Goal: Task Accomplishment & Management: Use online tool/utility

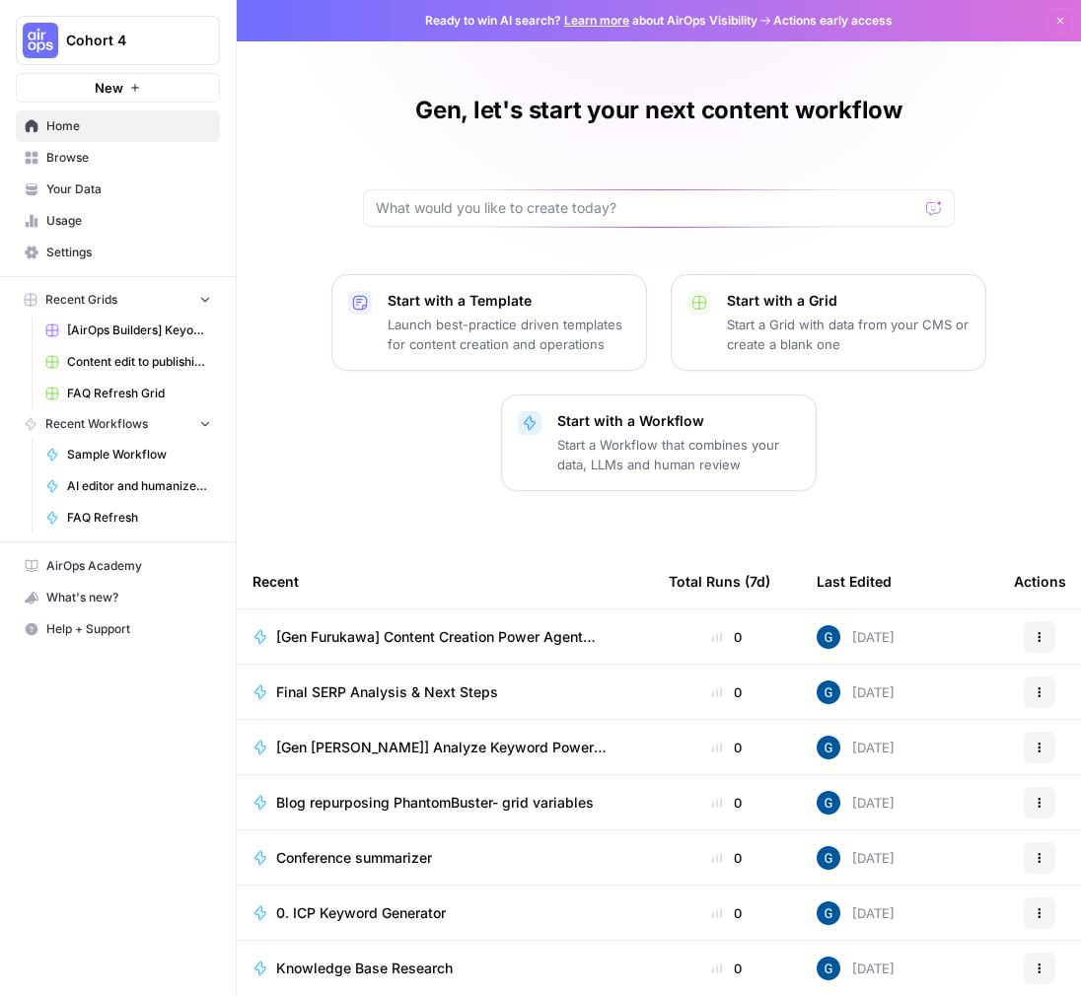
click at [110, 86] on span "New" at bounding box center [109, 88] width 29 height 20
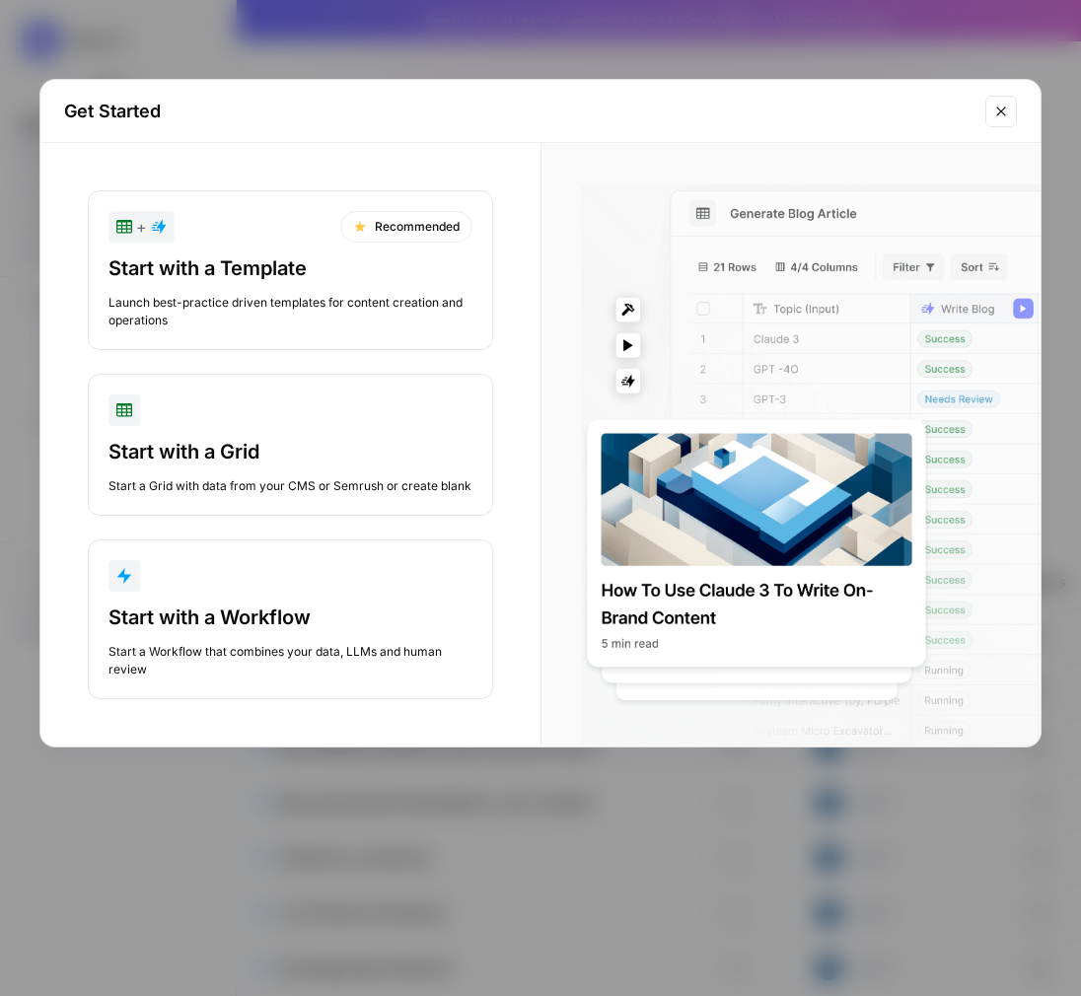
click at [1012, 108] on button "Close modal" at bounding box center [1001, 112] width 32 height 32
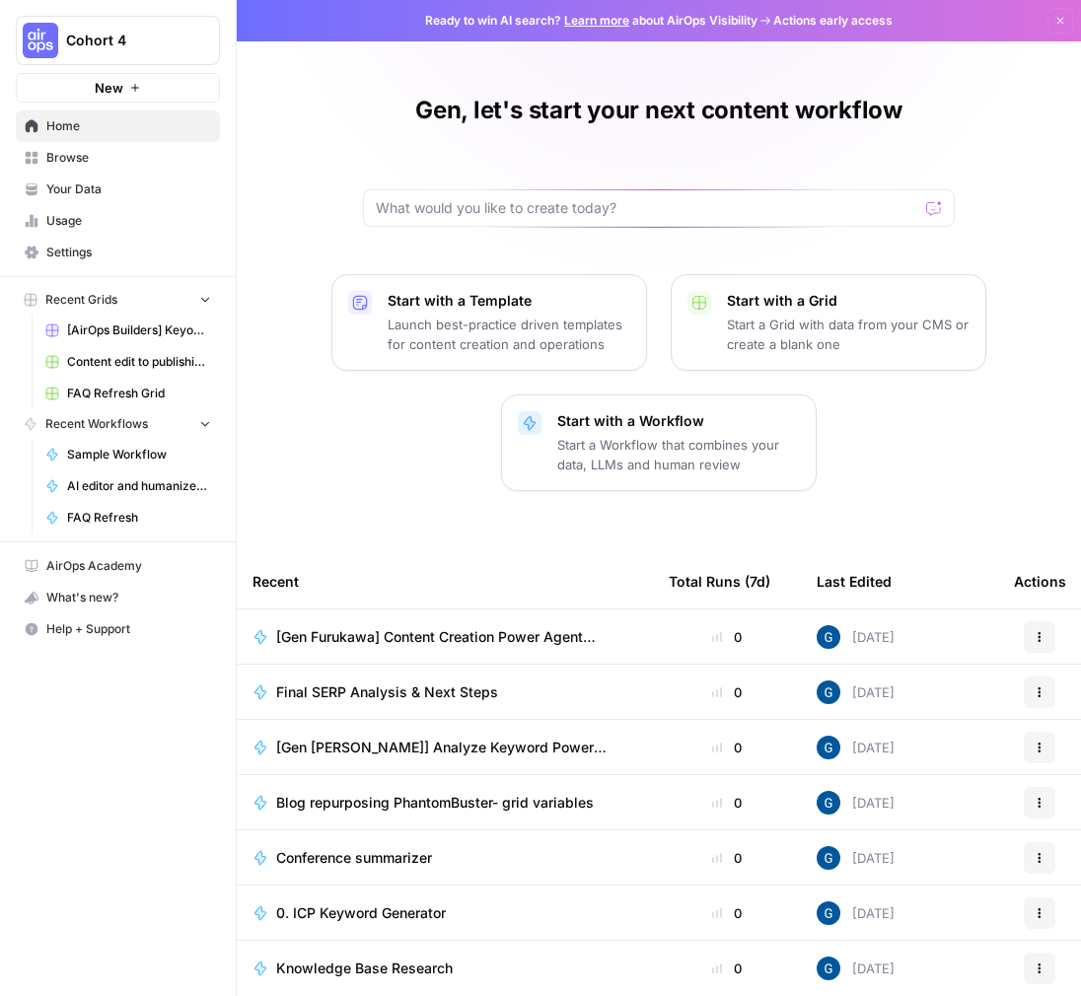
click at [583, 196] on div at bounding box center [659, 207] width 592 height 37
type input "humani"
click at [1057, 15] on button "Dismiss" at bounding box center [1060, 21] width 26 height 26
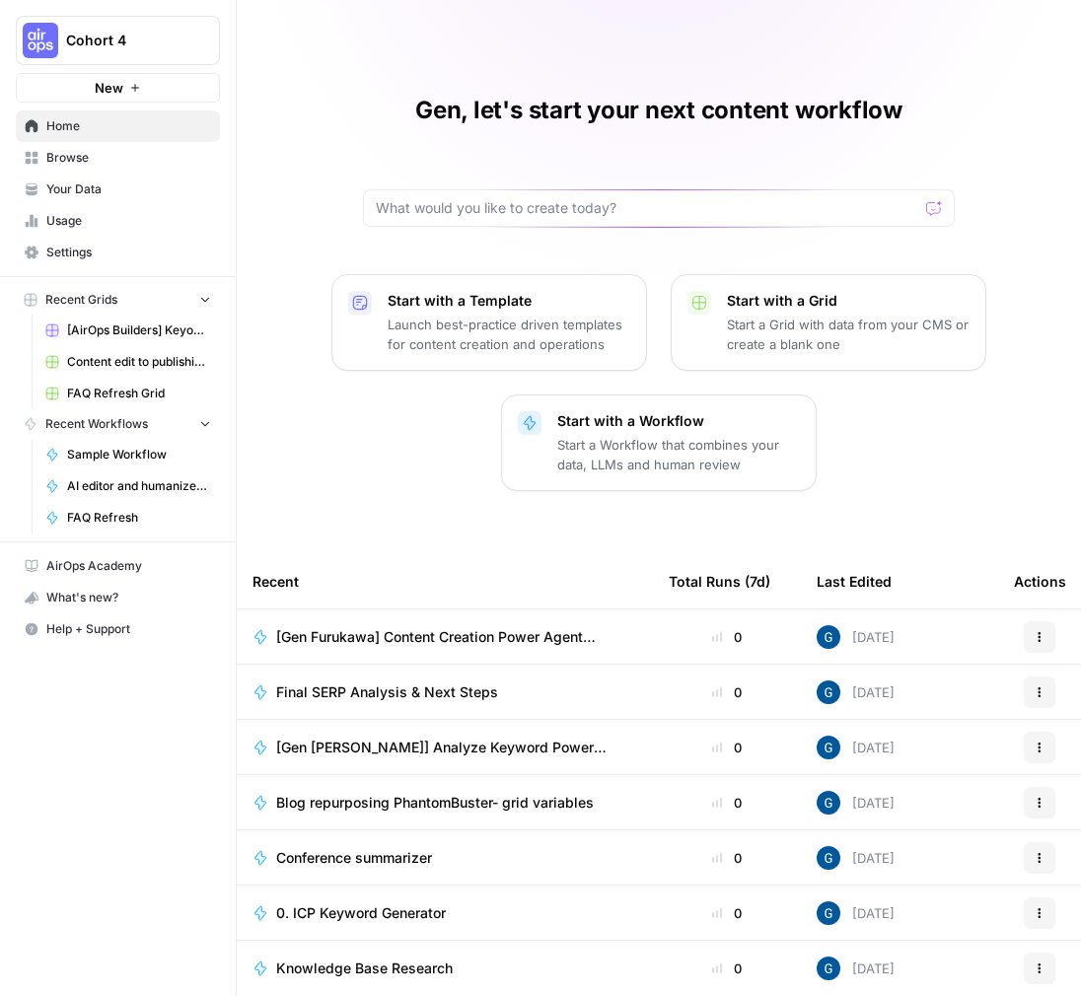
scroll to position [32, 0]
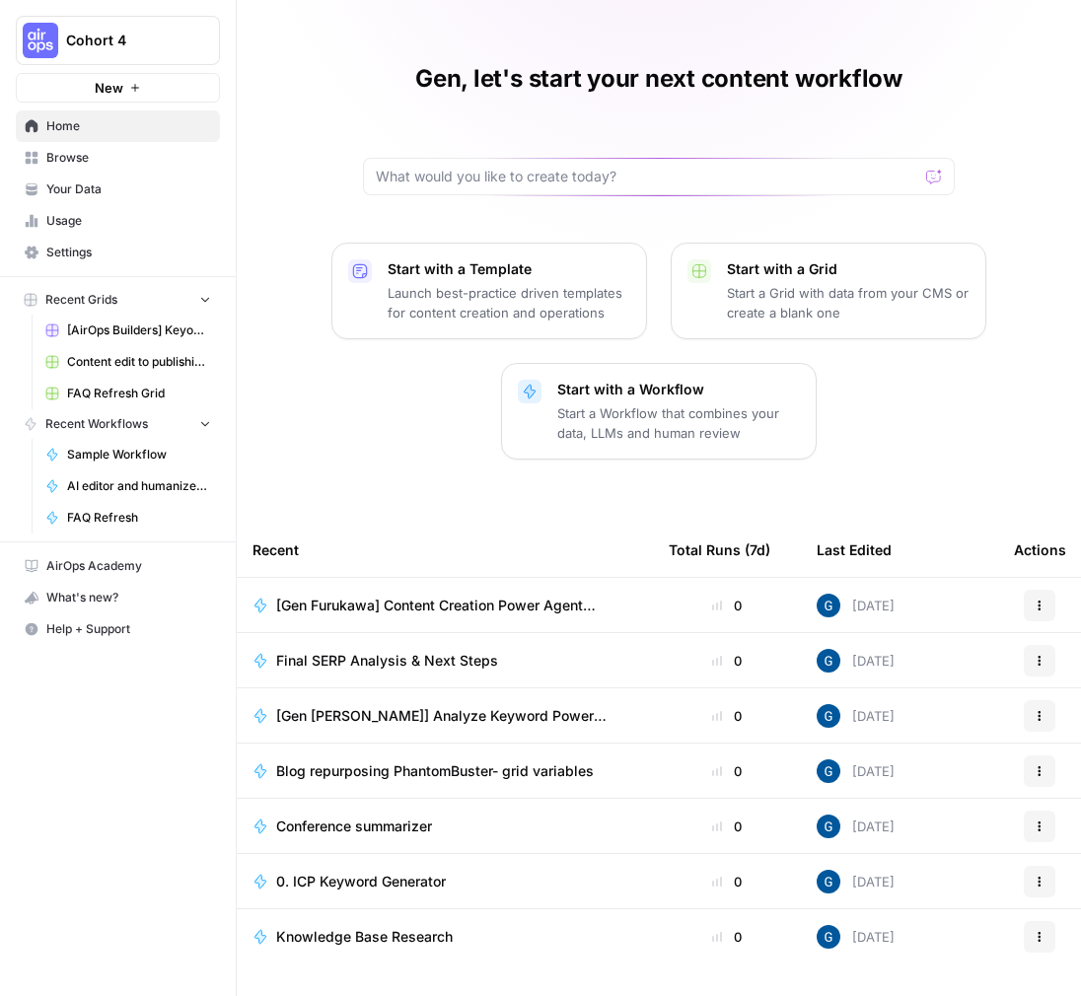
click at [73, 161] on span "Browse" at bounding box center [128, 158] width 165 height 18
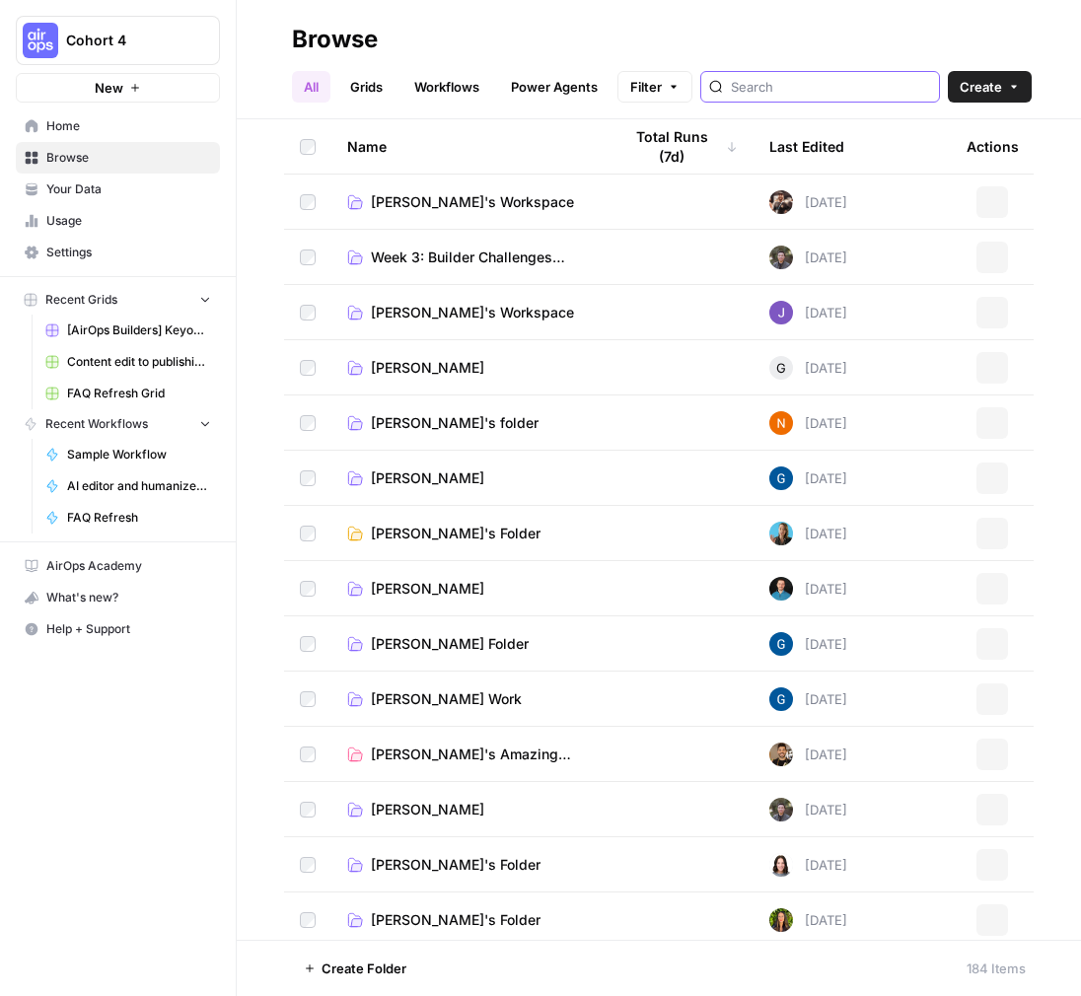
click at [845, 87] on input "search" at bounding box center [831, 87] width 200 height 20
type input "humanizer"
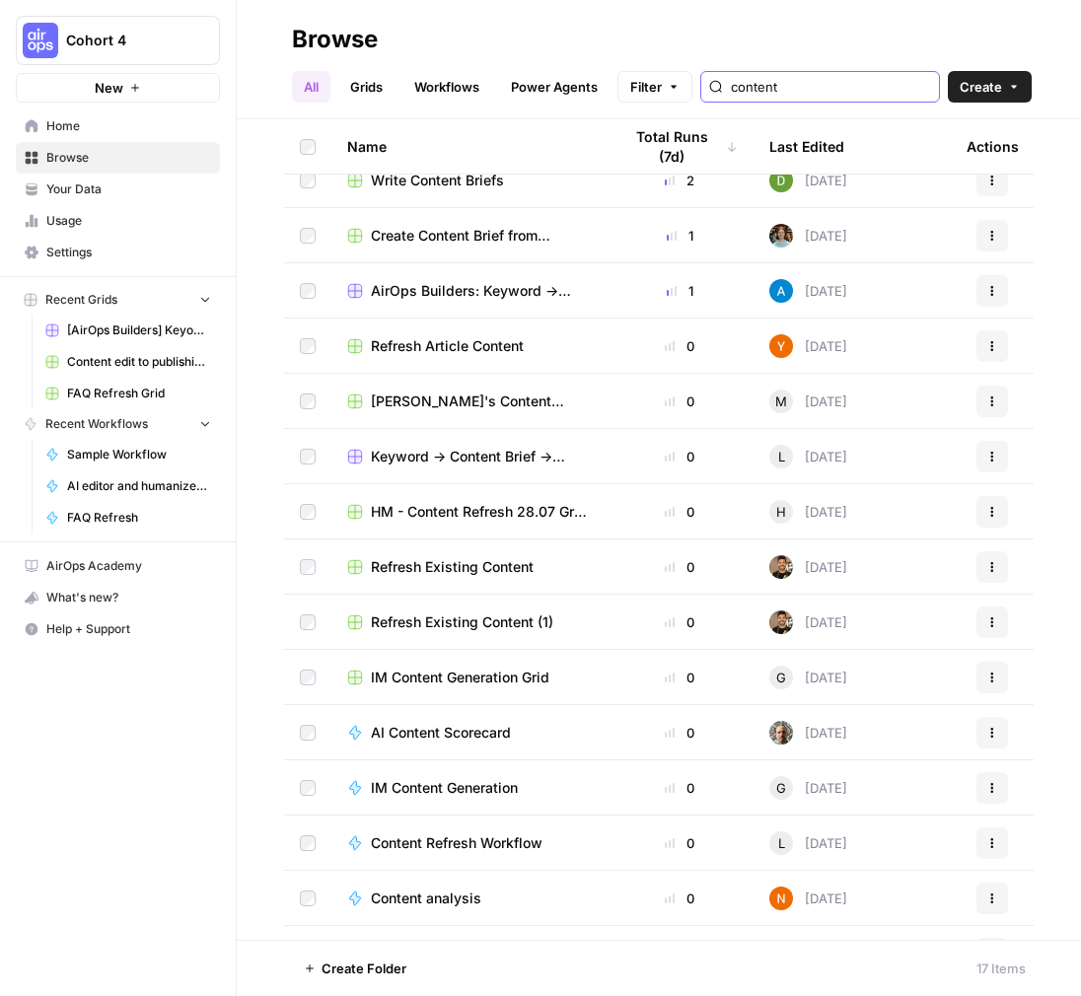
scroll to position [174, 0]
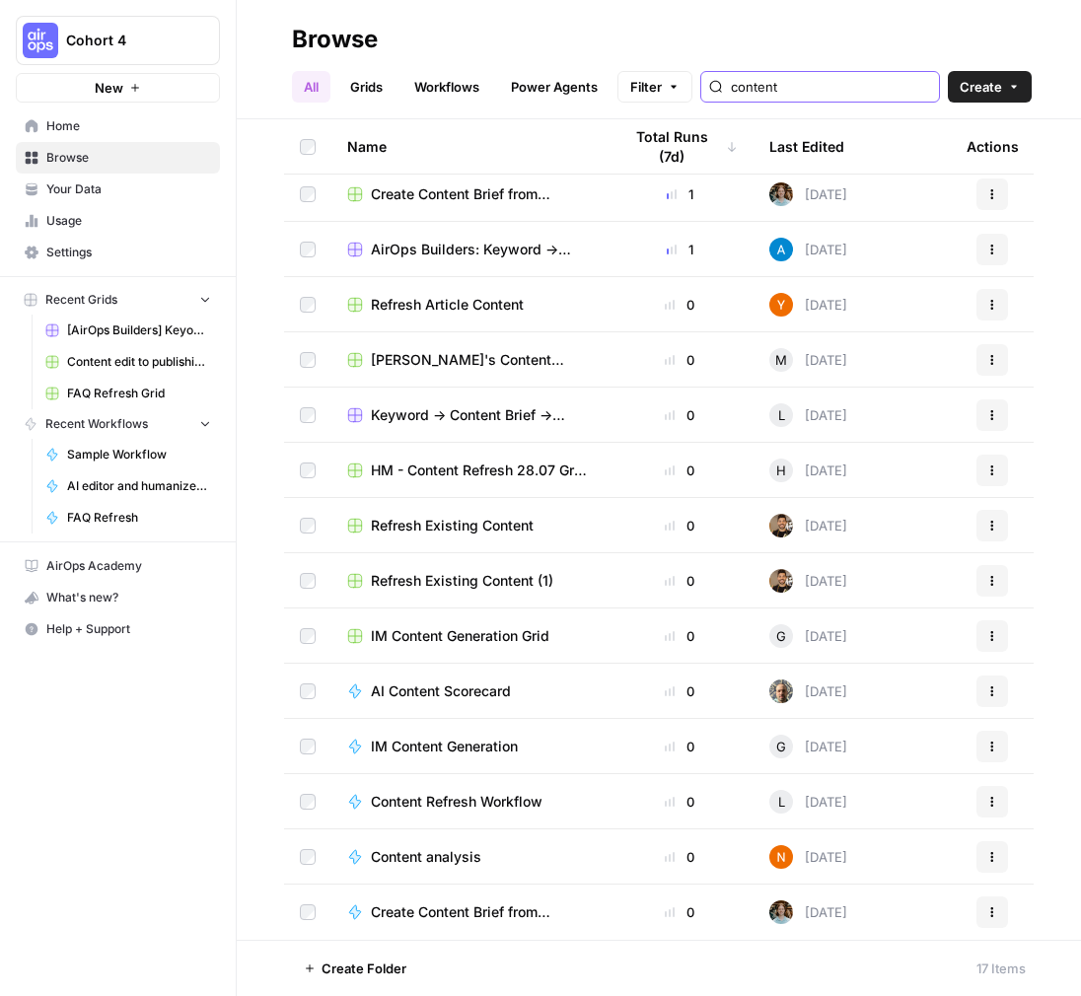
type input "content"
click at [191, 834] on div "Cohort 4 New Home Browse Your Data Usage Settings Recent Grids [AirOps Builders…" at bounding box center [118, 498] width 236 height 996
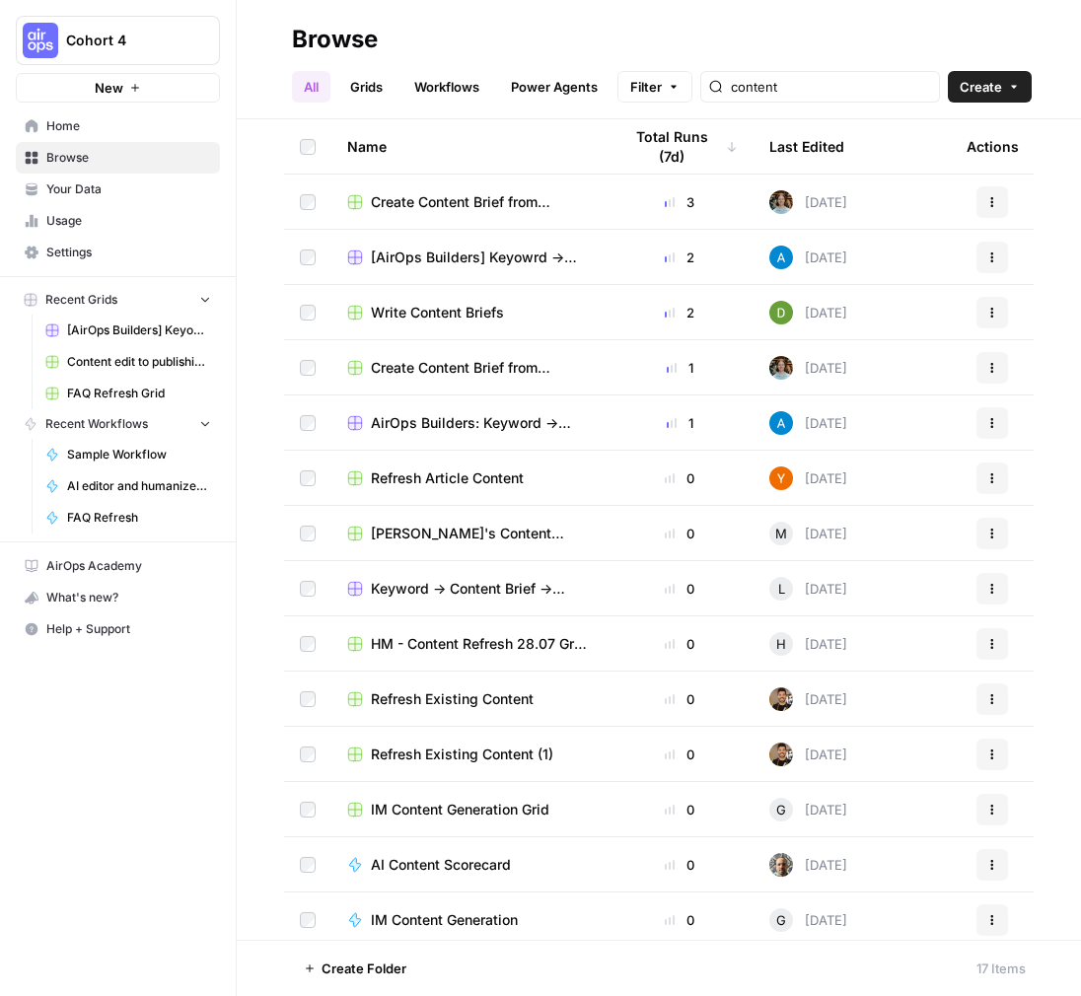
click at [369, 81] on link "Grids" at bounding box center [366, 87] width 56 height 32
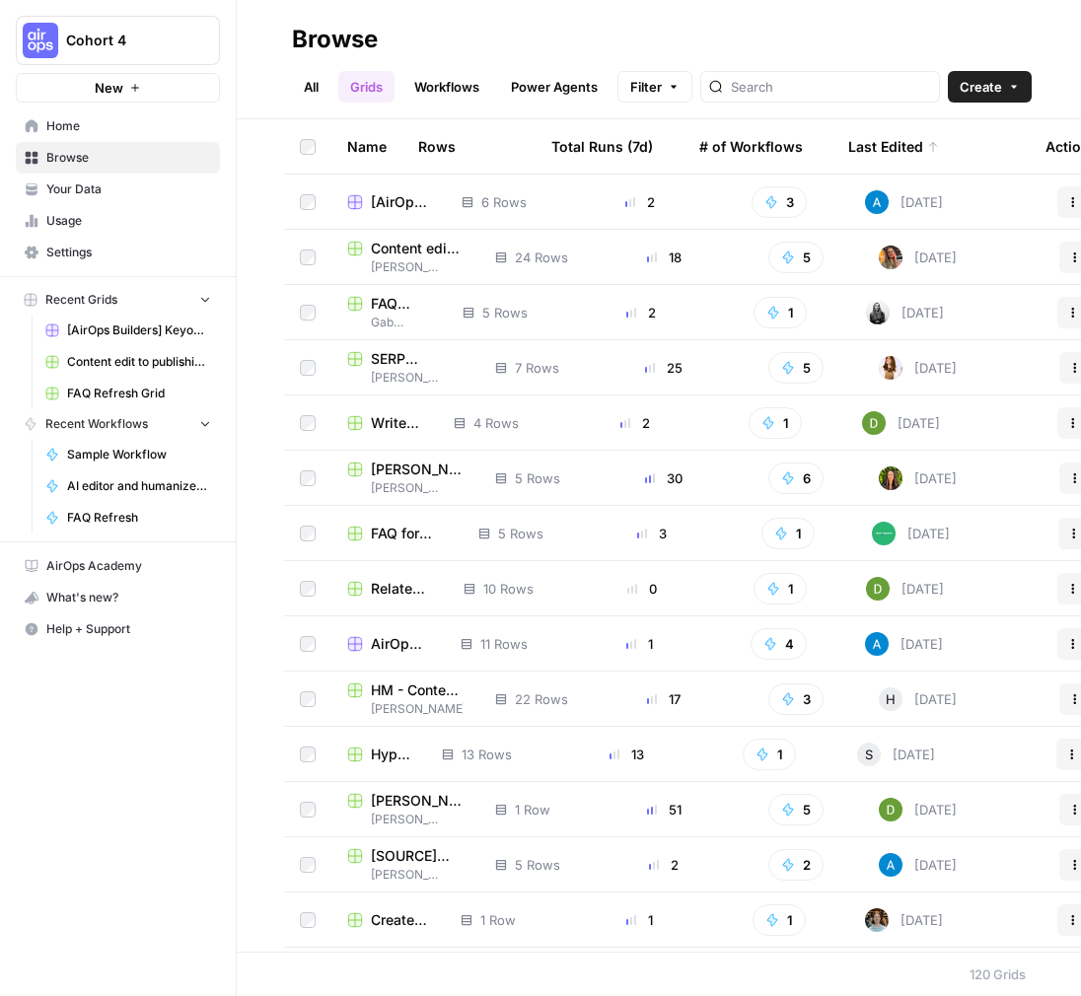
click at [455, 83] on link "Workflows" at bounding box center [446, 87] width 89 height 32
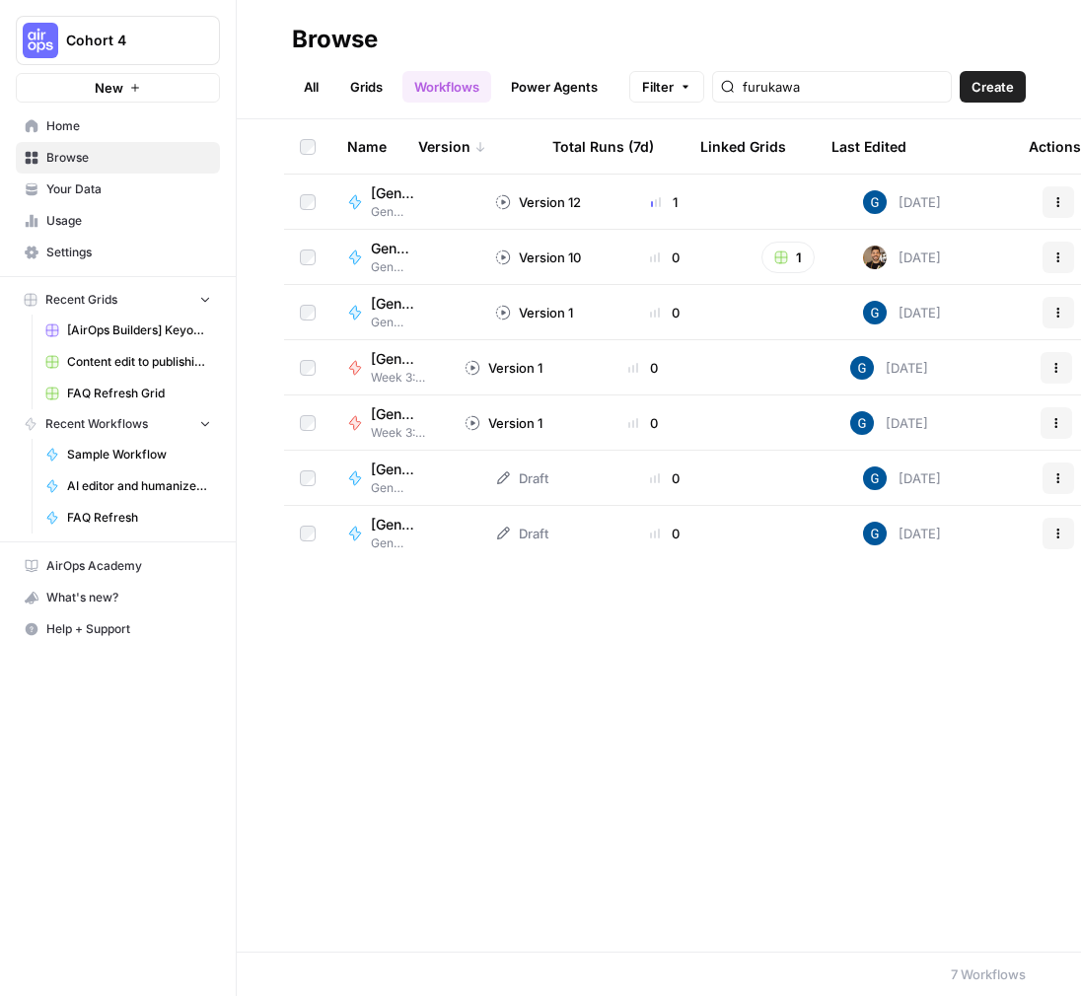
click at [524, 88] on link "Power Agents" at bounding box center [554, 87] width 110 height 32
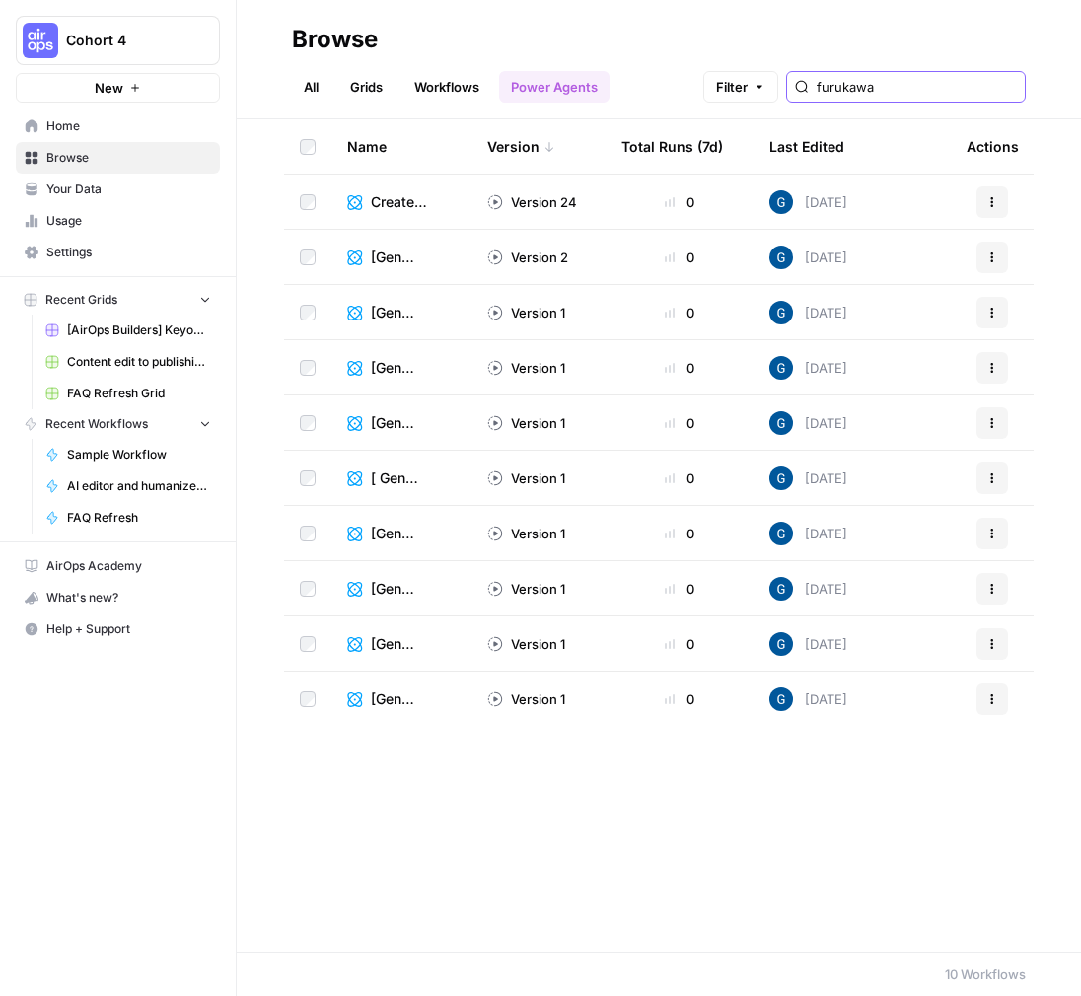
click at [975, 89] on input "furukawa" at bounding box center [917, 87] width 200 height 20
click at [1016, 81] on input "furukawa" at bounding box center [917, 87] width 200 height 20
click at [1014, 82] on input "furukawa" at bounding box center [917, 87] width 200 height 20
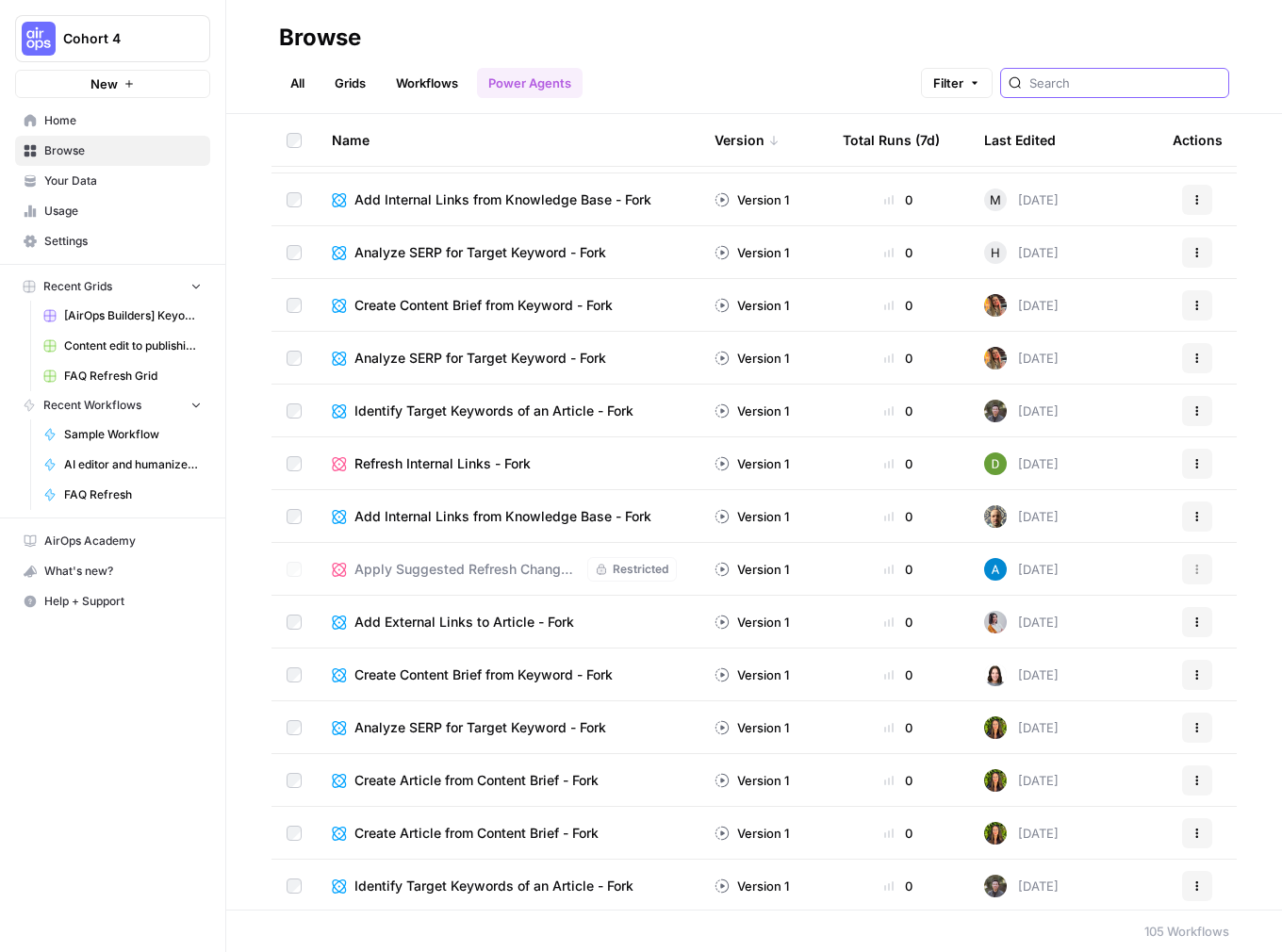
scroll to position [3744, 0]
click at [441, 461] on span "Refresh Internal Links - Fork" at bounding box center [443, 462] width 176 height 19
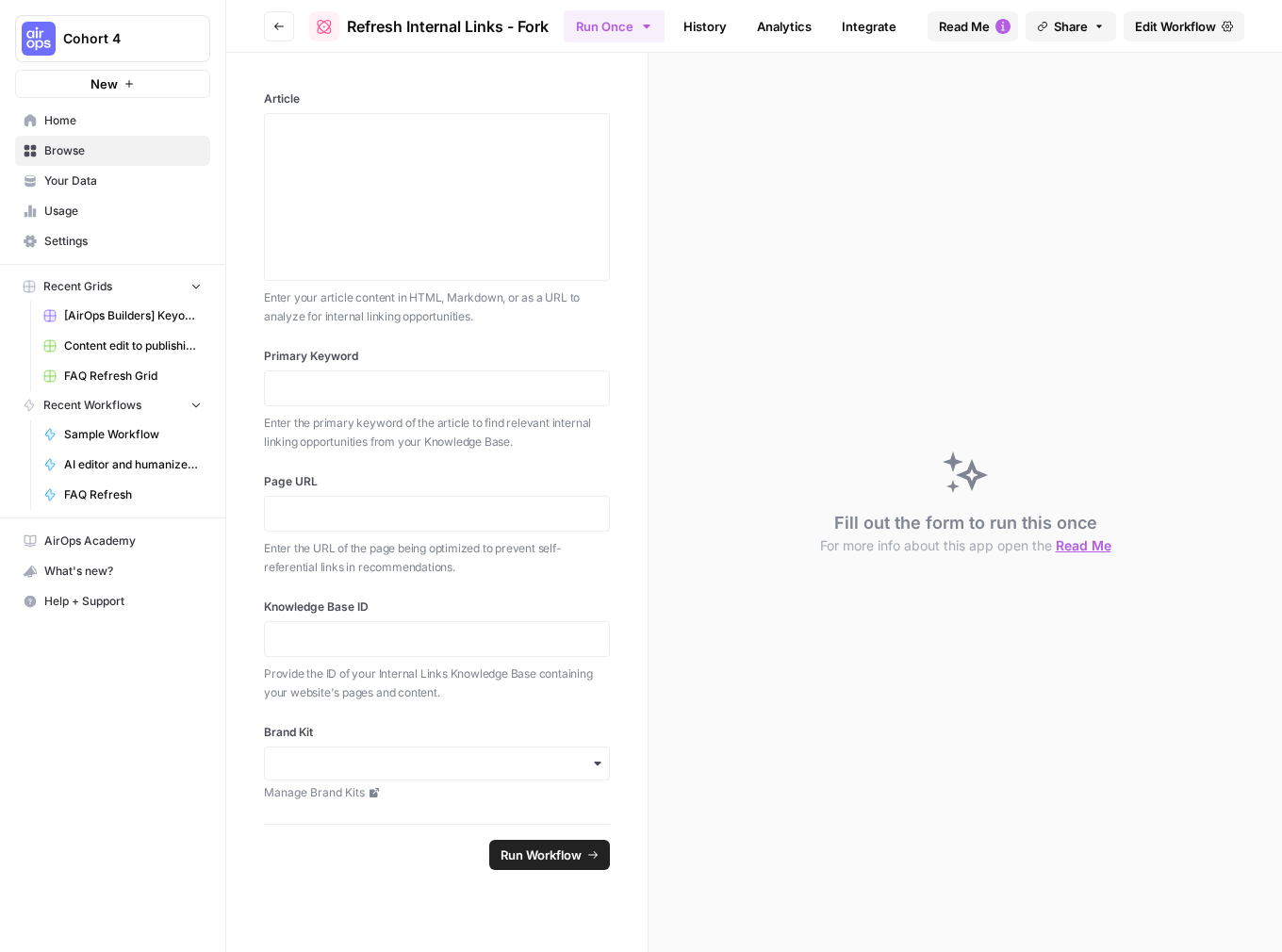
click at [1032, 28] on span "Edit Workflow" at bounding box center [1176, 27] width 81 height 19
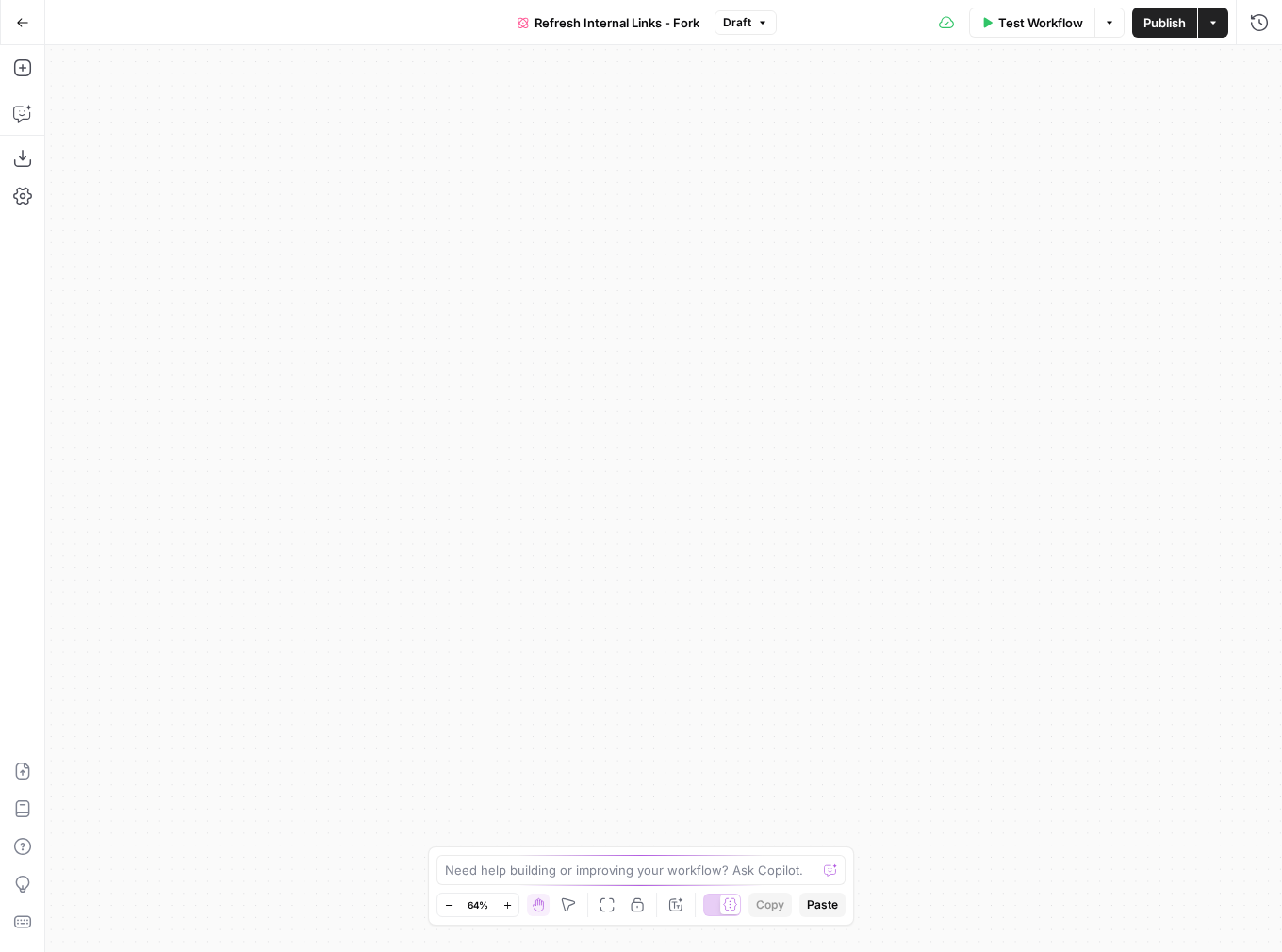
click at [34, 23] on button "Go Back" at bounding box center [23, 23] width 34 height 34
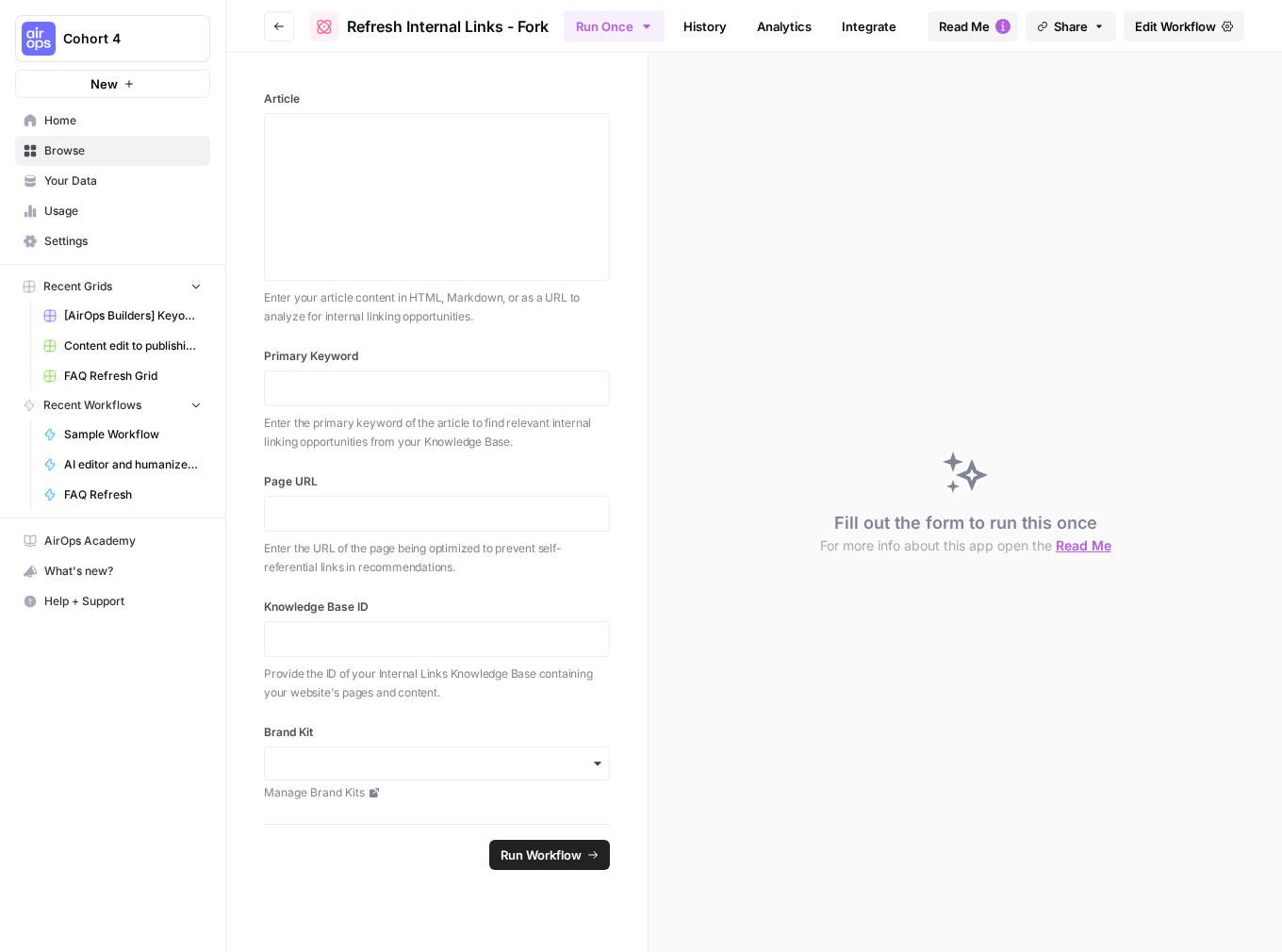
click at [970, 22] on span "Read Me" at bounding box center [964, 27] width 51 height 19
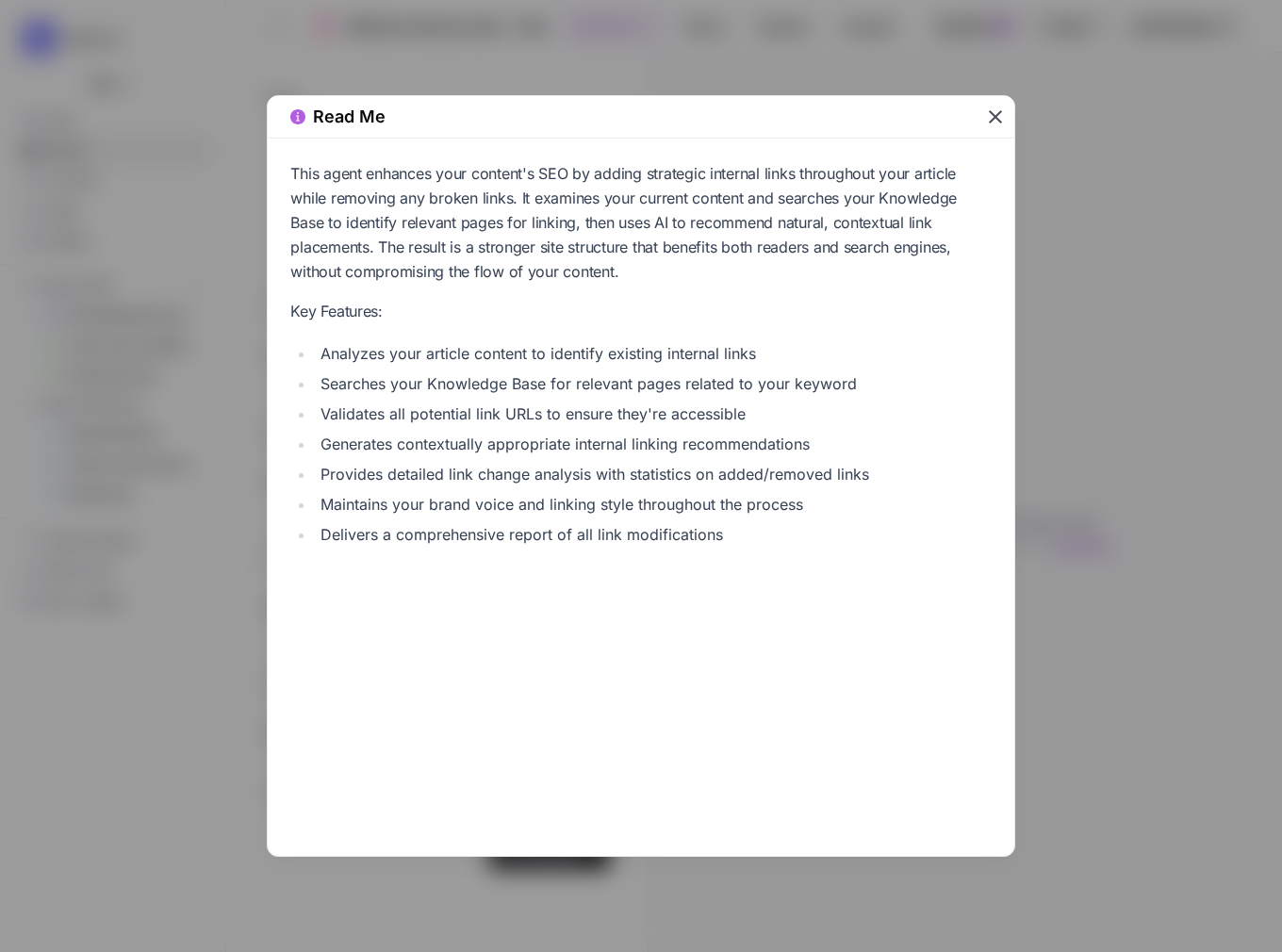
click at [980, 119] on div "Read Me" at bounding box center [637, 117] width 693 height 27
click at [996, 117] on icon "button" at bounding box center [996, 117] width 13 height 13
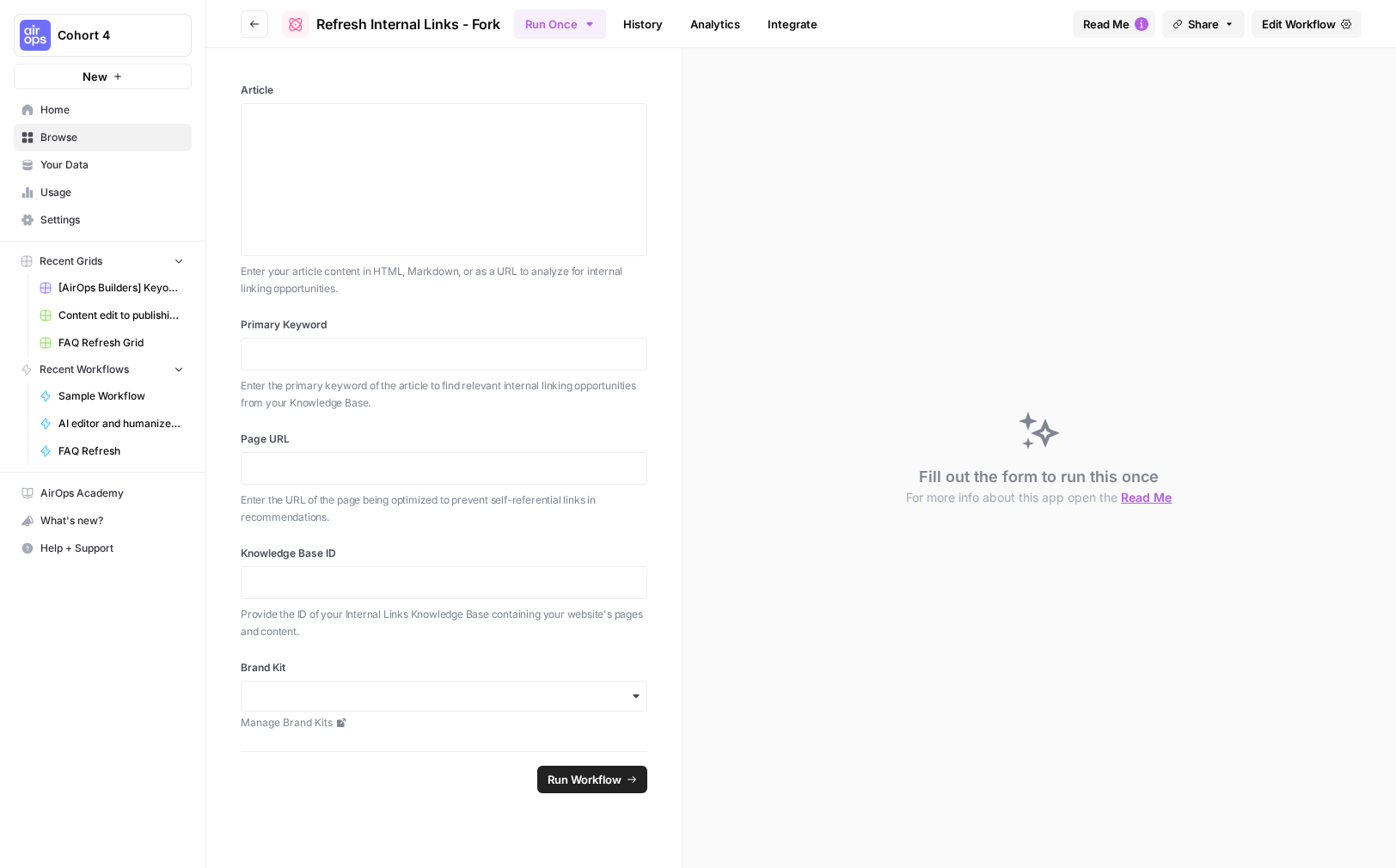
click at [941, 17] on span "Edit Workflow" at bounding box center [1298, 24] width 74 height 17
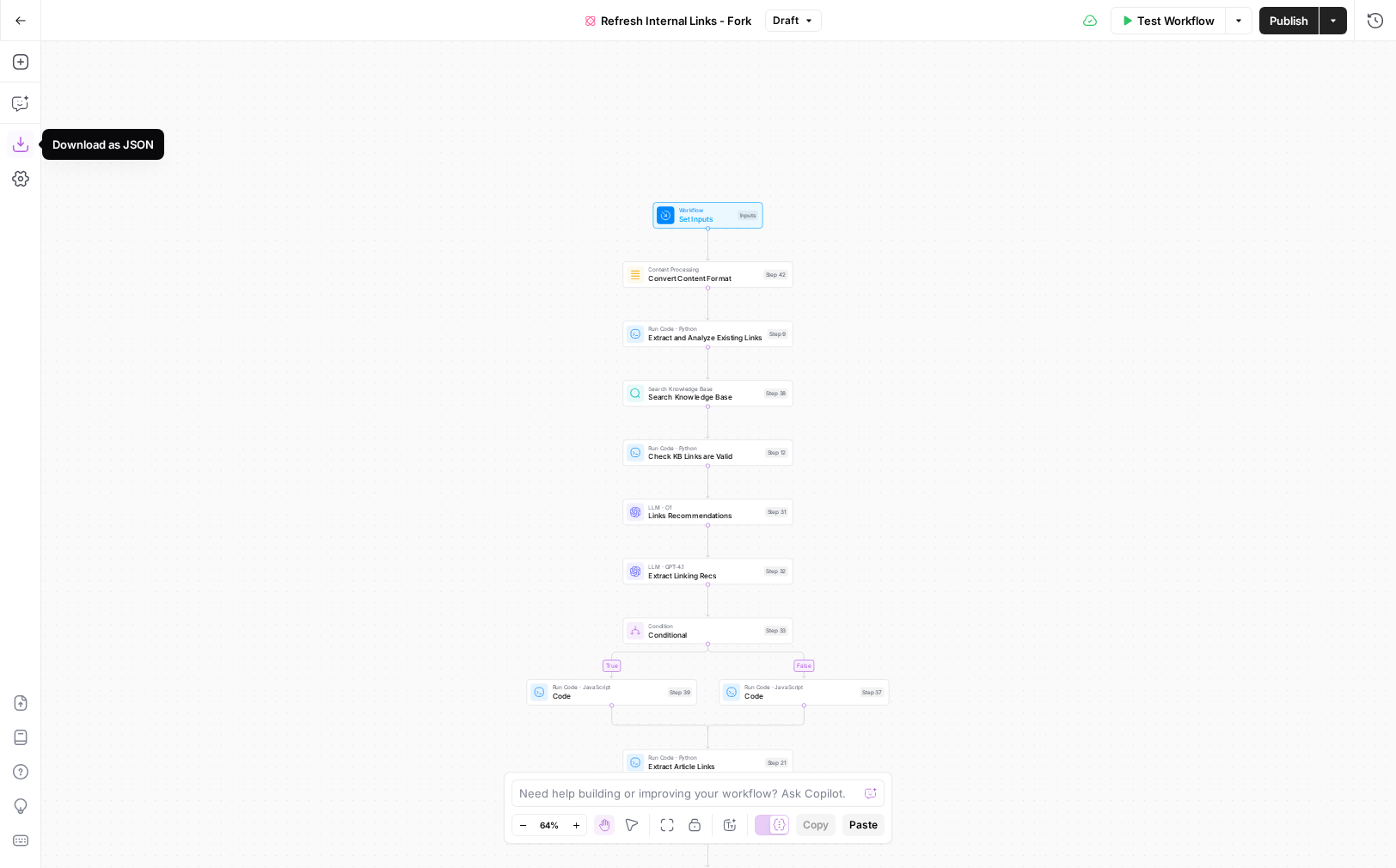
click at [17, 144] on icon "button" at bounding box center [20, 145] width 16 height 16
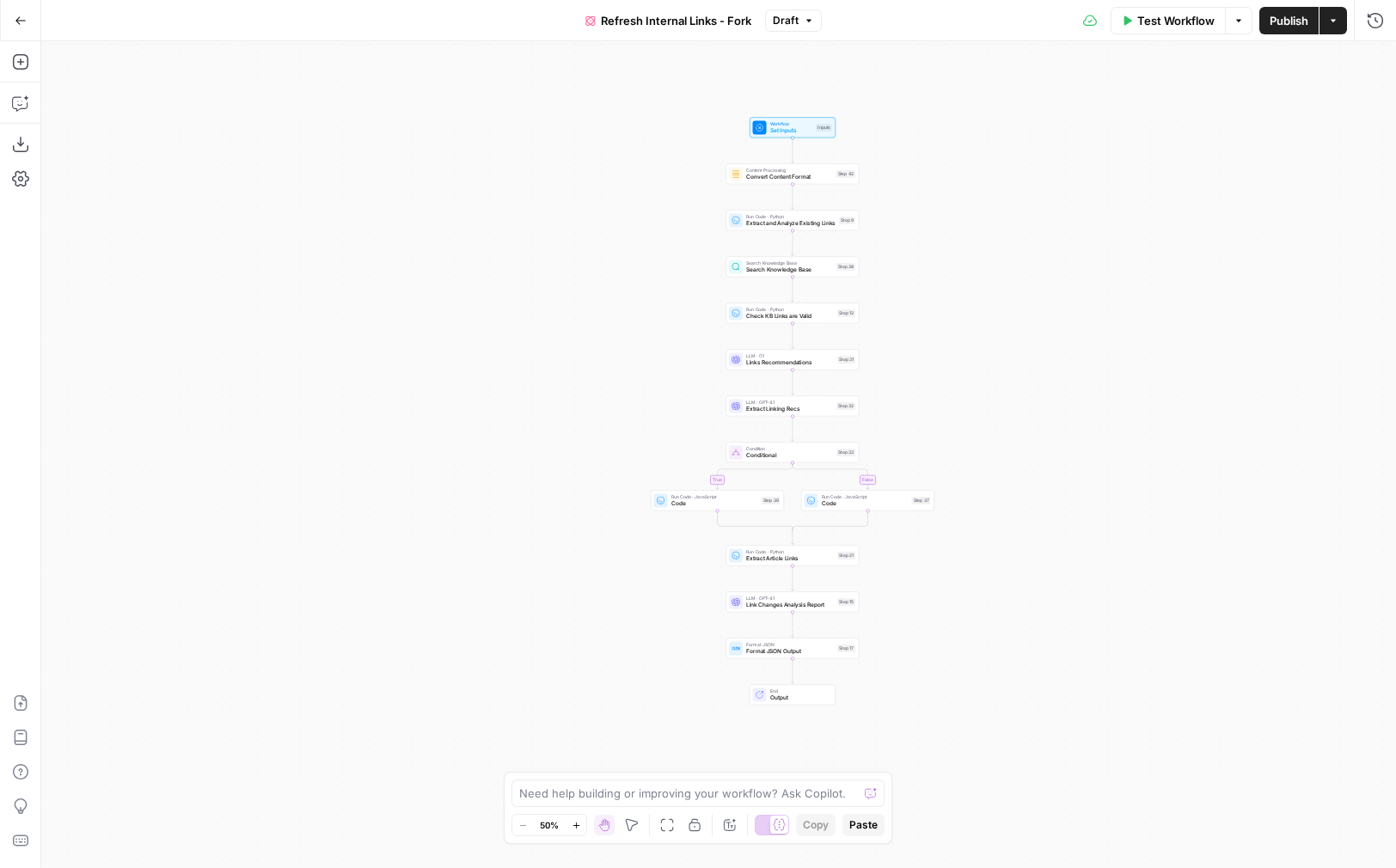
click at [24, 27] on button "Go Back" at bounding box center [21, 21] width 31 height 31
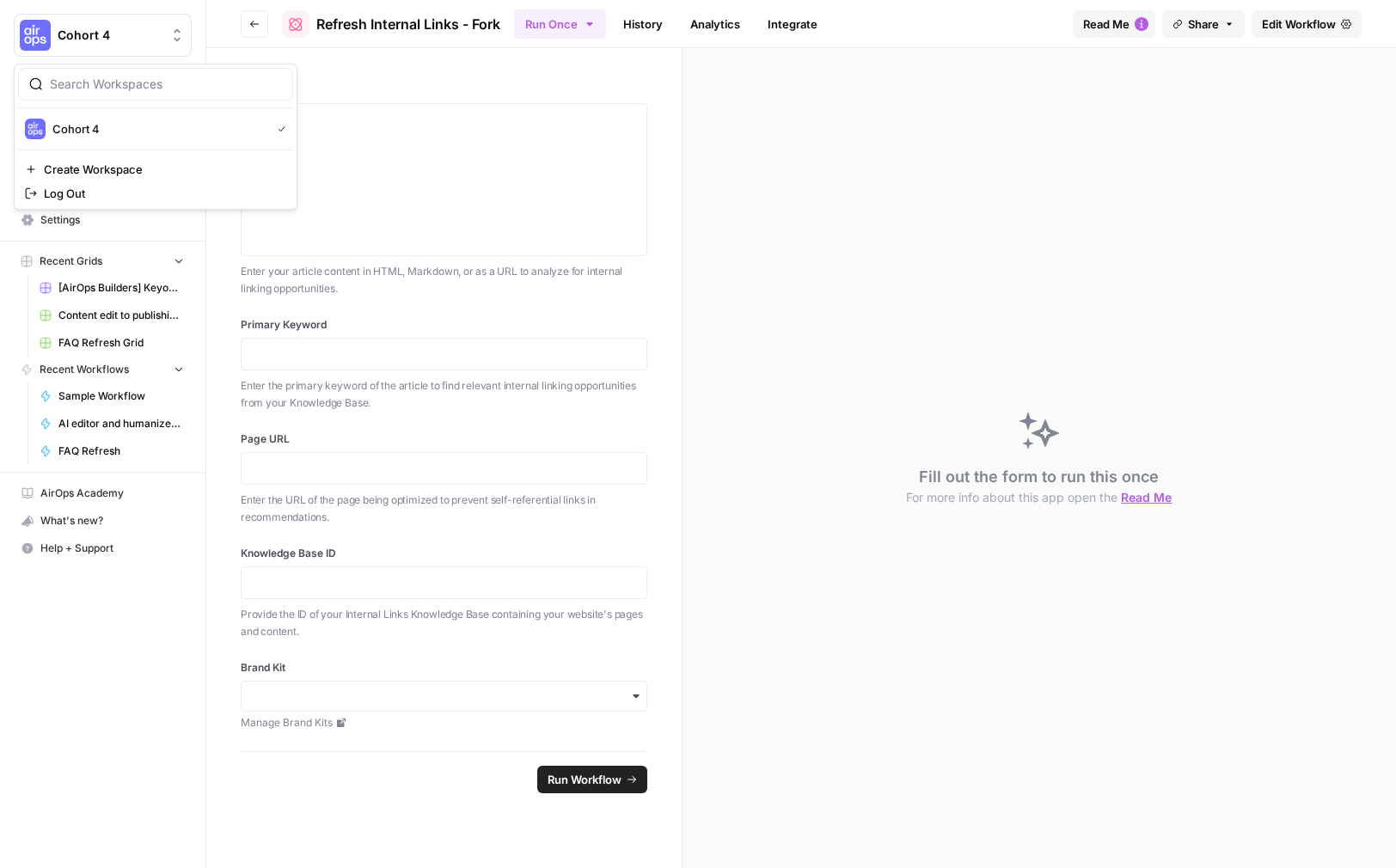
click at [67, 28] on span "Cohort 4" at bounding box center [109, 36] width 104 height 17
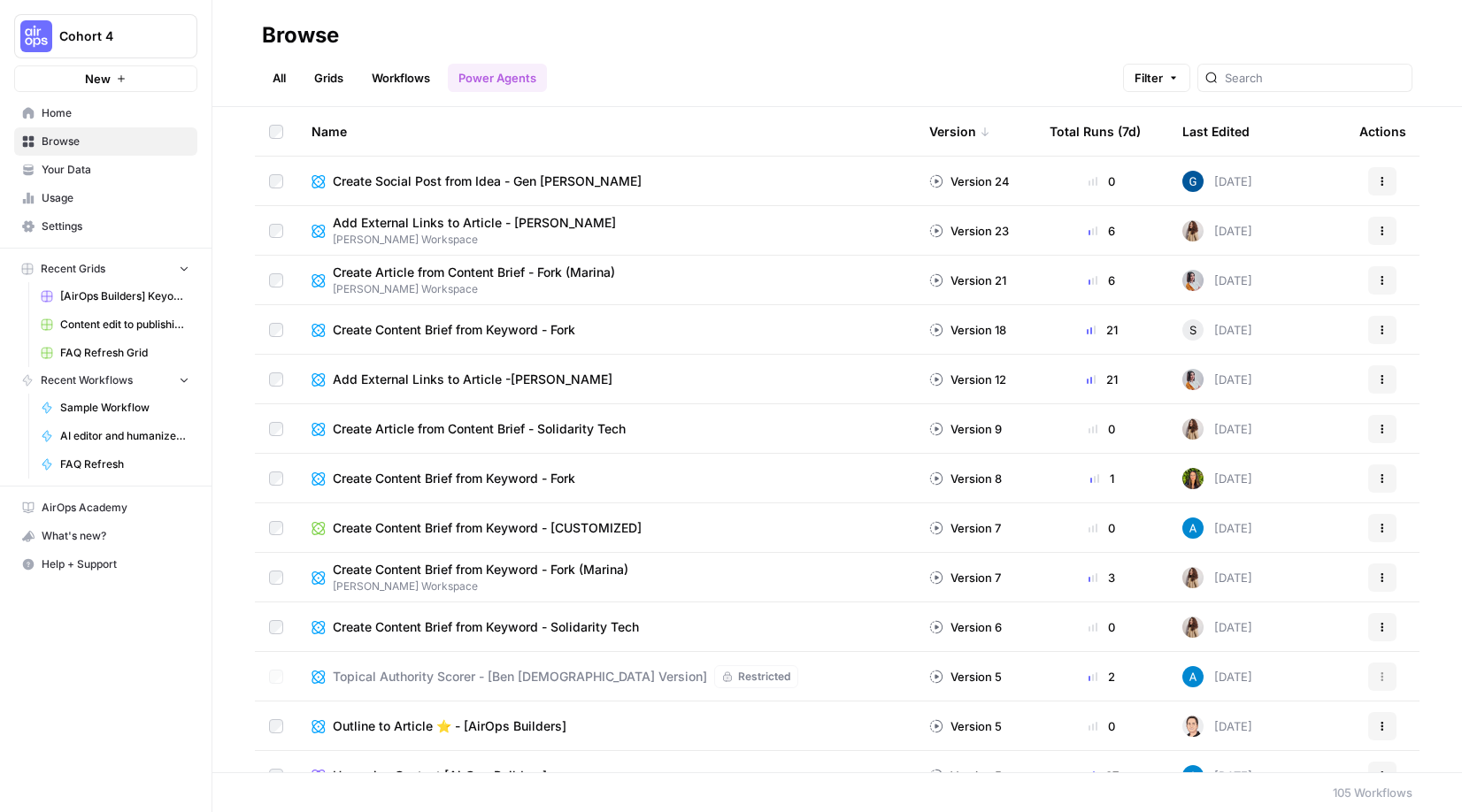
click at [62, 163] on span "Your Data" at bounding box center [115, 170] width 148 height 16
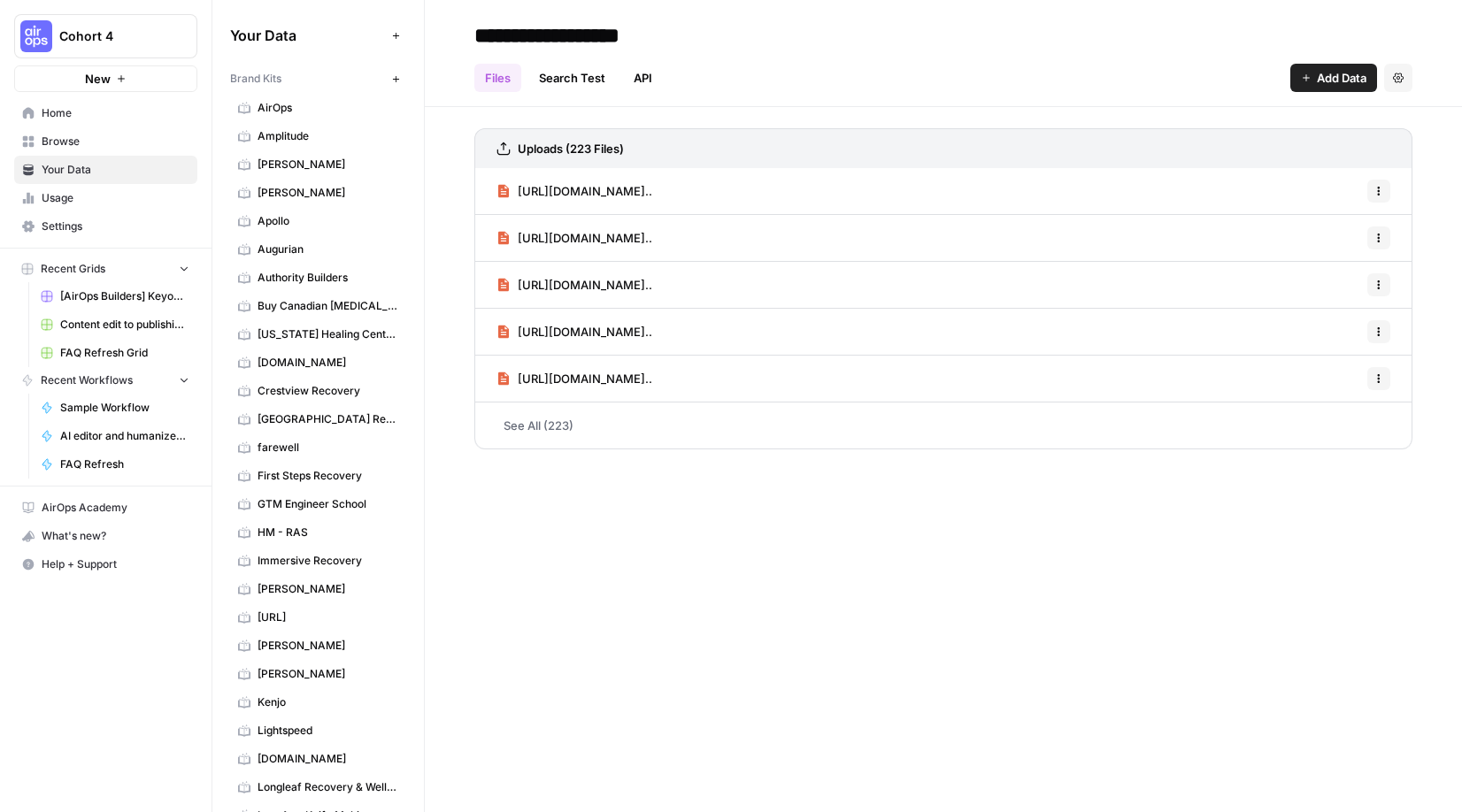
click at [385, 84] on button "New" at bounding box center [396, 79] width 22 height 22
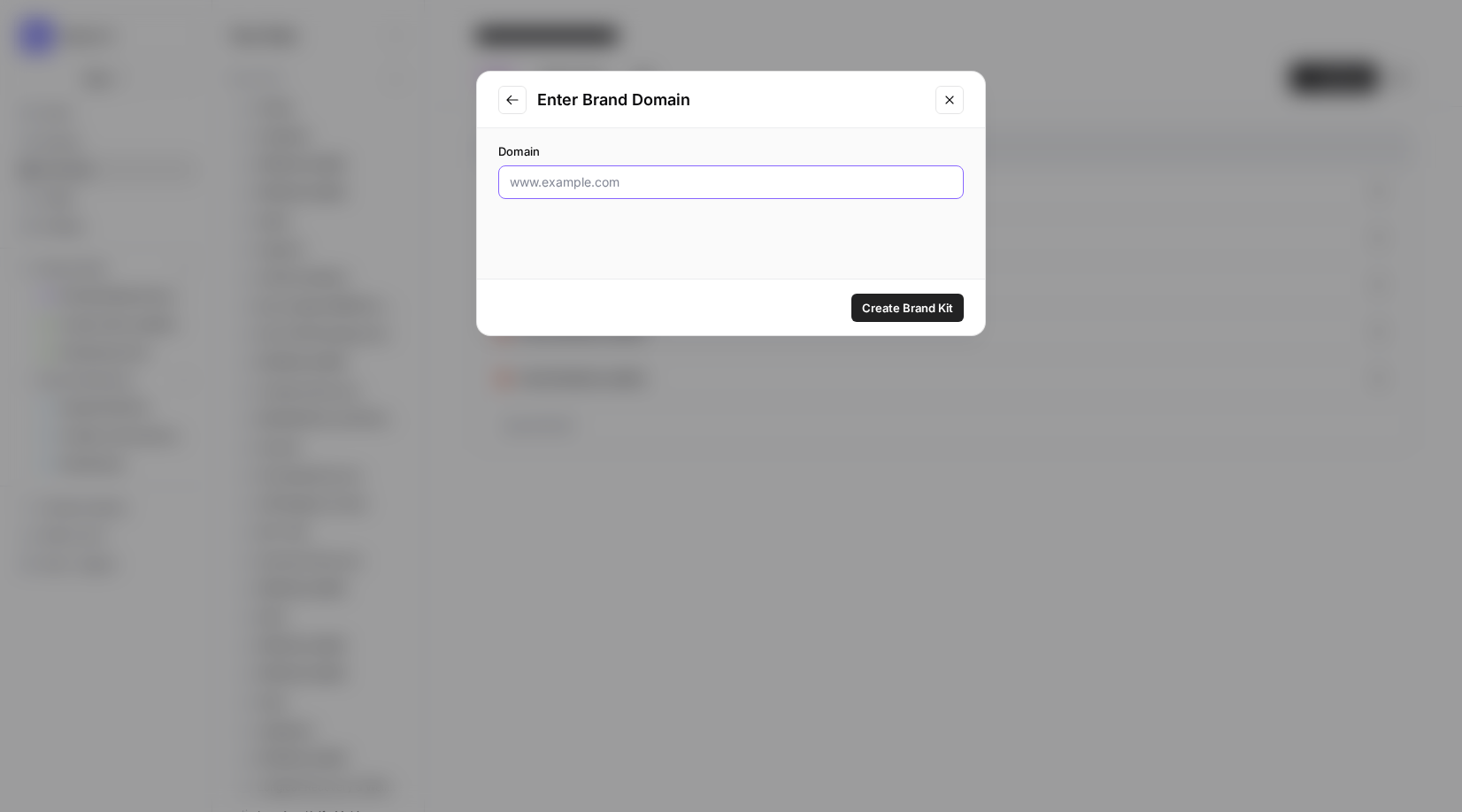
click at [539, 180] on input "Domain" at bounding box center [731, 182] width 442 height 18
type input "www.supermarketers.ai"
click at [892, 297] on button "Create Brand Kit" at bounding box center [907, 308] width 112 height 29
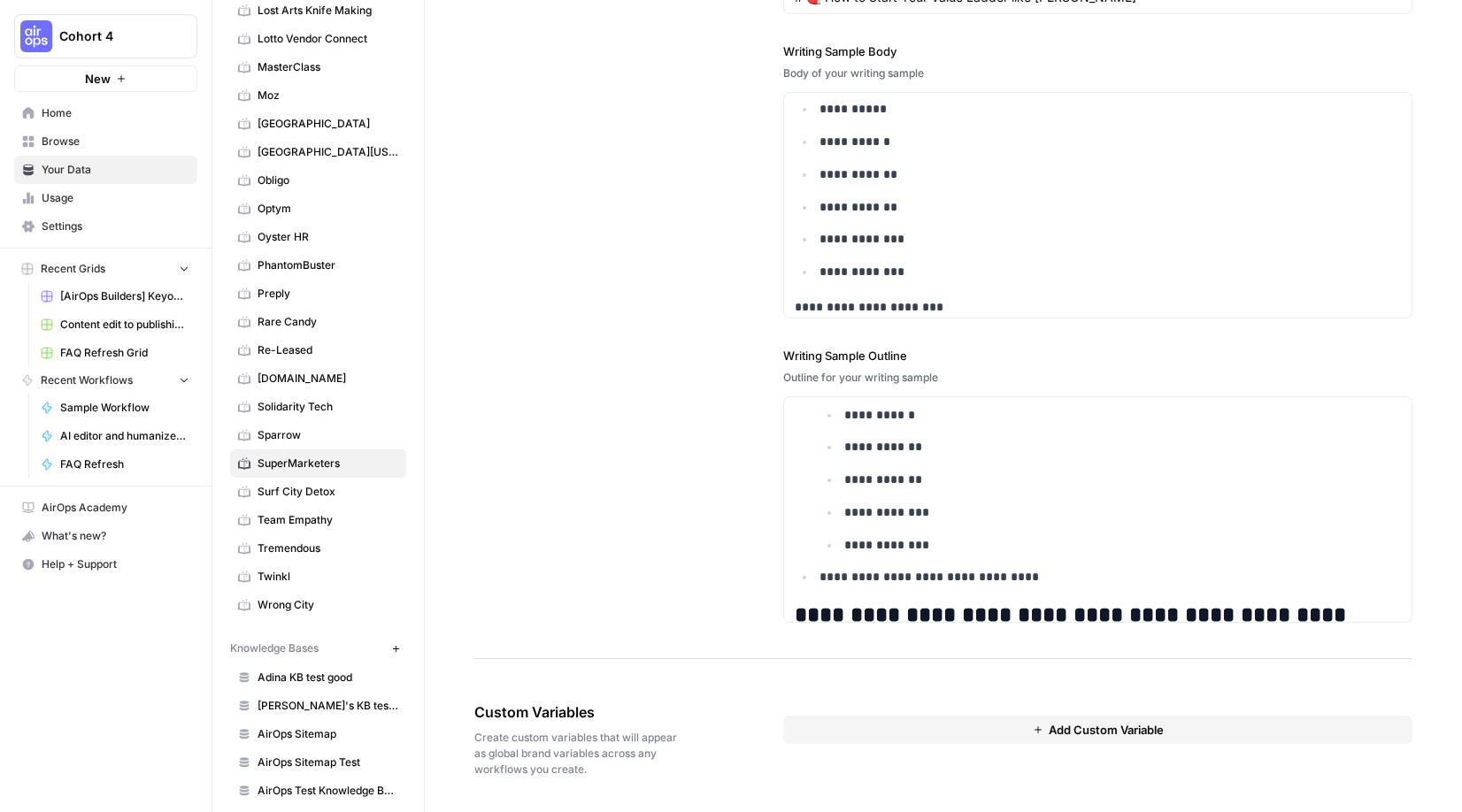
scroll to position [1010, 0]
click at [491, 196] on div "**********" at bounding box center [944, 221] width 939 height 875
click at [70, 149] on link "Browse" at bounding box center [106, 142] width 183 height 29
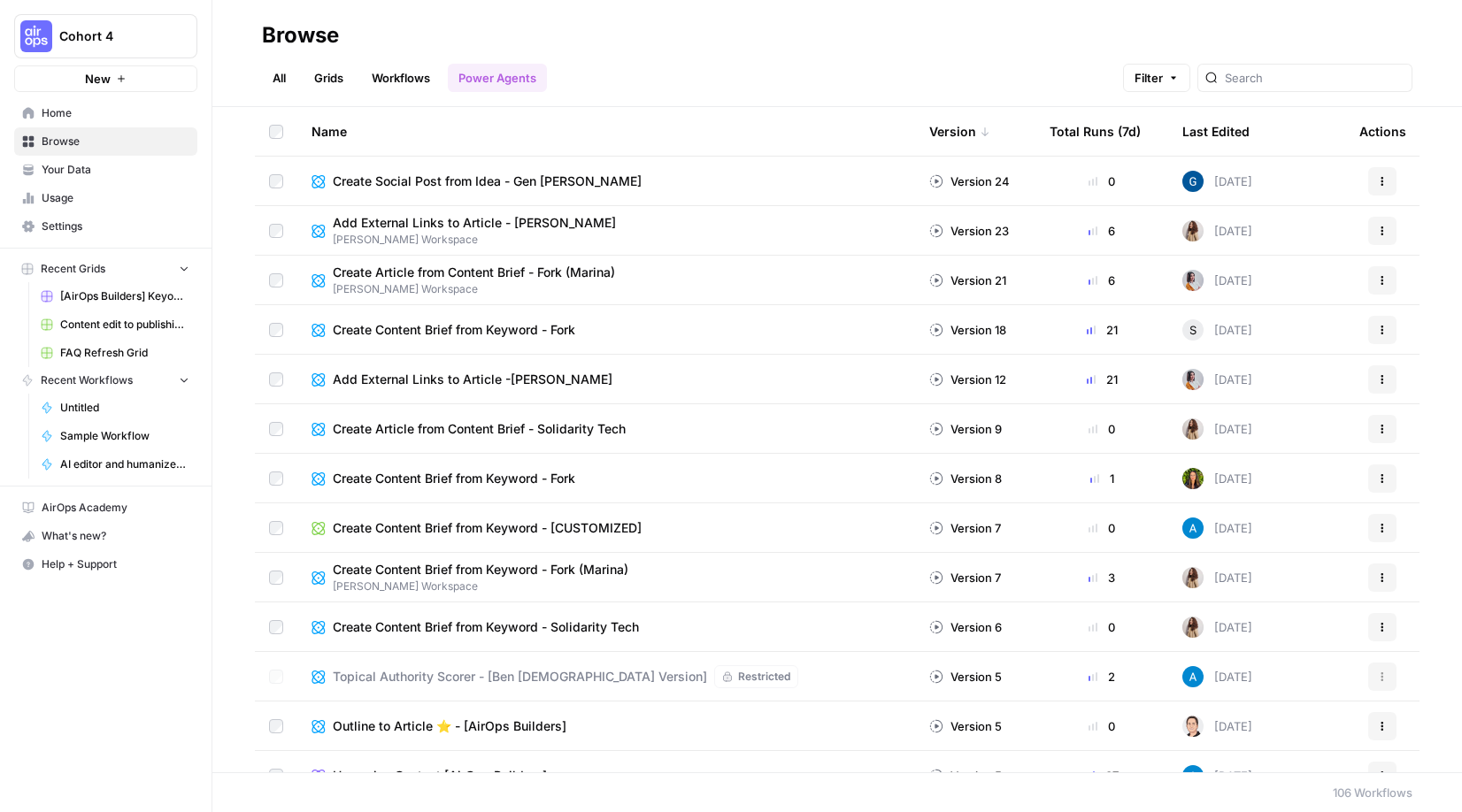
click at [328, 78] on link "Grids" at bounding box center [328, 78] width 50 height 29
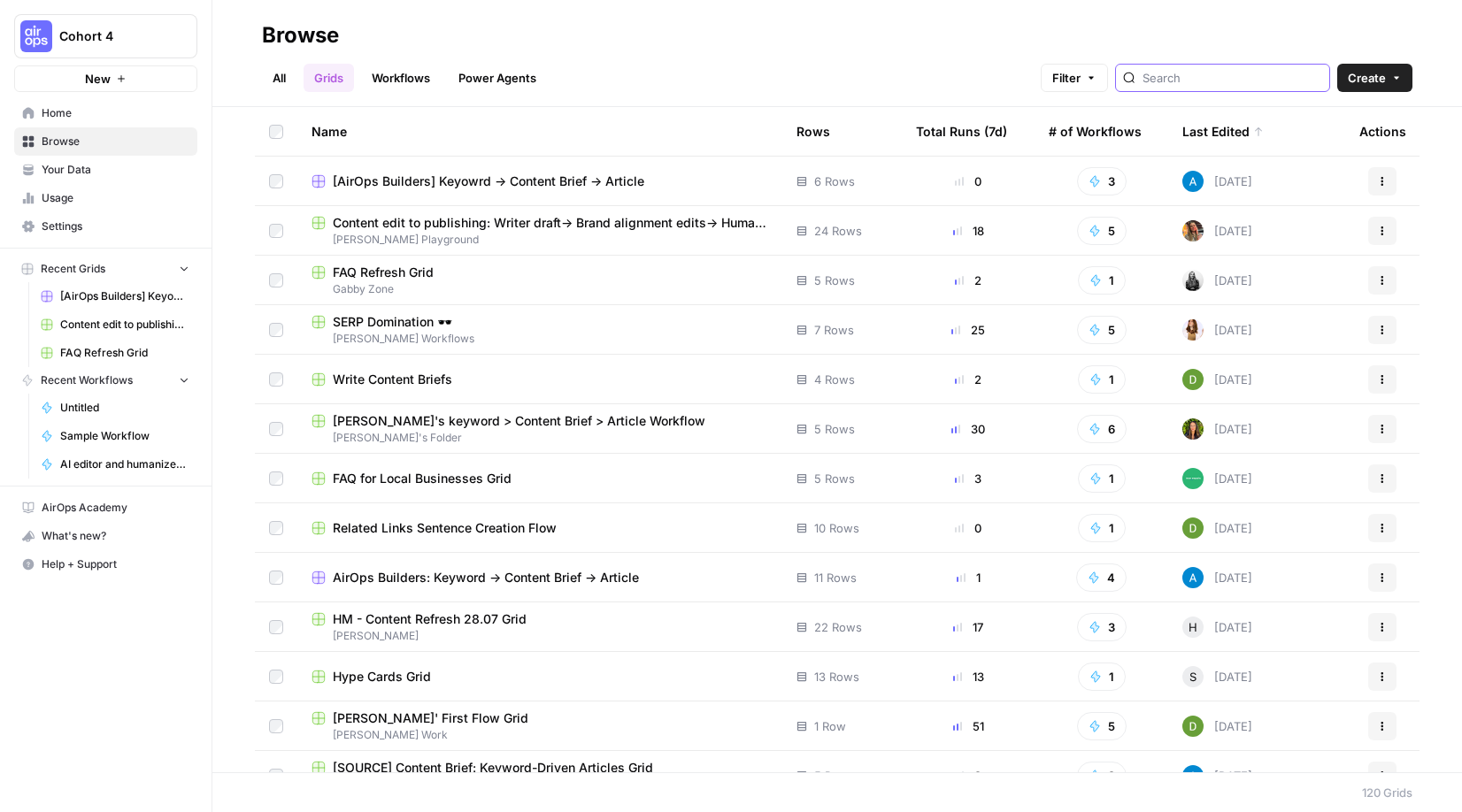
click at [969, 70] on input "search" at bounding box center [1232, 78] width 179 height 18
click at [390, 82] on link "Workflows" at bounding box center [400, 78] width 80 height 29
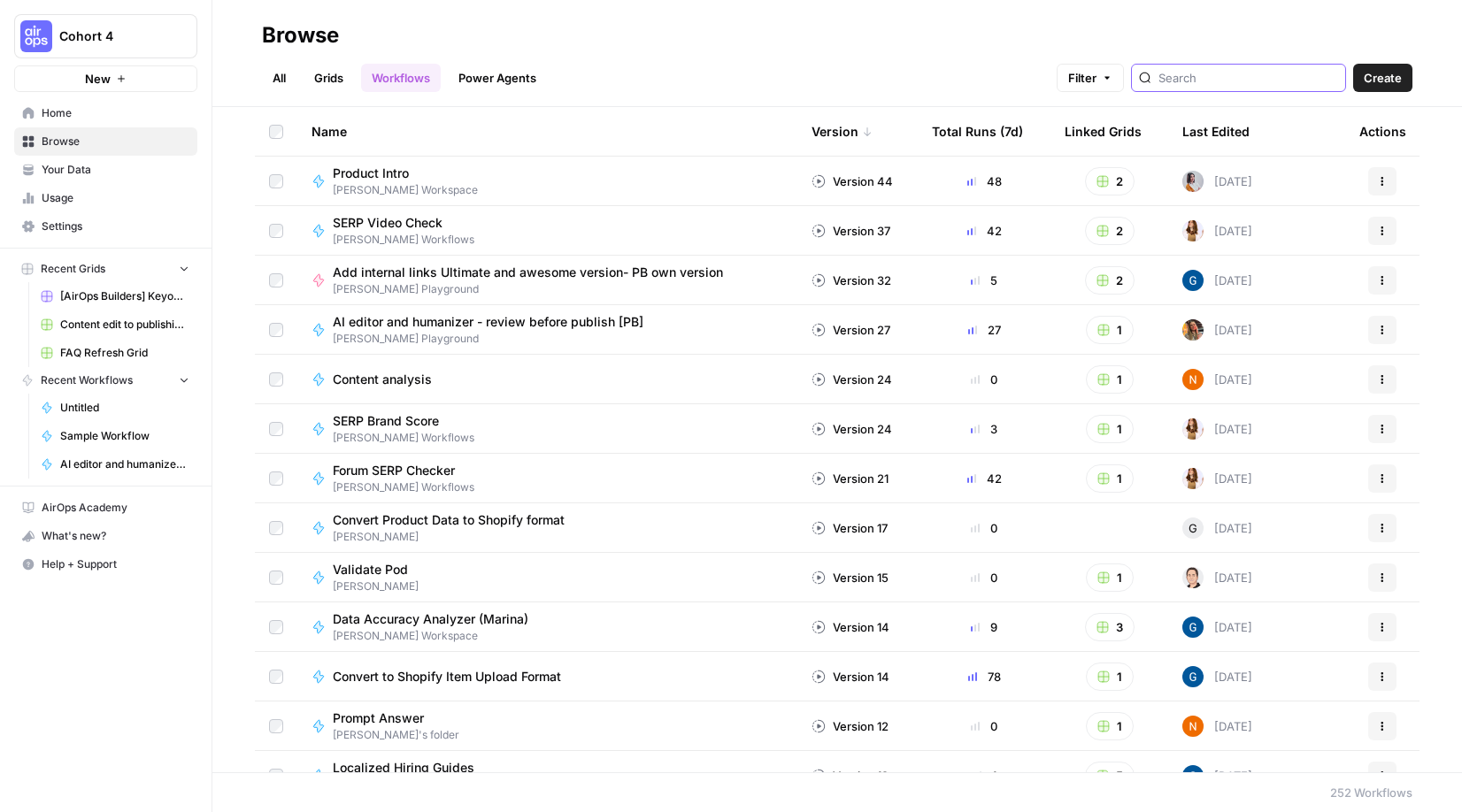
click at [969, 70] on input "search" at bounding box center [1248, 78] width 179 height 18
type input "furukawa"
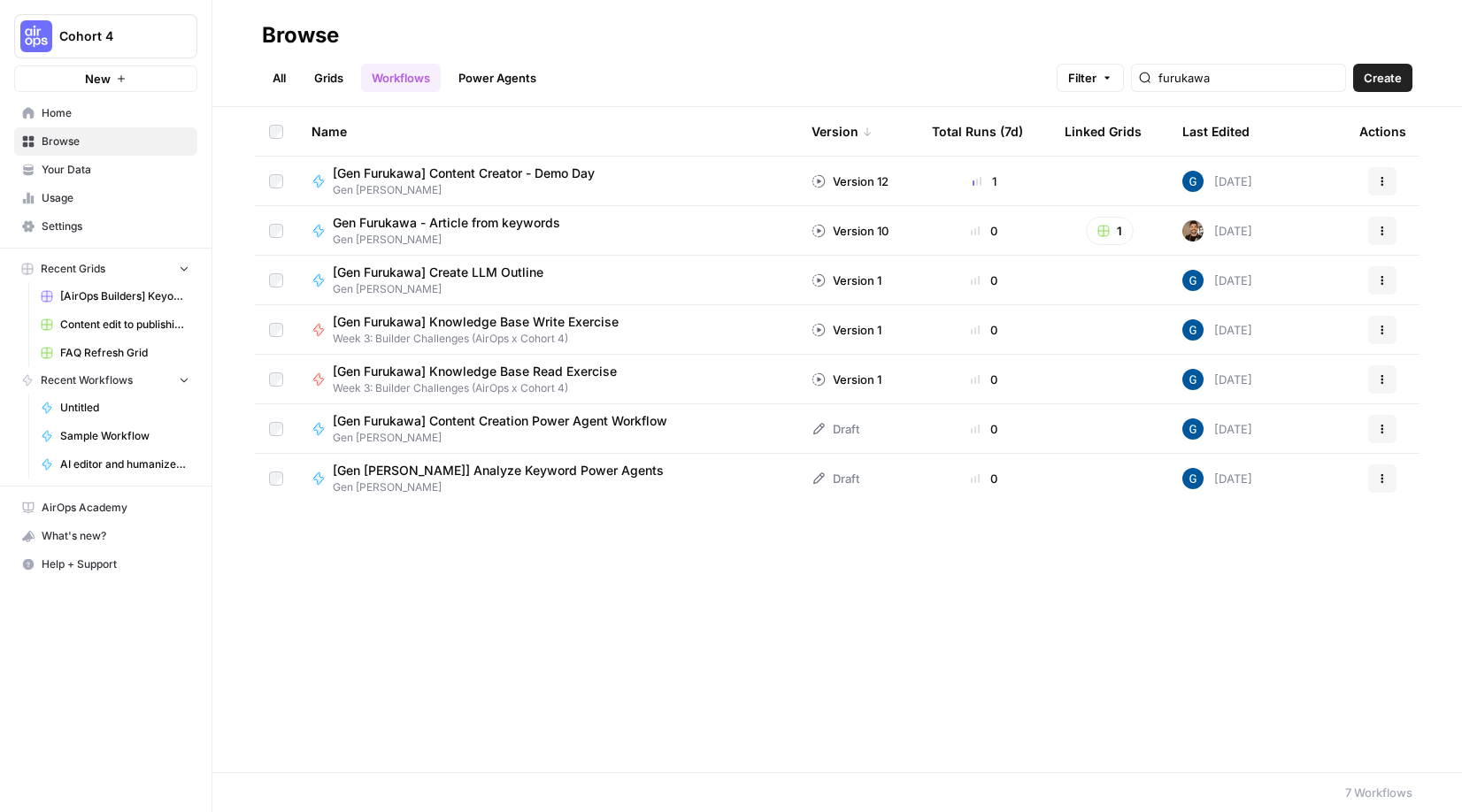
click at [485, 215] on span "Gen Furukawa - Article from keywords" at bounding box center [446, 223] width 227 height 18
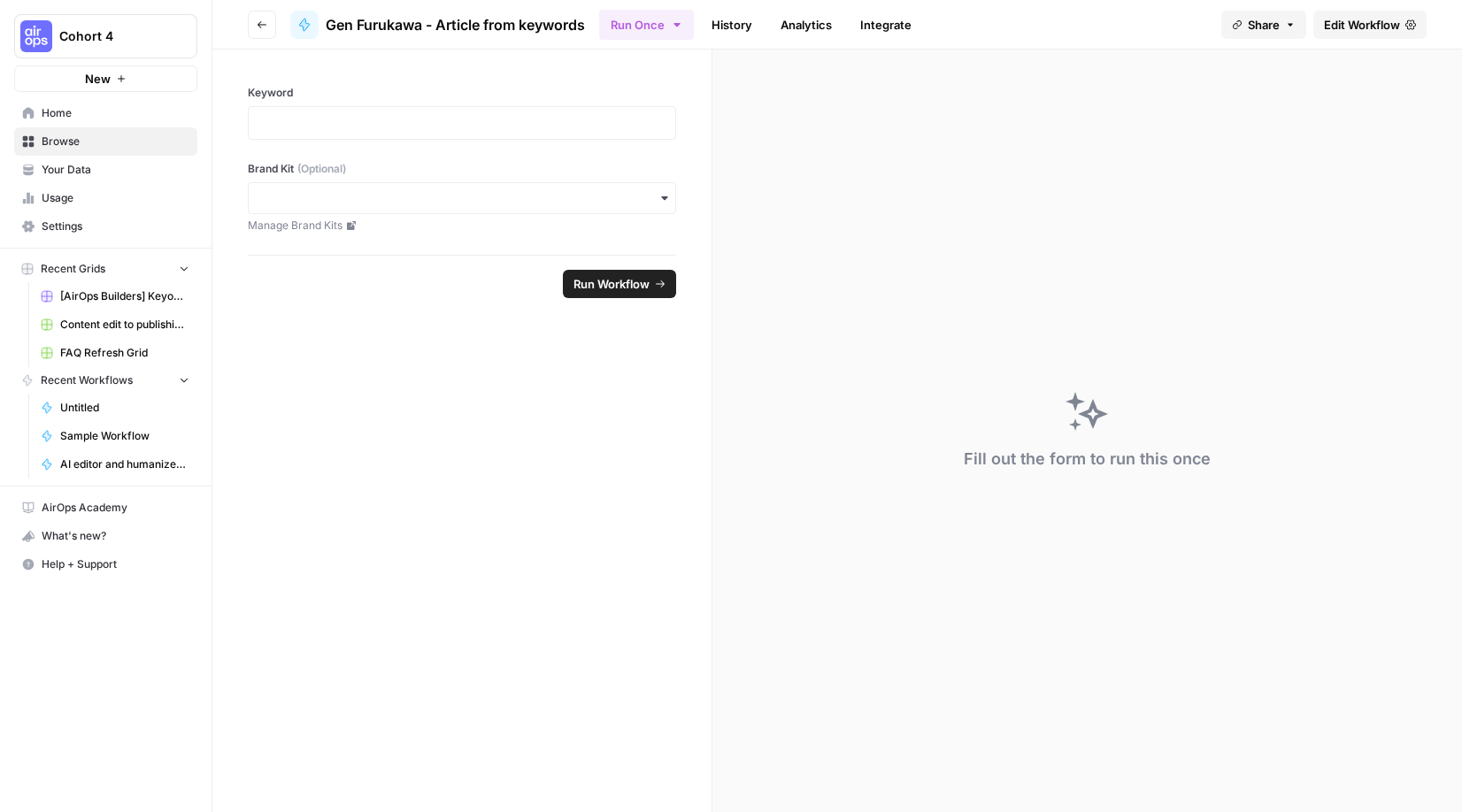
click at [724, 15] on link "History" at bounding box center [731, 25] width 62 height 29
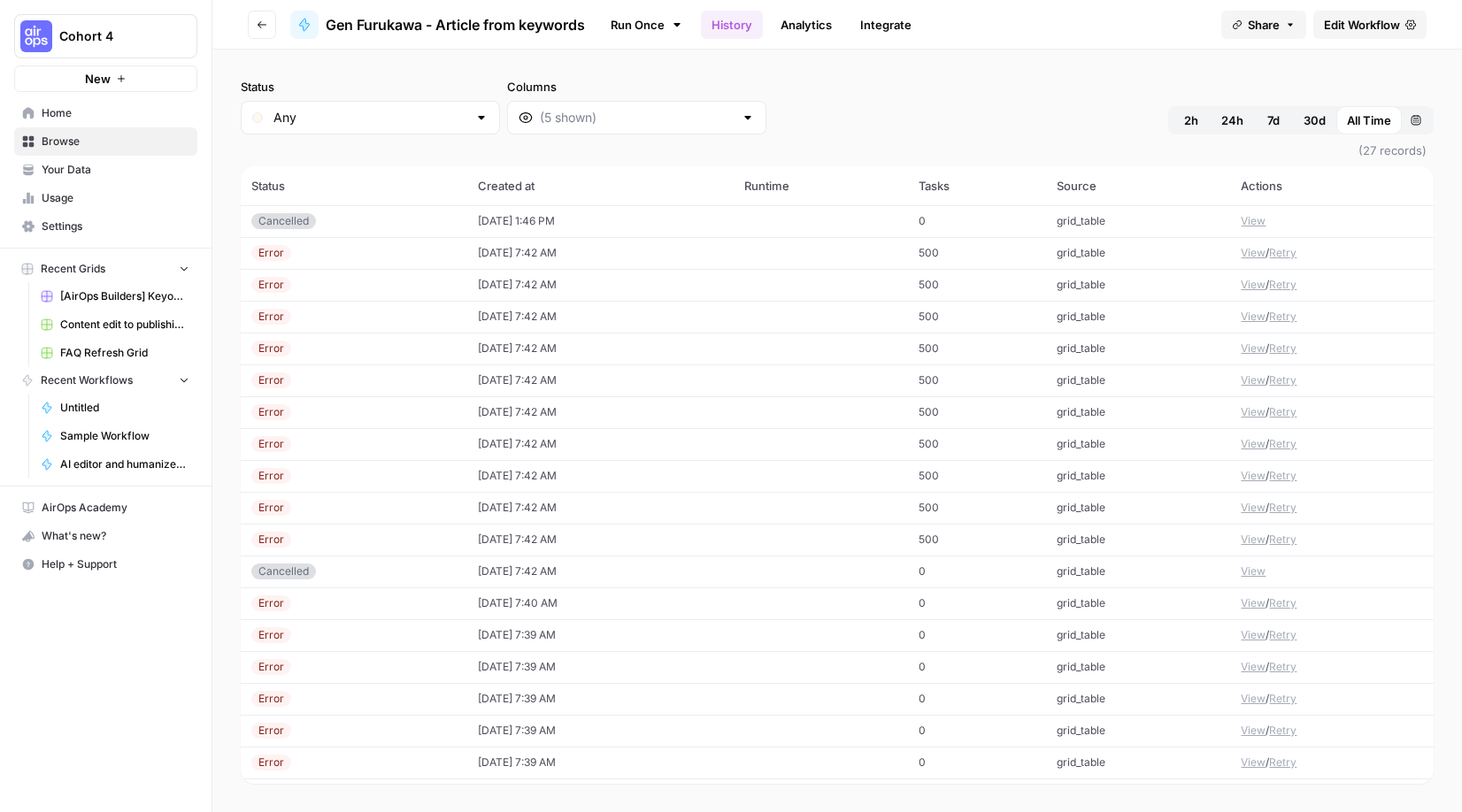
click at [969, 14] on link "Edit Workflow" at bounding box center [1370, 25] width 113 height 29
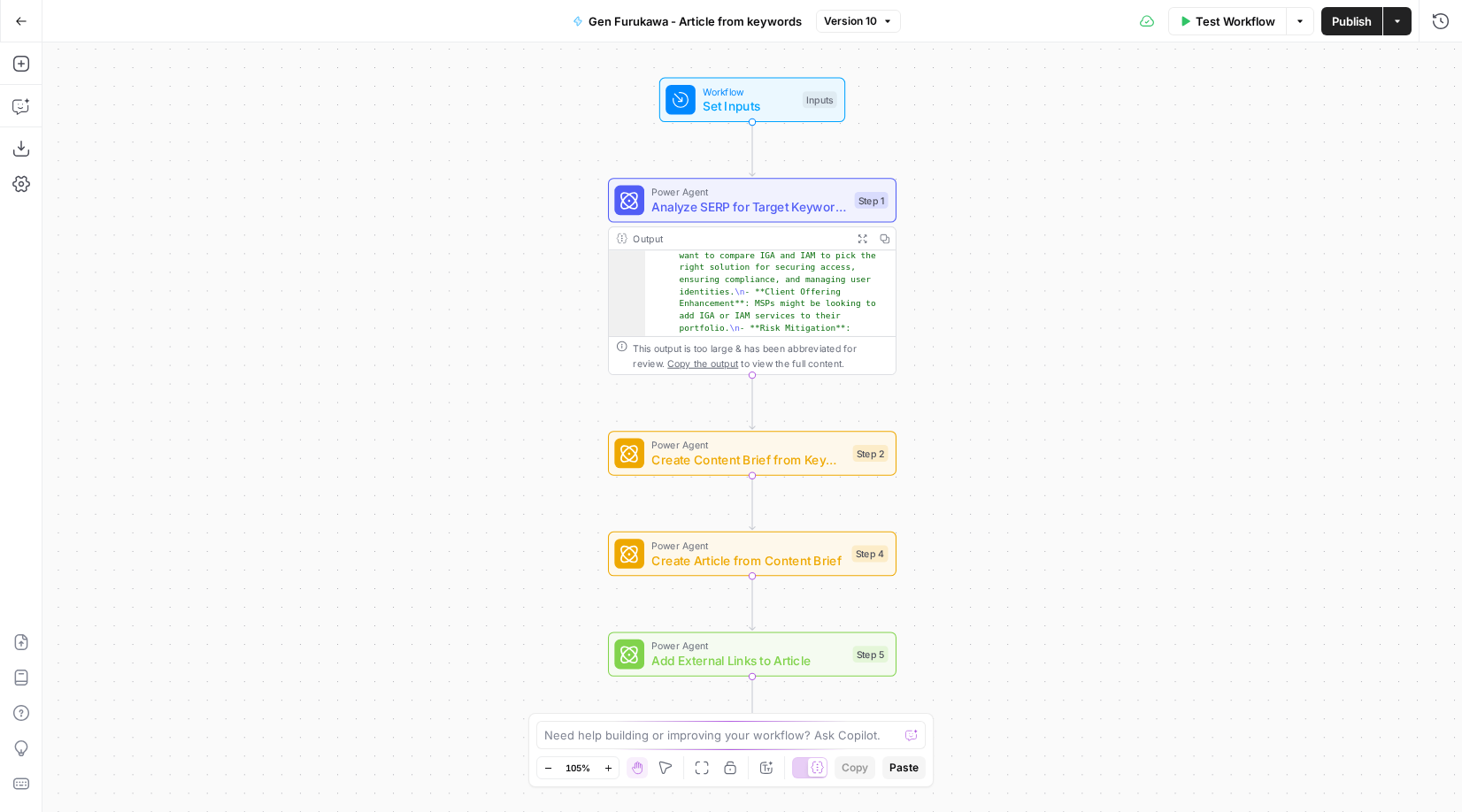
scroll to position [220, 0]
click at [969, 430] on div "Workflow Set Inputs Inputs Power Agent Analyze SERP for Target Keyword - Fork S…" at bounding box center [752, 427] width 1420 height 770
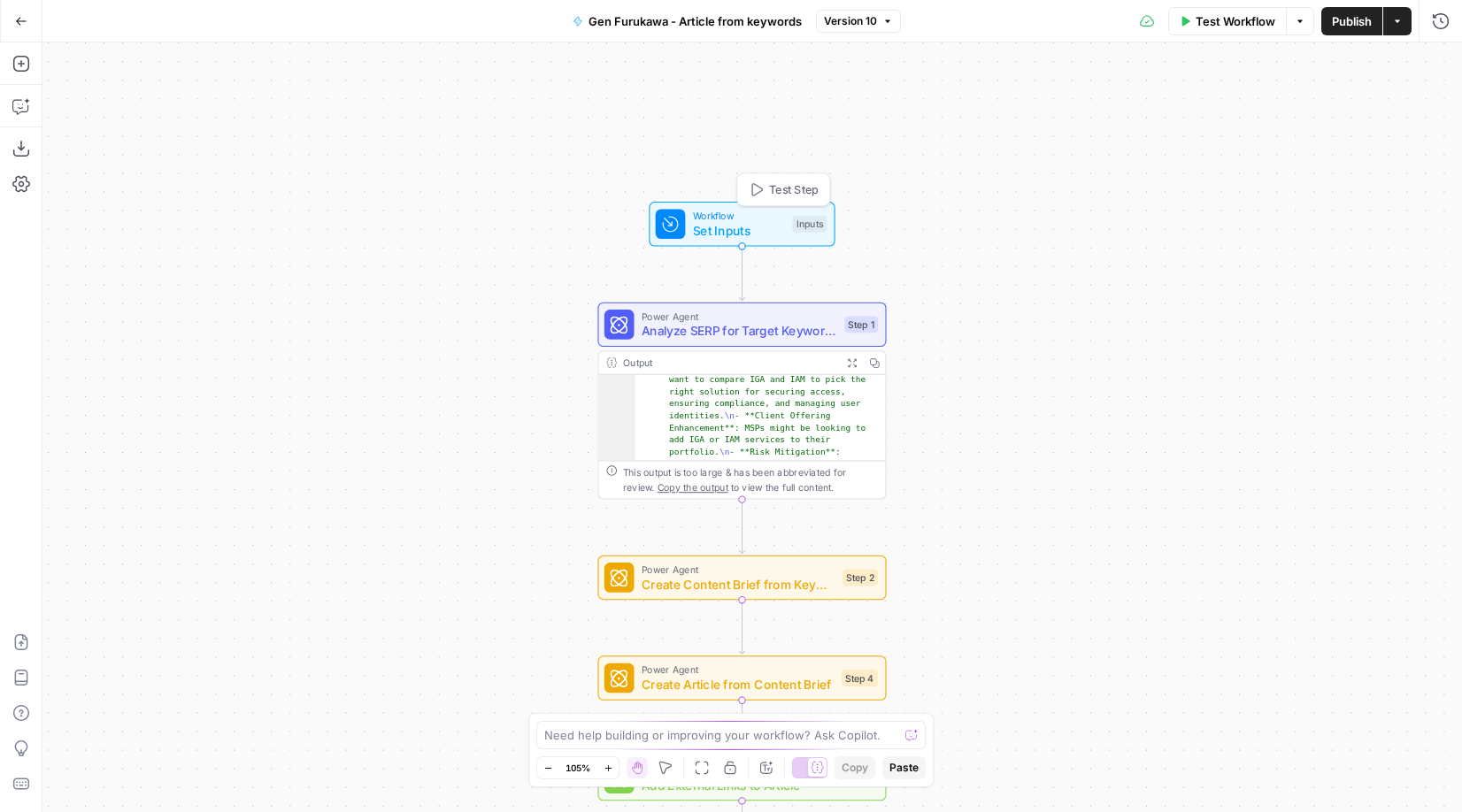
click at [759, 225] on span "Set Inputs" at bounding box center [739, 231] width 92 height 19
click at [693, 321] on span "Power Agent" at bounding box center [740, 316] width 196 height 15
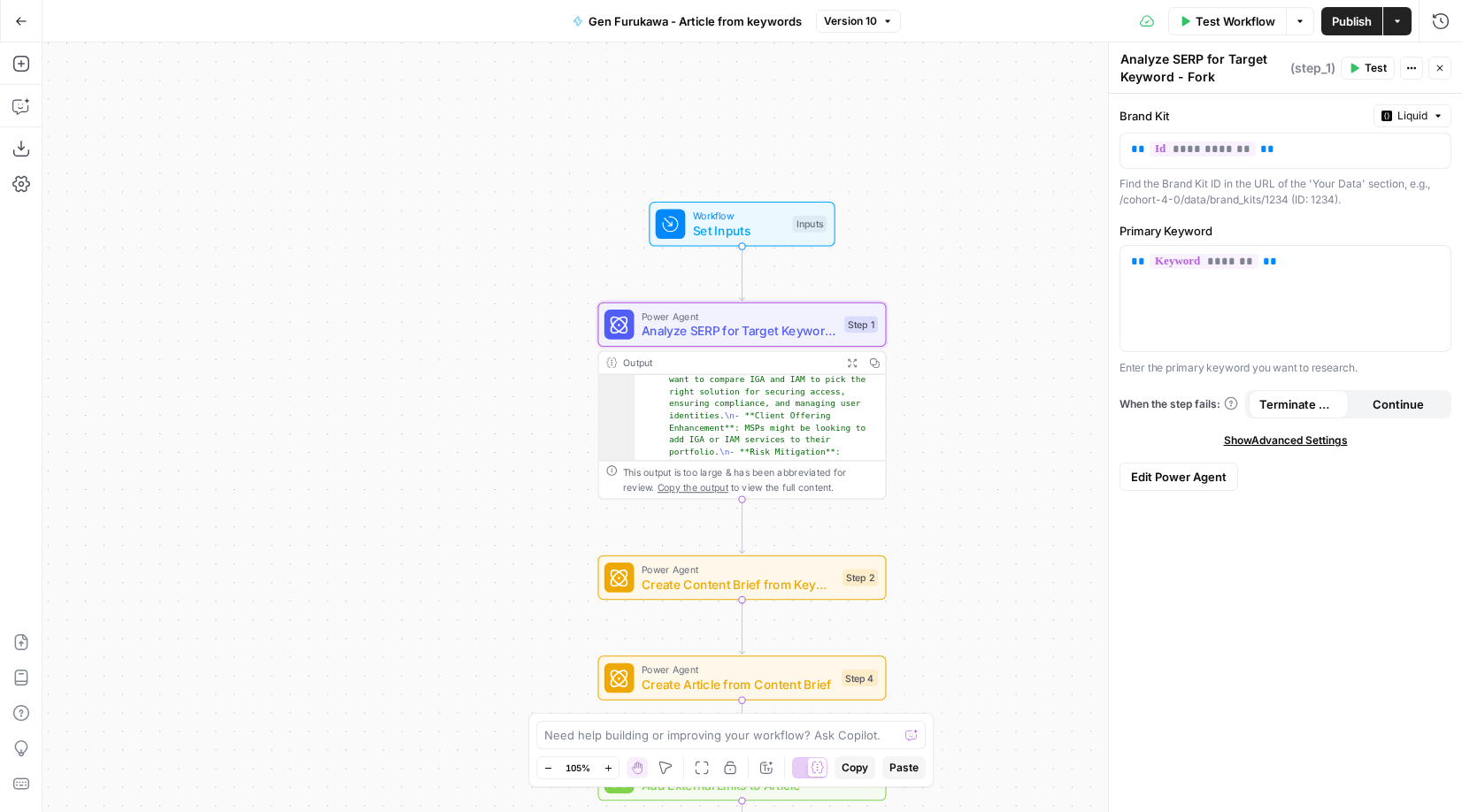
click at [967, 404] on div "Workflow Set Inputs Inputs Power Agent Analyze SERP for Target Keyword - Fork S…" at bounding box center [752, 427] width 1420 height 770
click at [760, 584] on span "Create Content Brief from Keyword" at bounding box center [739, 584] width 194 height 19
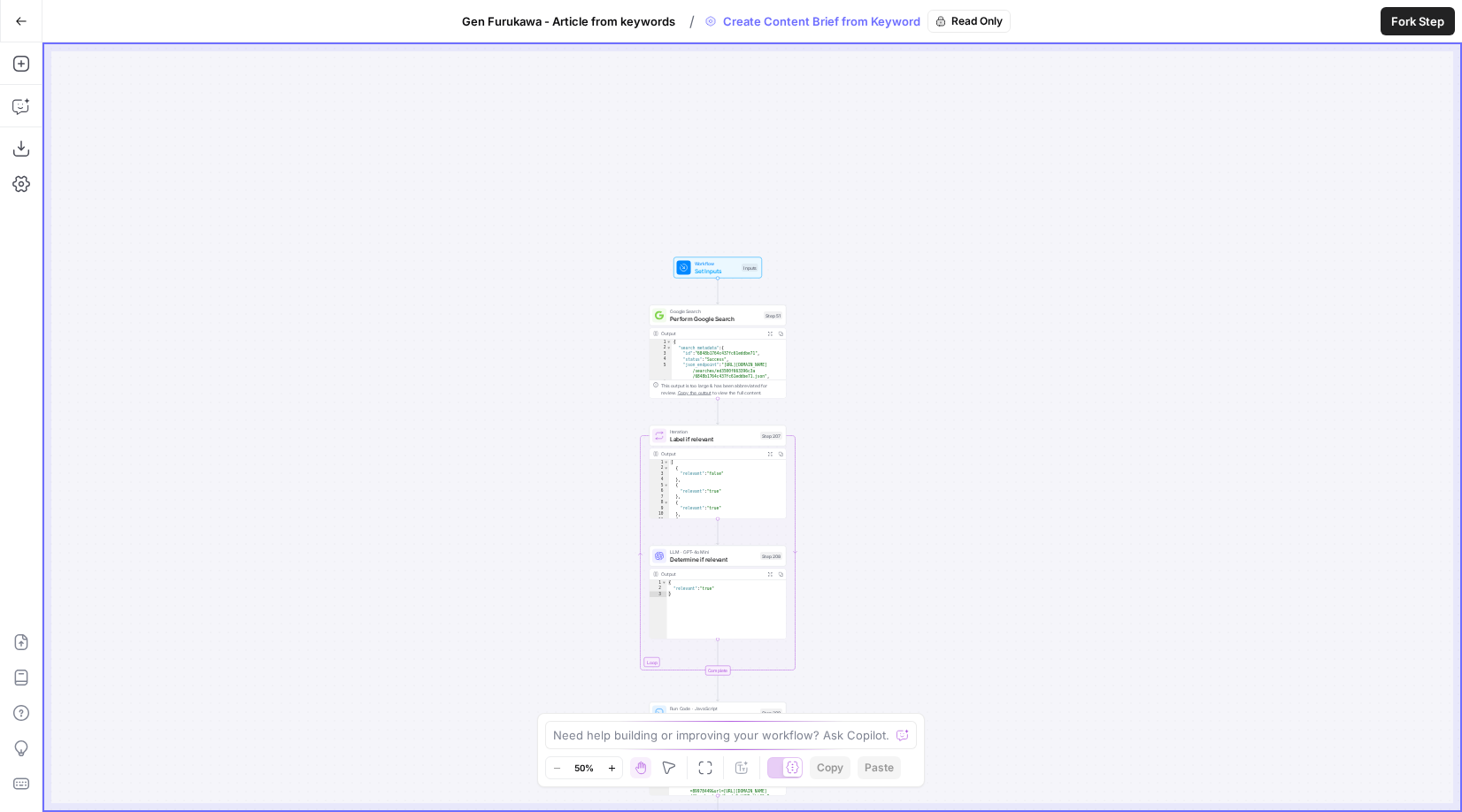
click at [707, 545] on div "Workflow Set Inputs Inputs Google Search Perform Google Search Step 51 Output E…" at bounding box center [752, 427] width 1416 height 766
click at [706, 551] on span "LLM · GPT-4o Mini" at bounding box center [713, 553] width 87 height 7
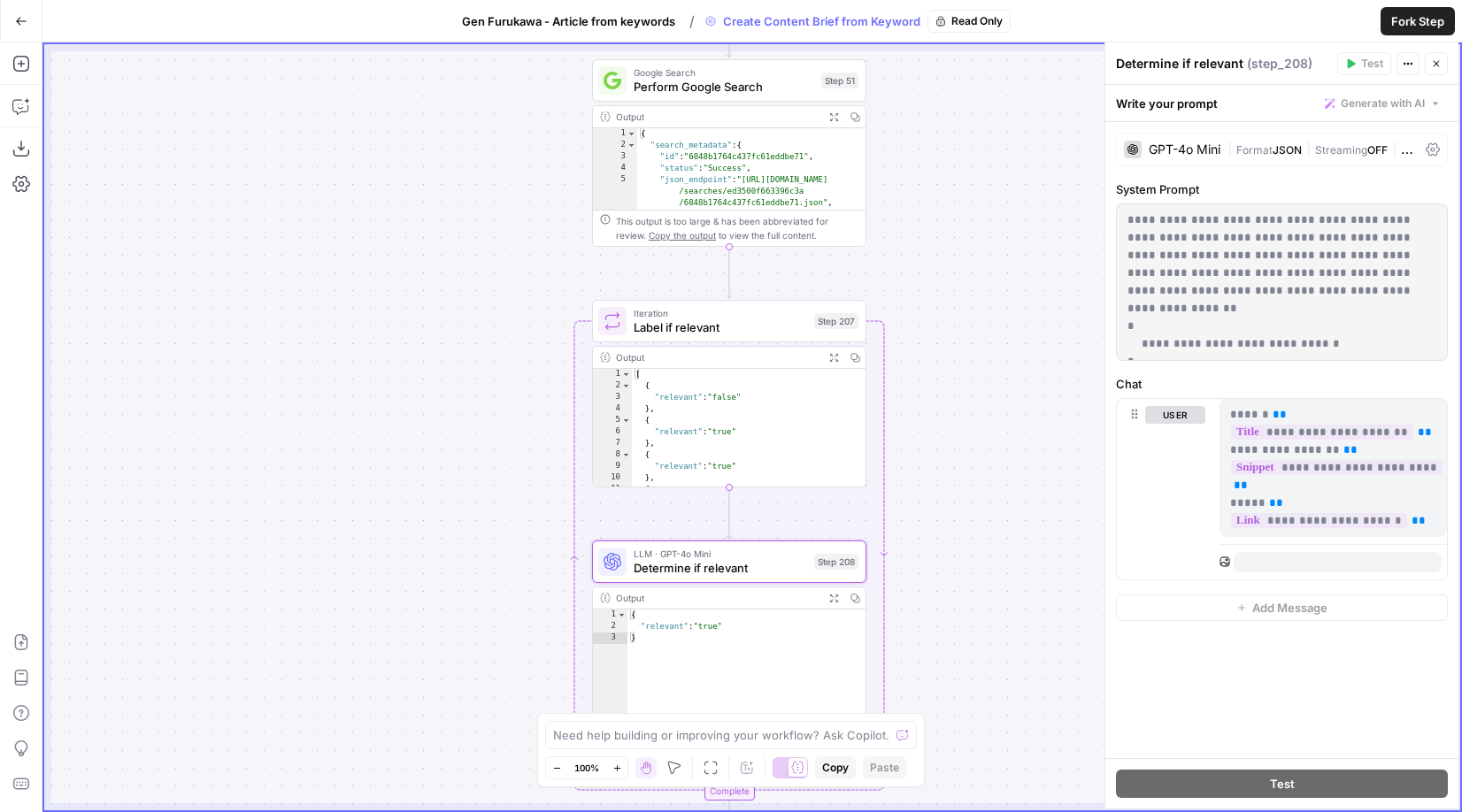
click at [941, 302] on div "Workflow Set Inputs Inputs Google Search Perform Google Search Step 51 Output E…" at bounding box center [752, 427] width 1416 height 766
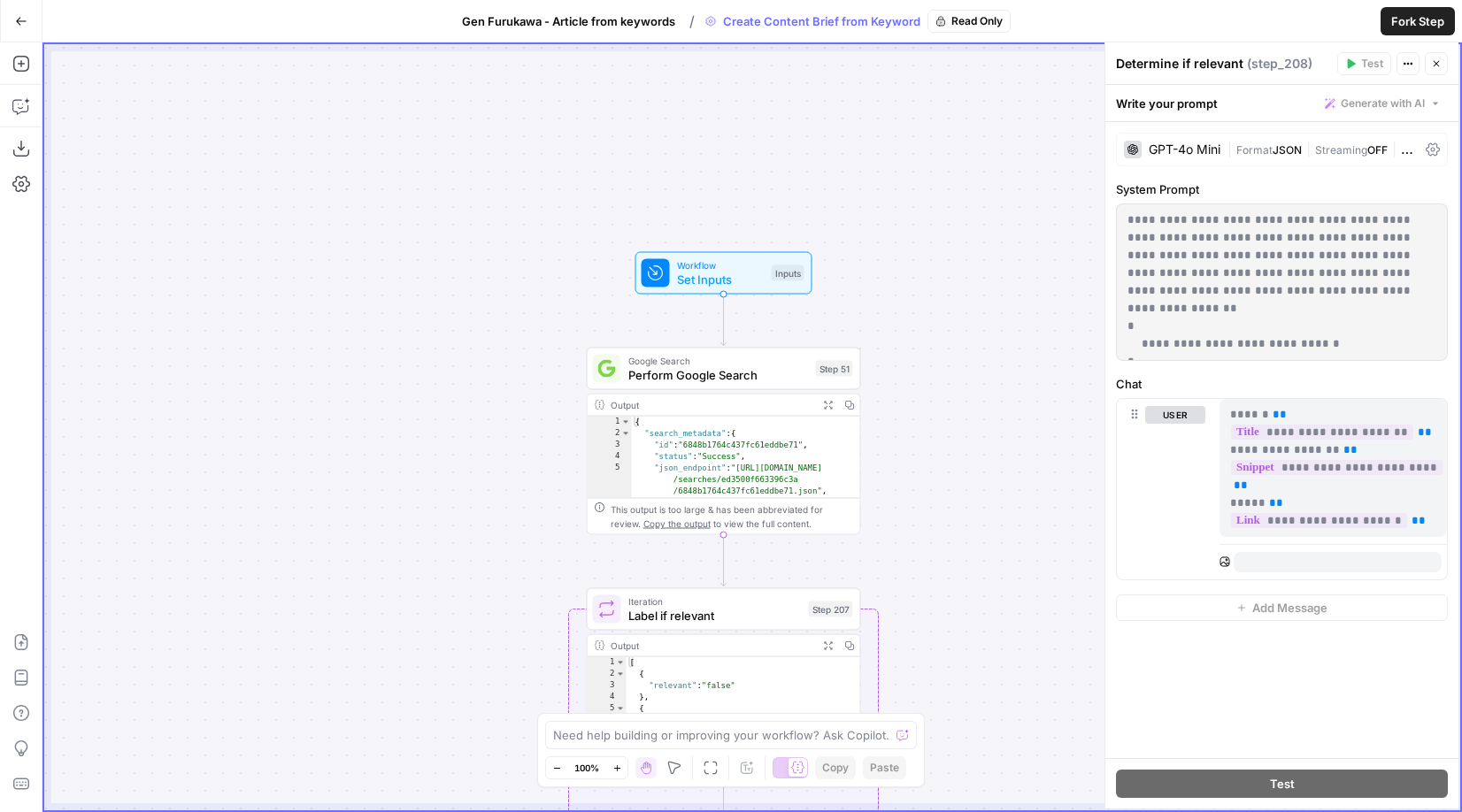
click at [969, 65] on header "Determine if relevant ( step_208 ) Test Actions Close" at bounding box center [1283, 63] width 354 height 42
click at [969, 65] on button "Close" at bounding box center [1437, 64] width 23 height 23
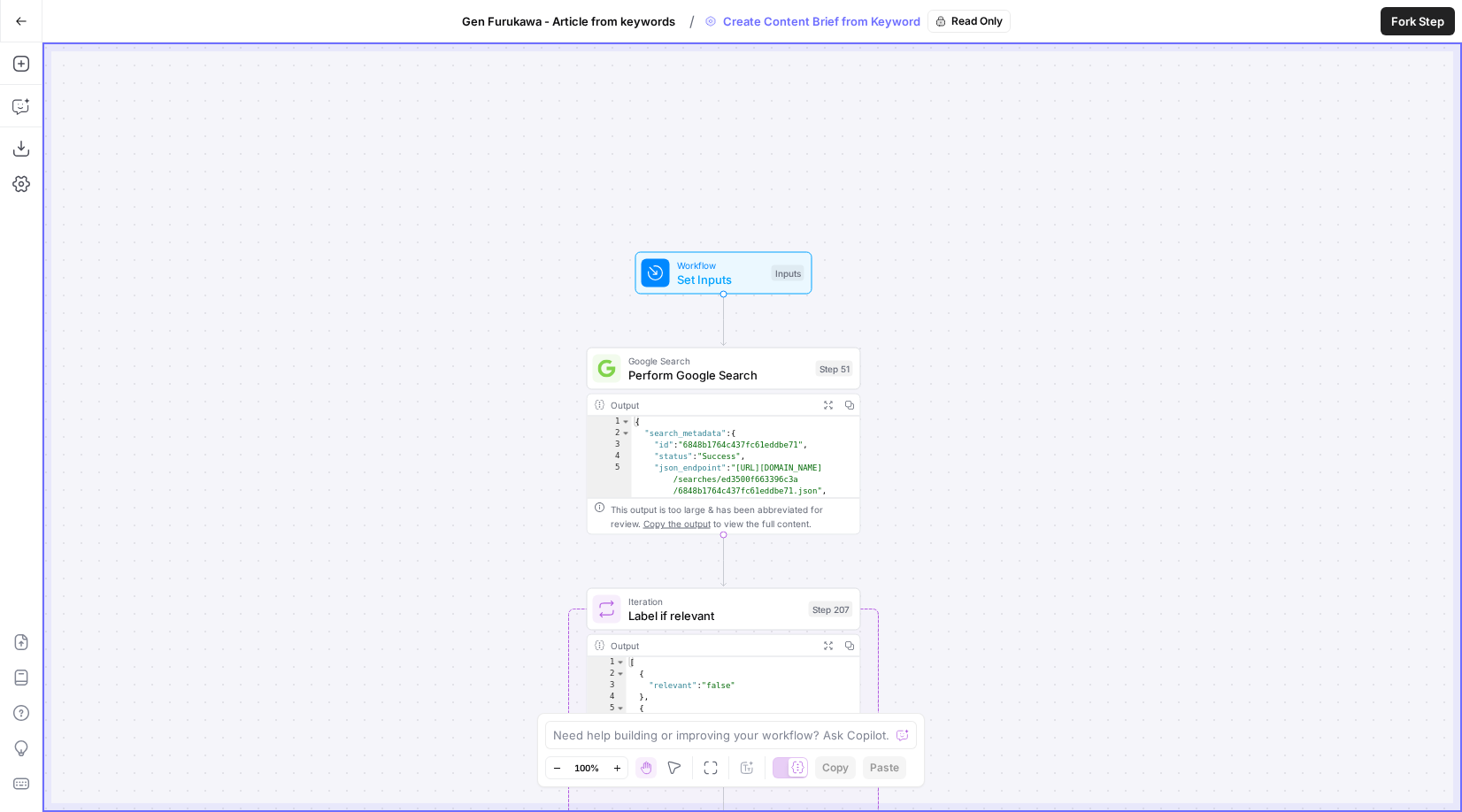
click at [31, 24] on button "Go Back" at bounding box center [22, 22] width 32 height 32
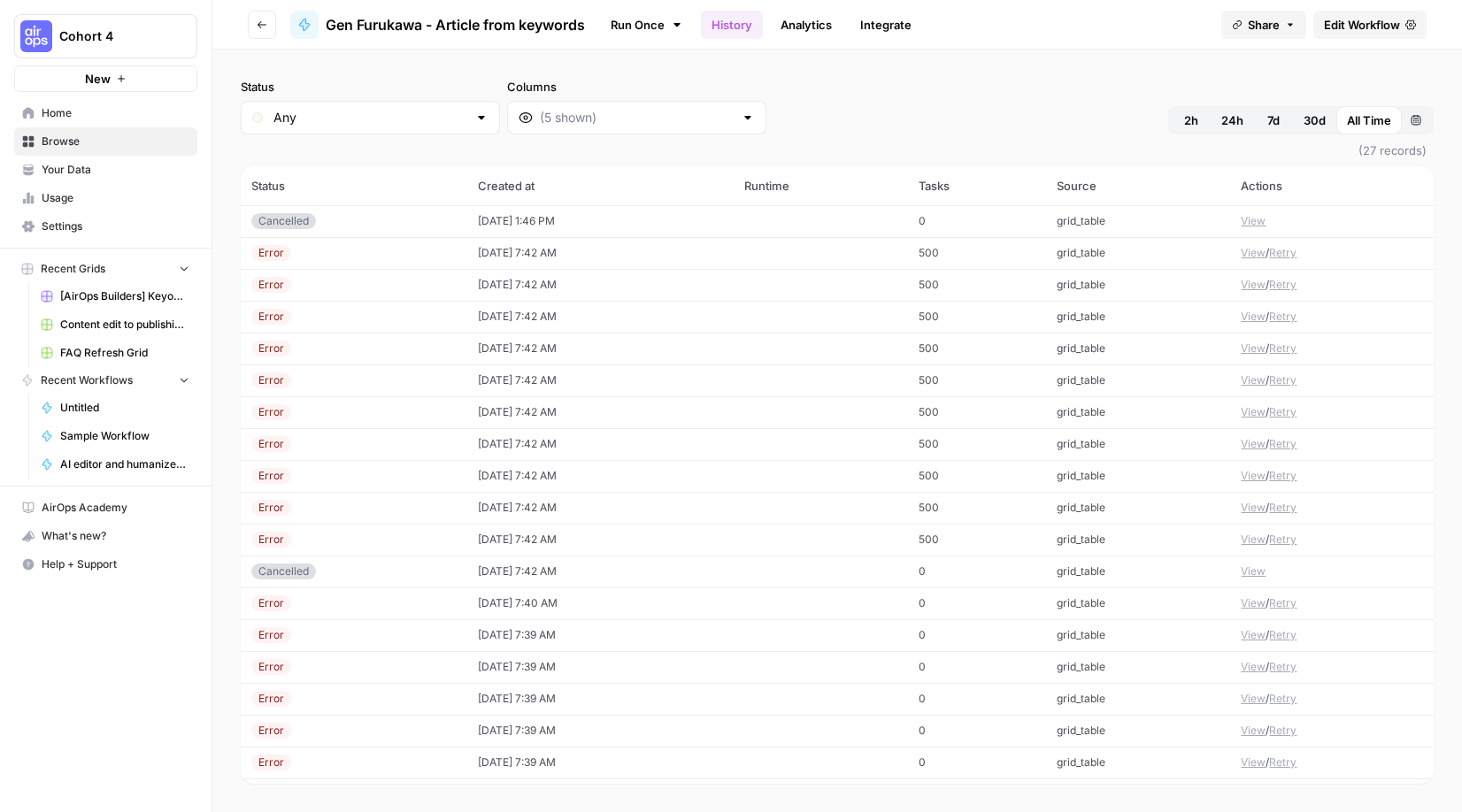
click at [969, 32] on span "Edit Workflow" at bounding box center [1362, 25] width 76 height 18
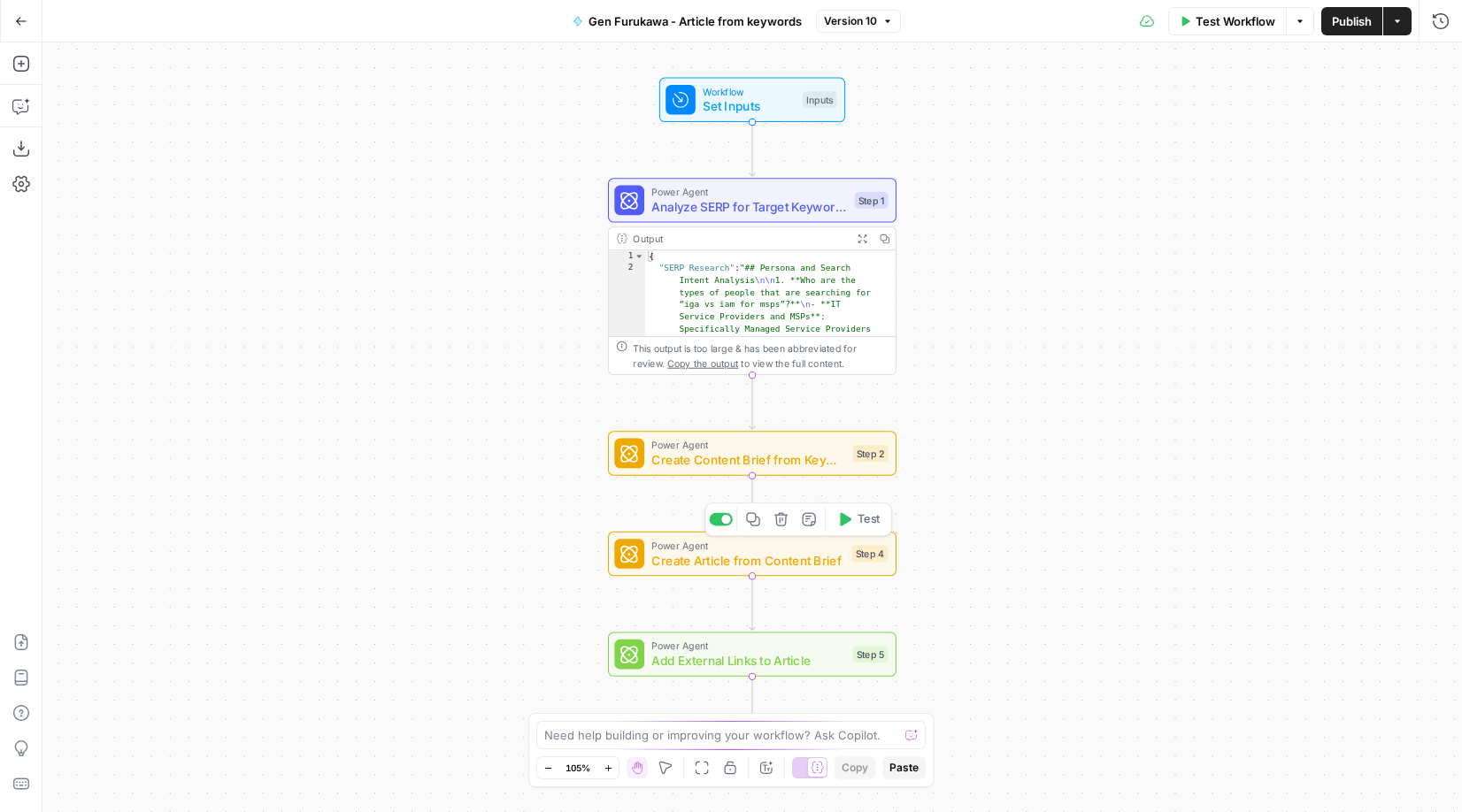
click at [704, 555] on span "Create Article from Content Brief" at bounding box center [748, 560] width 193 height 19
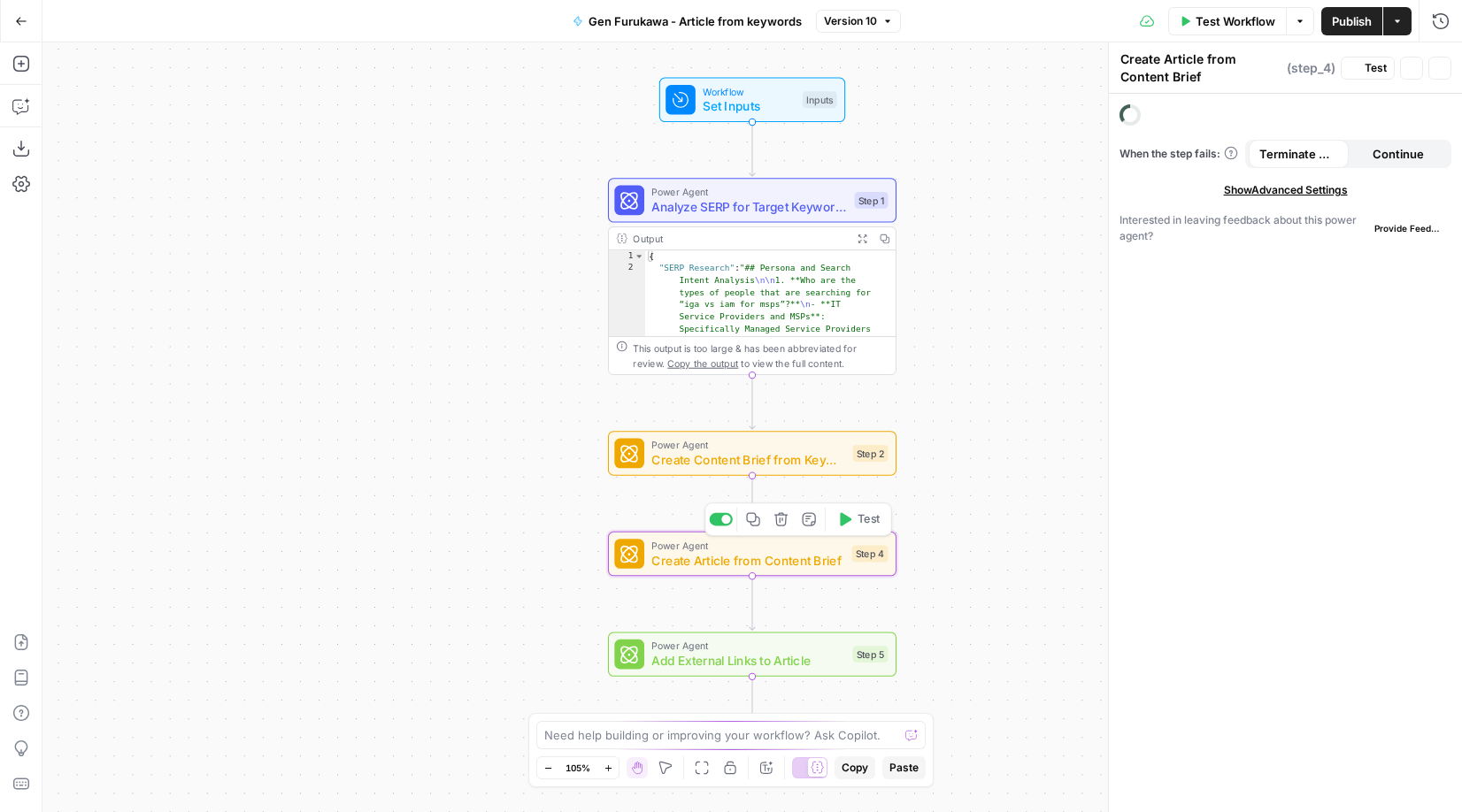
click at [704, 555] on span "Create Article from Content Brief" at bounding box center [748, 560] width 193 height 19
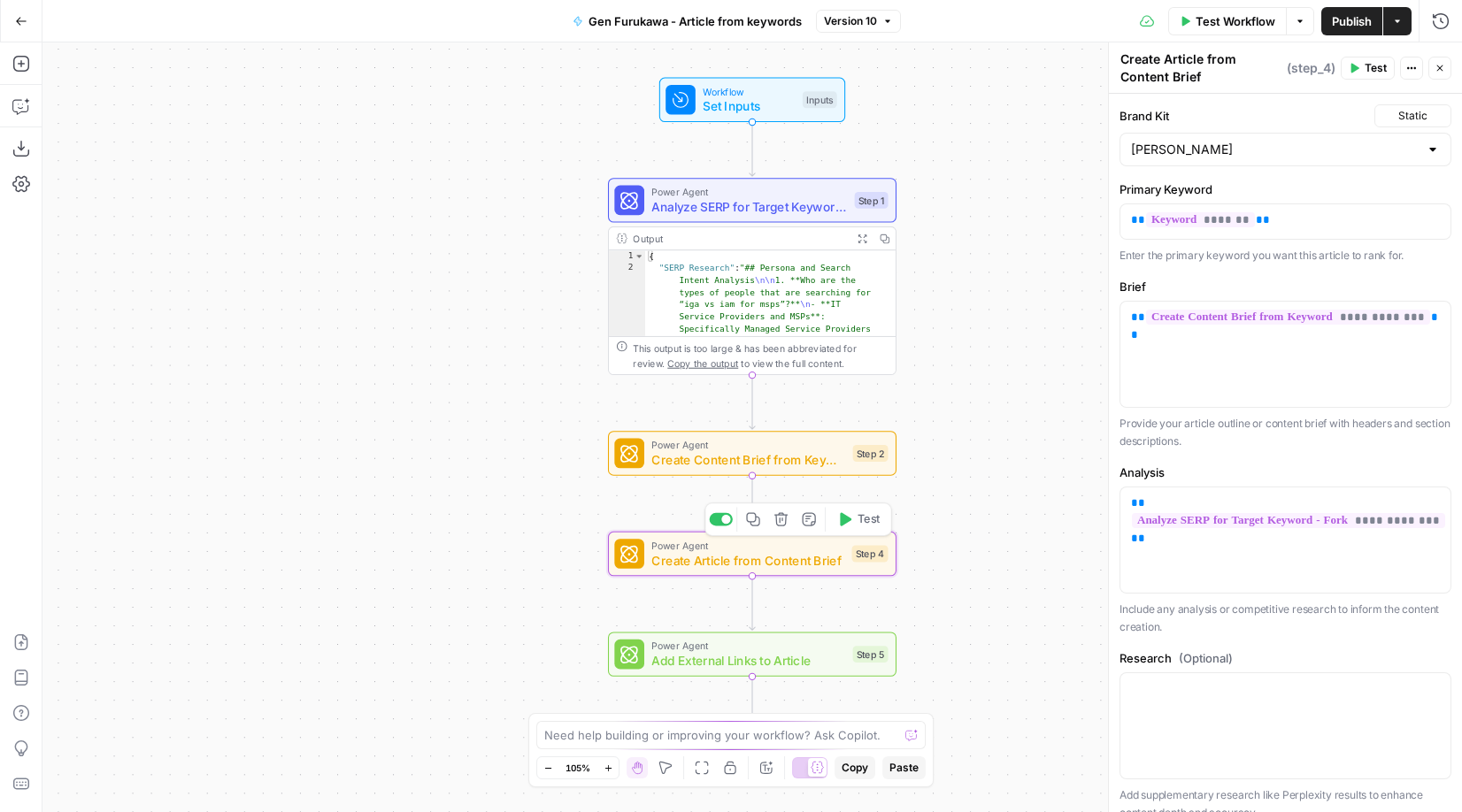
click at [704, 555] on span "Create Article from Content Brief" at bounding box center [748, 560] width 193 height 19
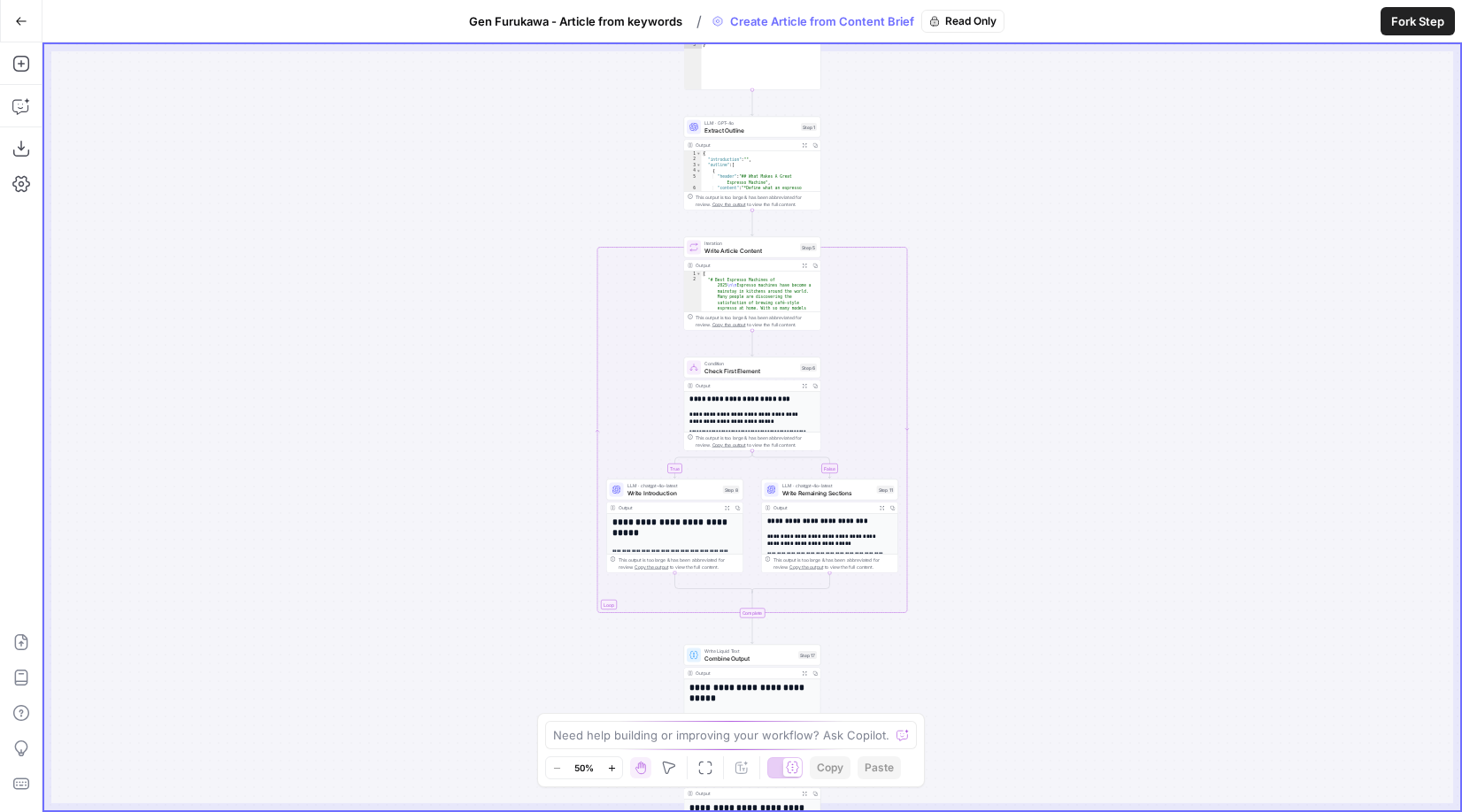
click at [969, 22] on span "Fork Step" at bounding box center [1418, 22] width 53 height 18
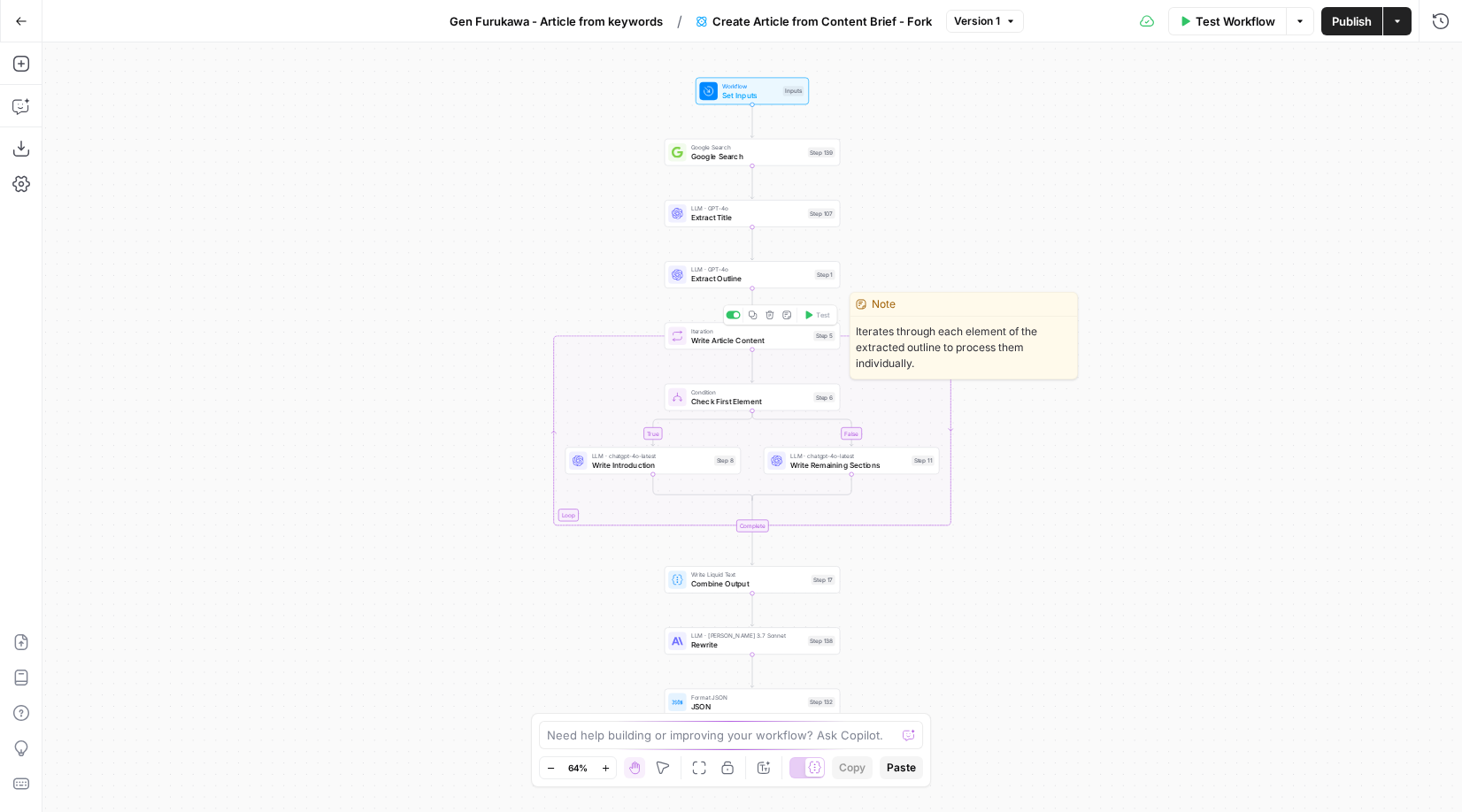
click at [715, 333] on span "Iteration" at bounding box center [749, 331] width 118 height 9
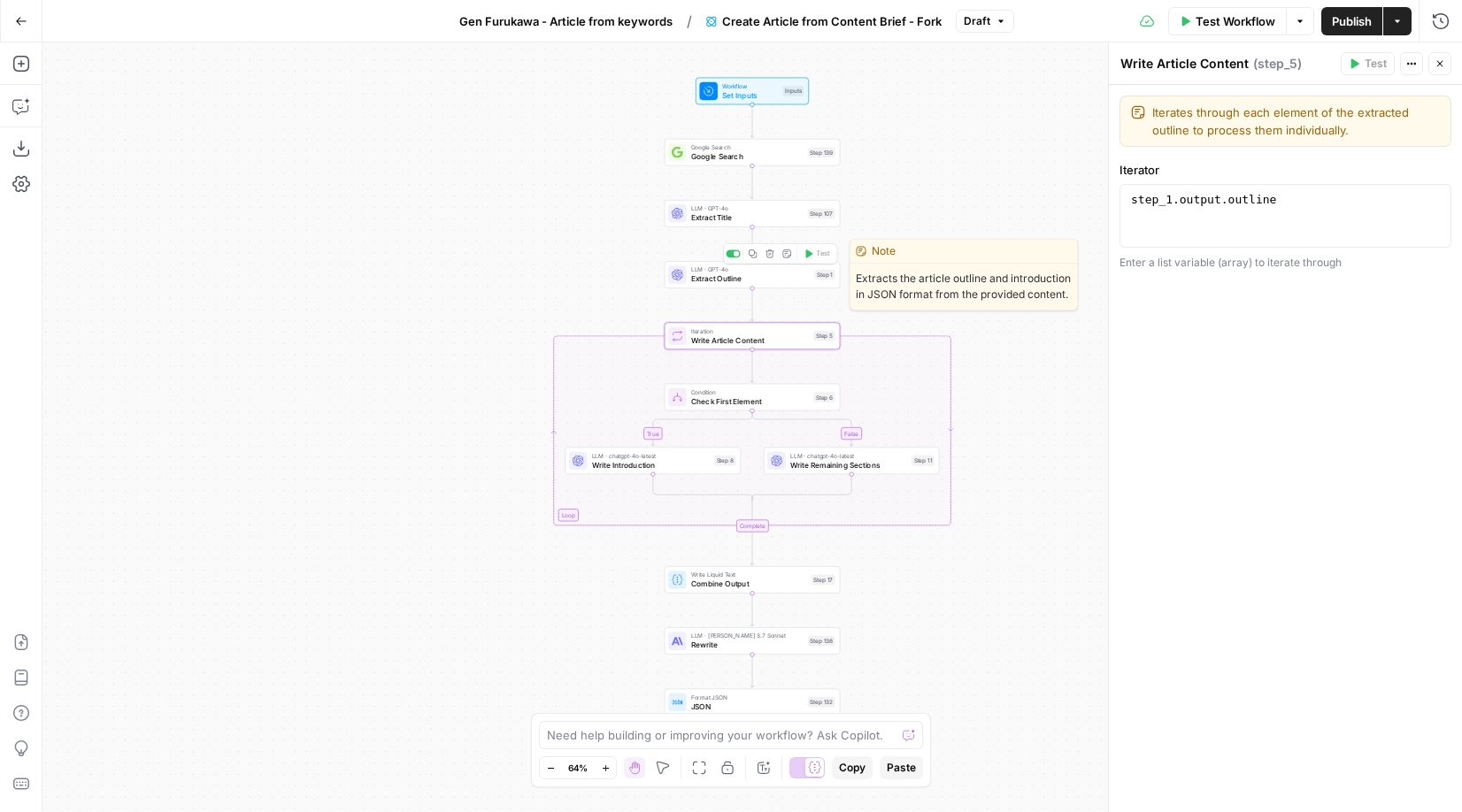
click at [750, 275] on span "Extract Outline" at bounding box center [750, 279] width 119 height 12
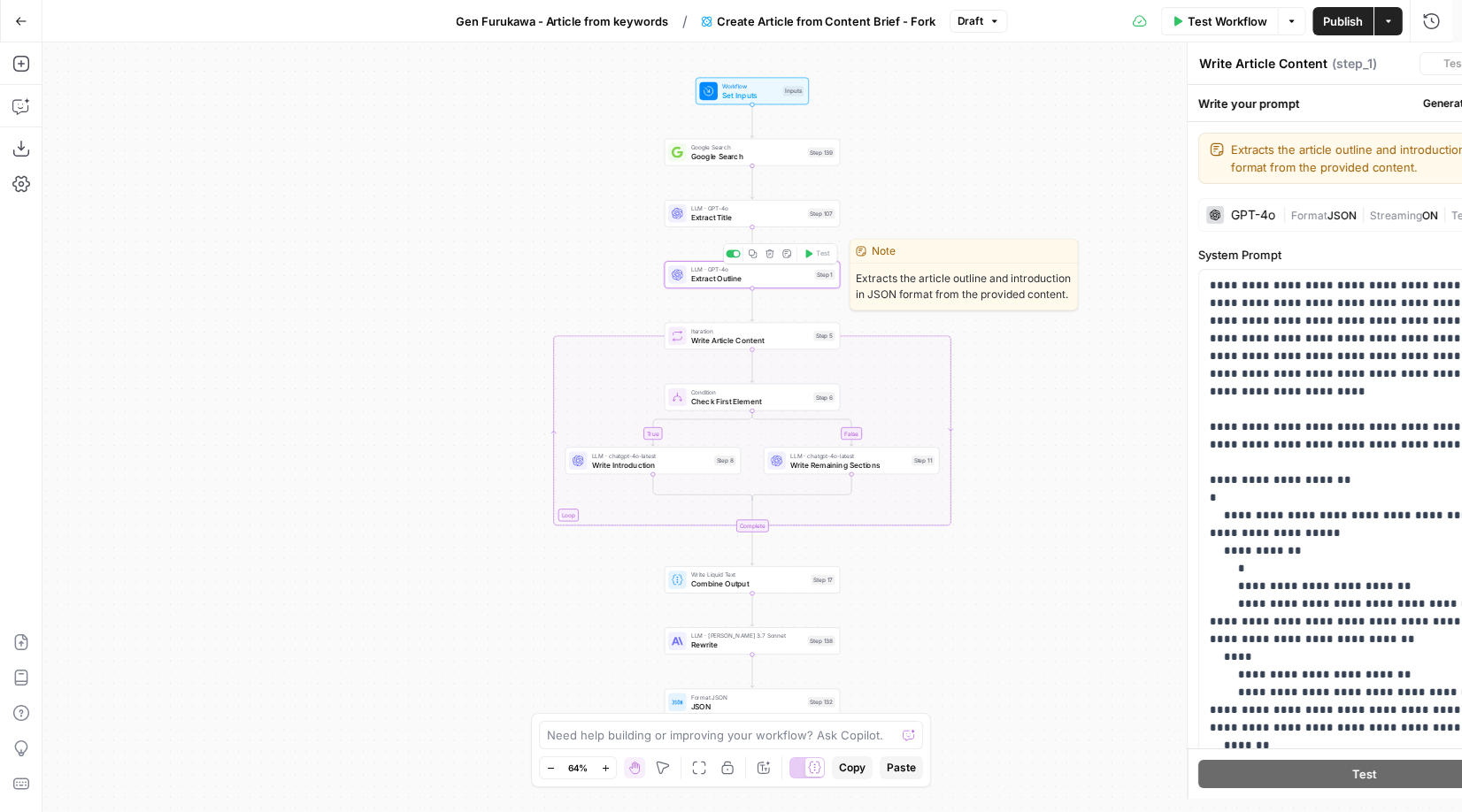
type textarea "Extract Outline"
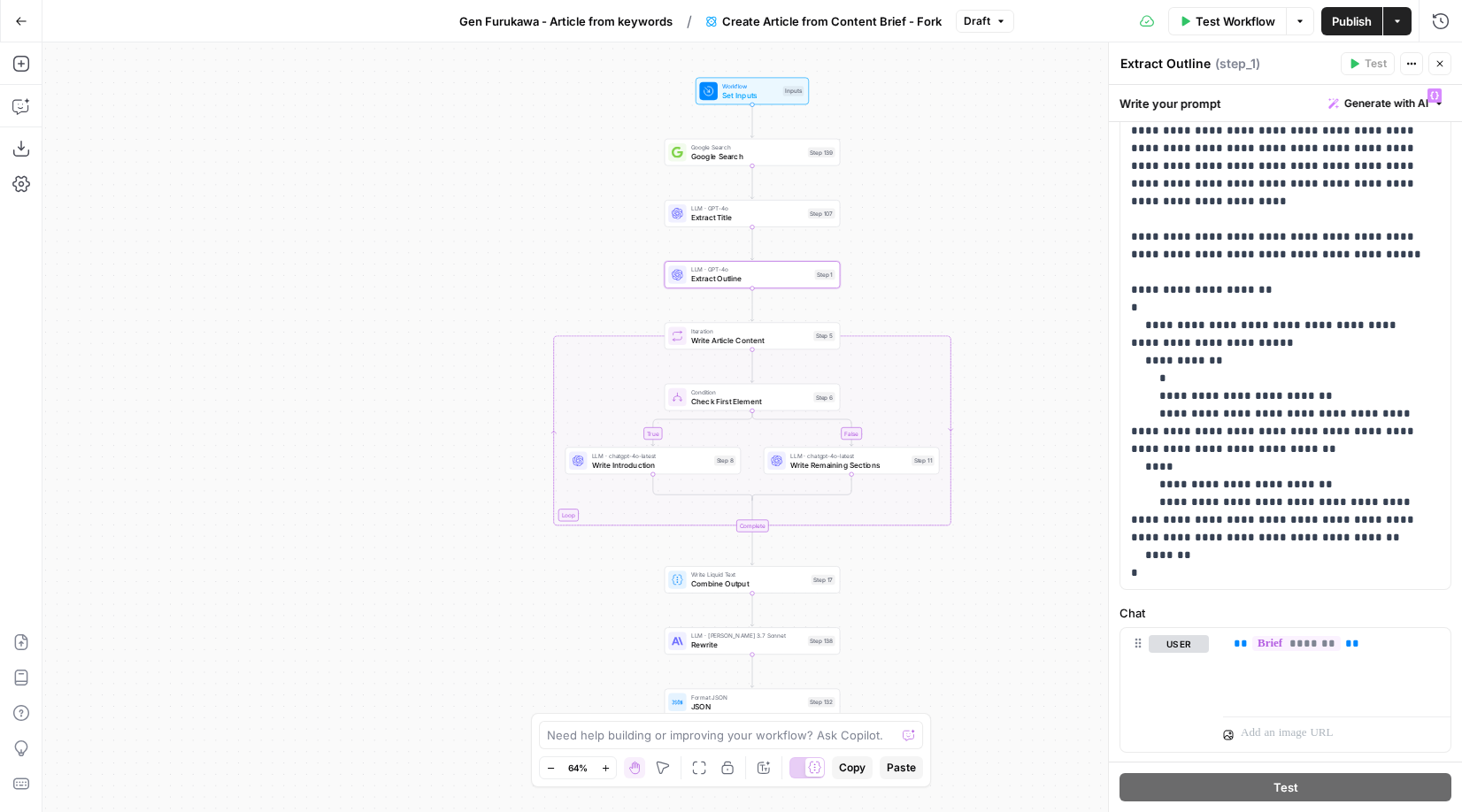
scroll to position [232, 0]
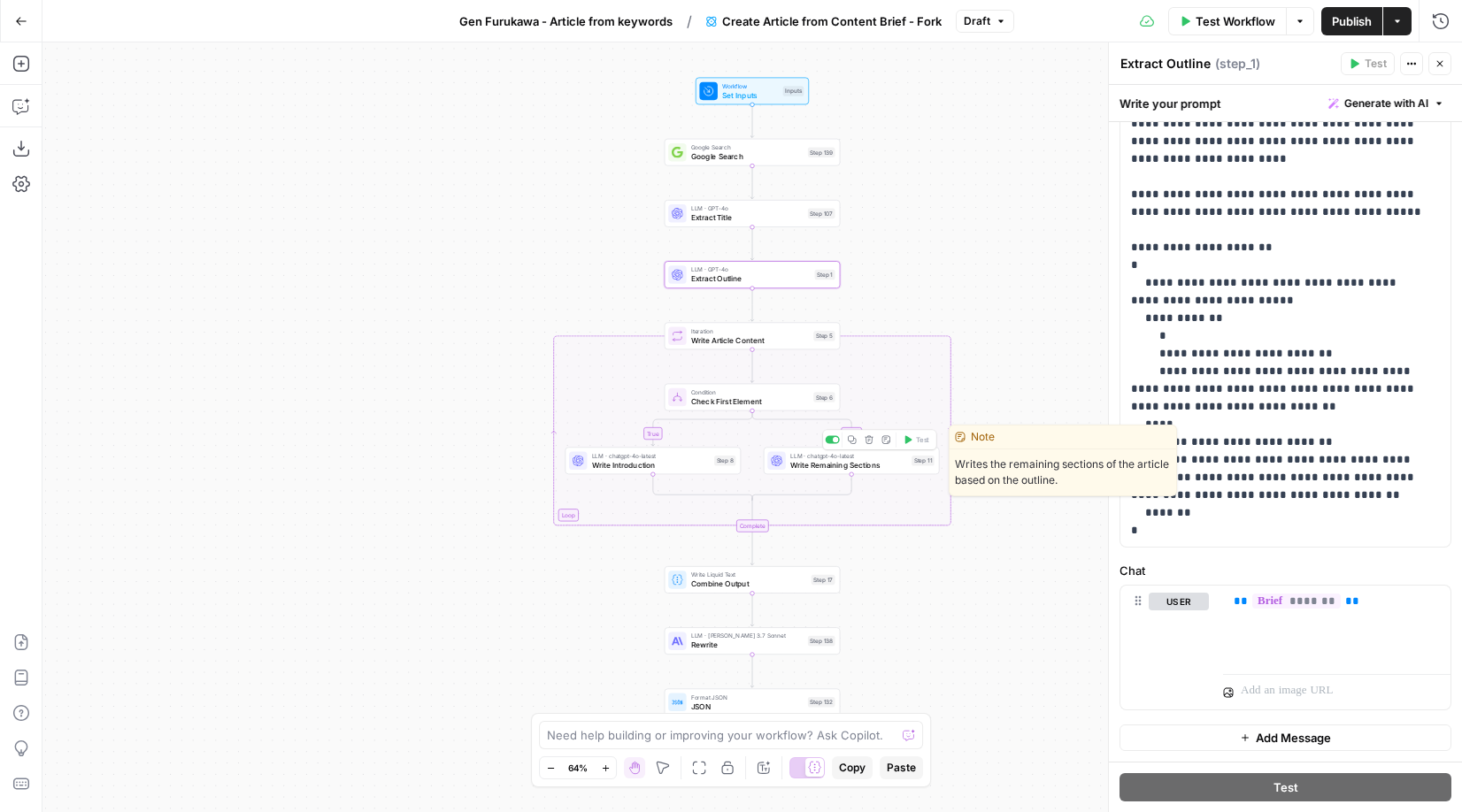
click at [819, 465] on span "Write Remaining Sections" at bounding box center [849, 465] width 117 height 12
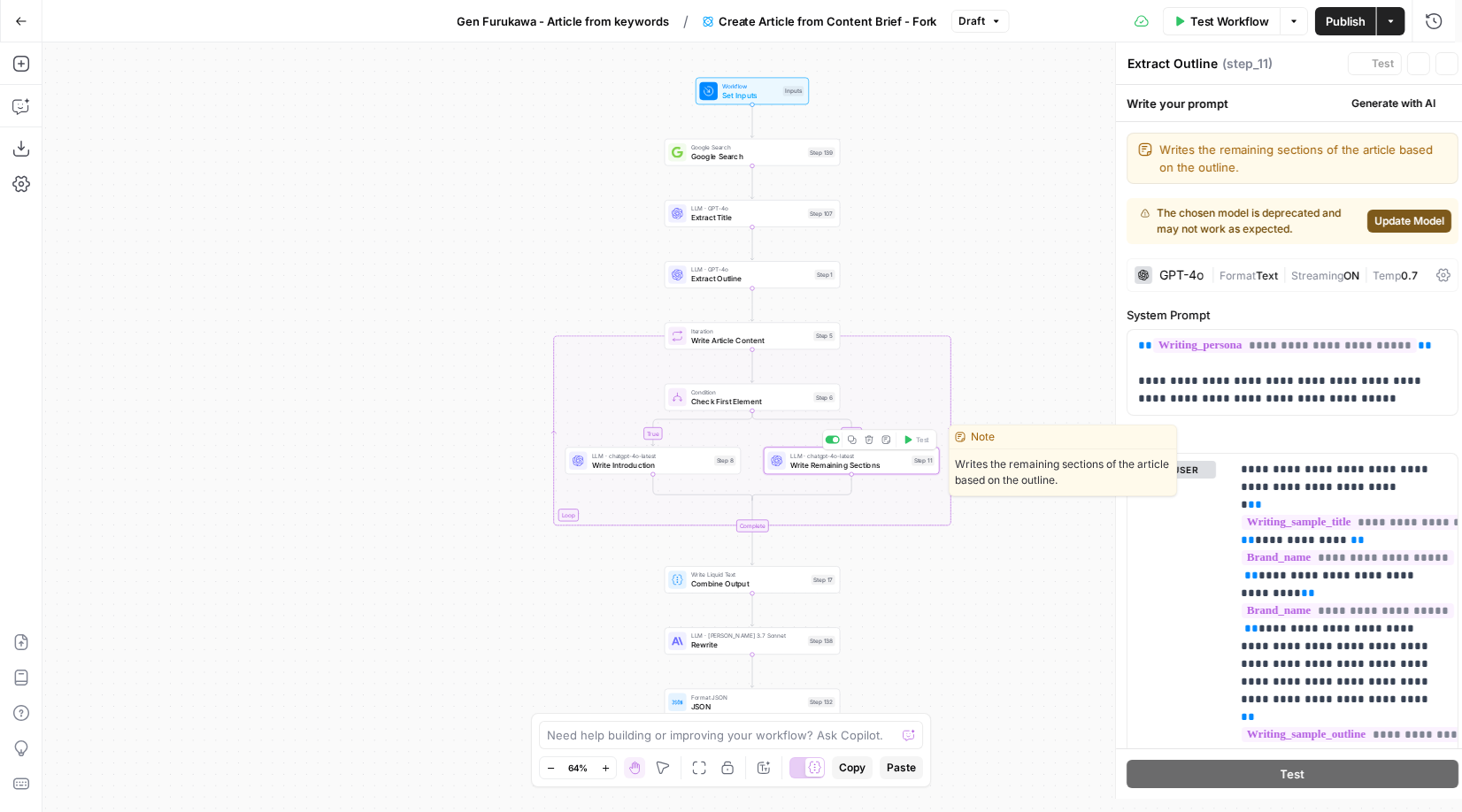
type textarea "Write Remaining Sections"
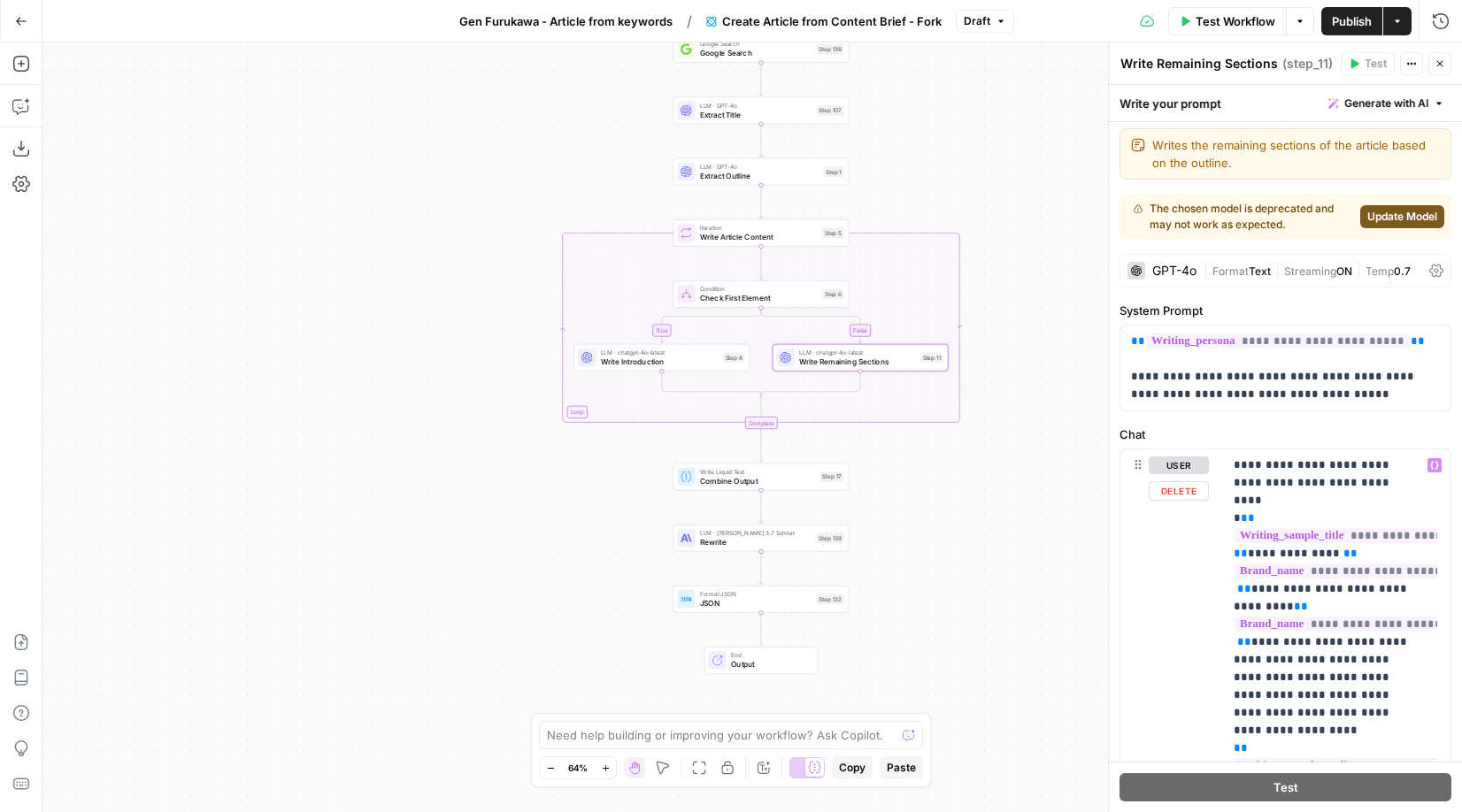
scroll to position [0, 0]
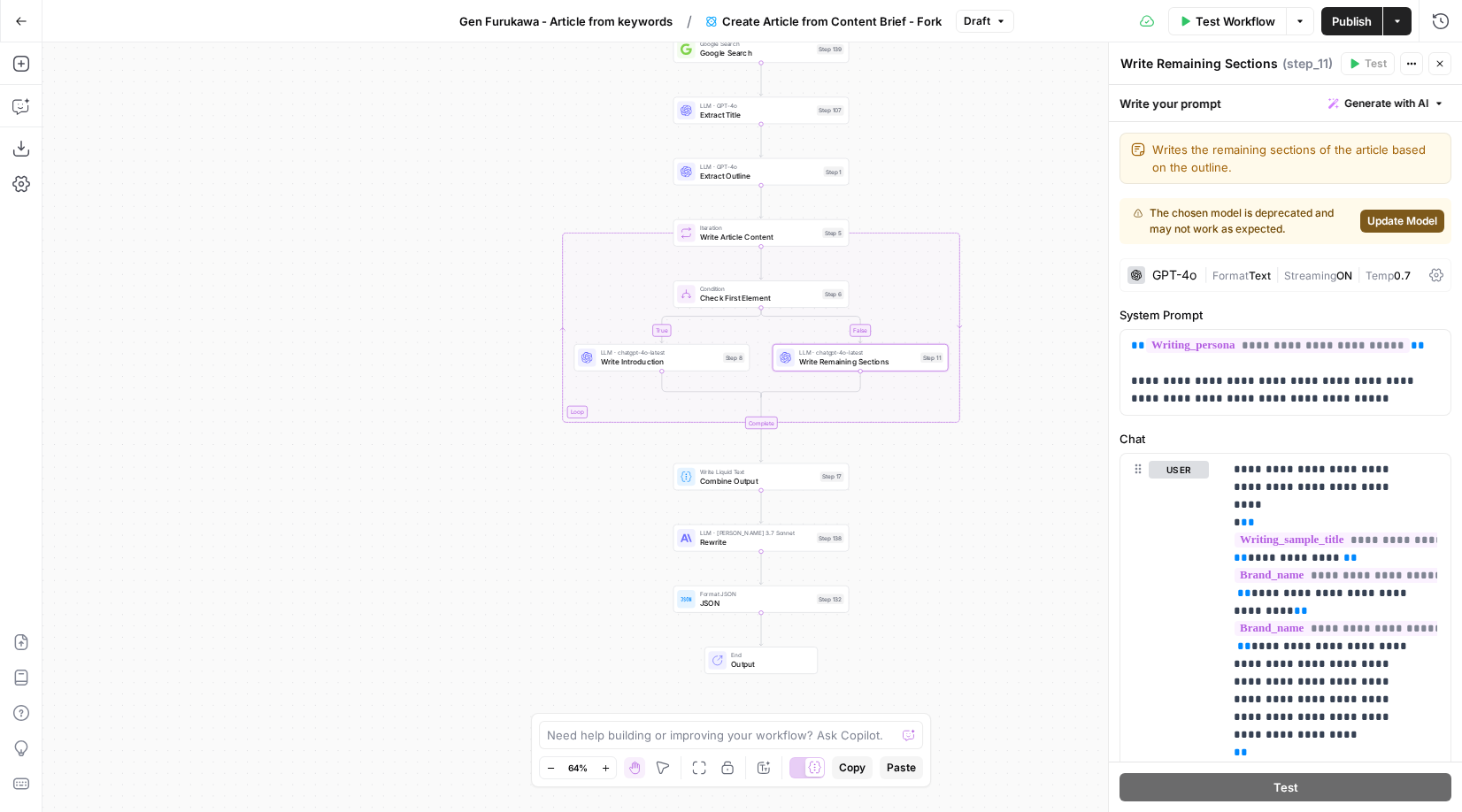
click at [969, 223] on span "Update Model" at bounding box center [1403, 222] width 70 height 16
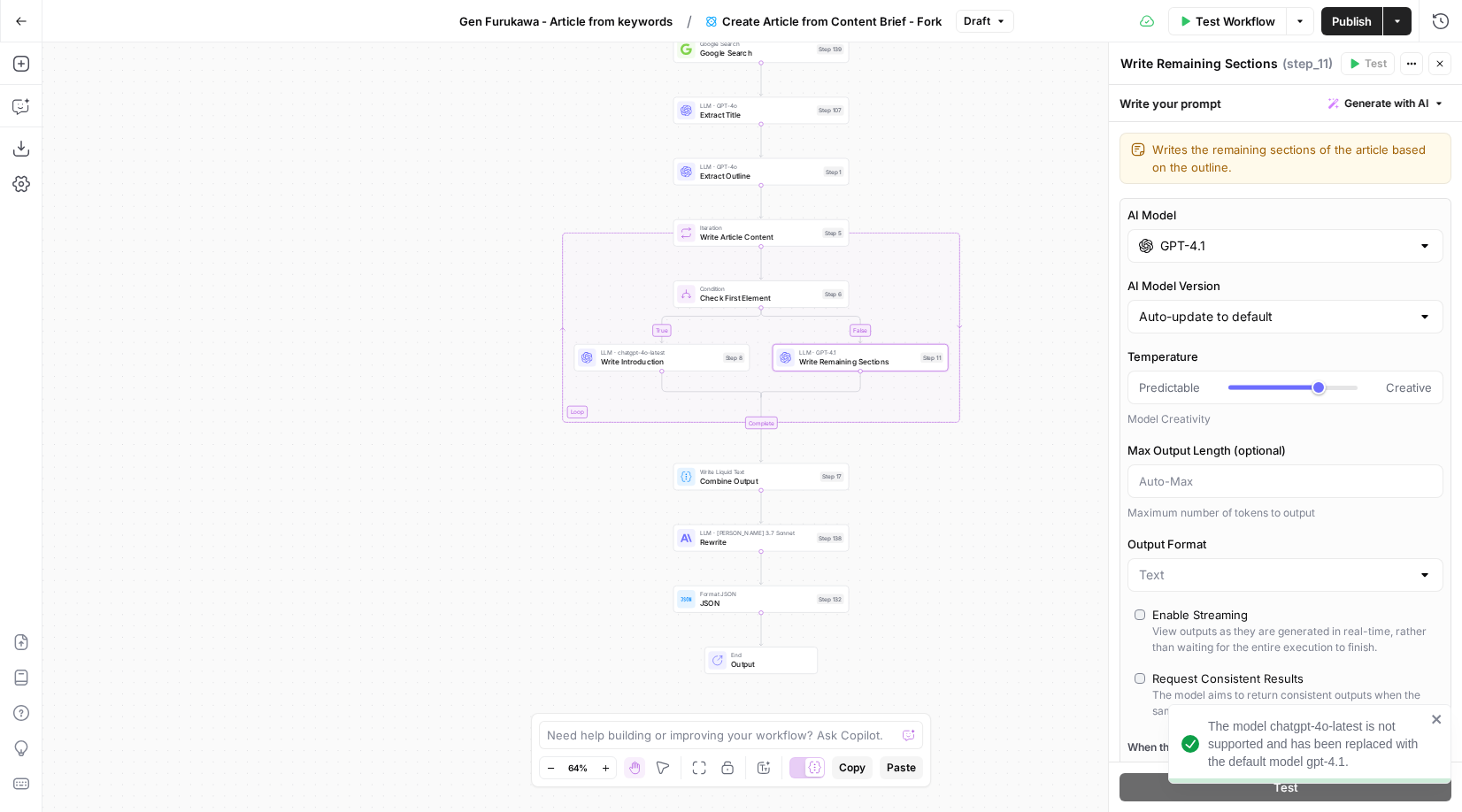
click at [969, 722] on div "The model chatgpt-4o-latest is not supported and has been replaced with the def…" at bounding box center [1310, 744] width 284 height 80
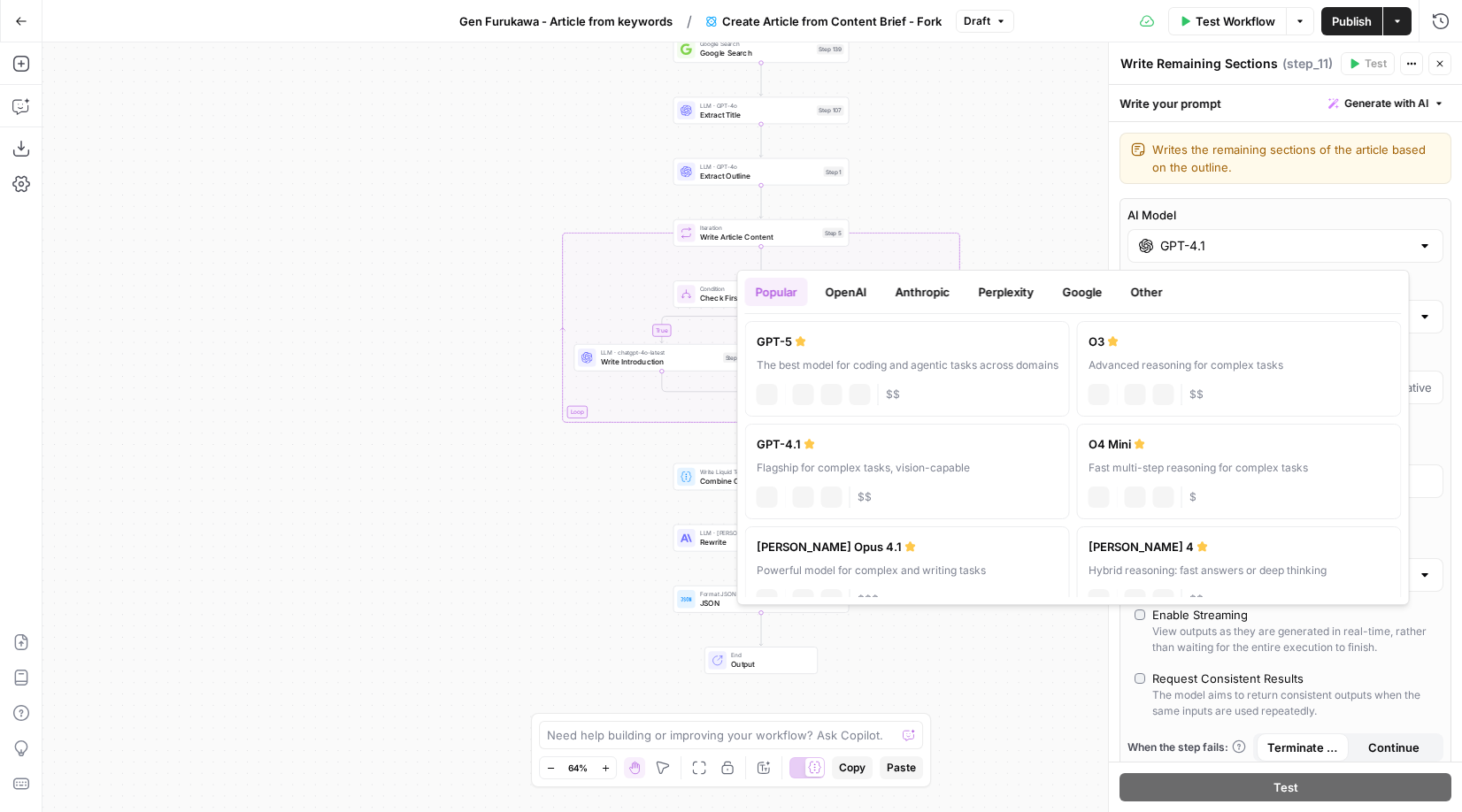
click at [969, 243] on input "GPT-4.1" at bounding box center [1285, 246] width 250 height 18
click at [969, 138] on div "true false Workflow Set Inputs Inputs Google Search Google Search Step 139 LLM …" at bounding box center [752, 427] width 1420 height 770
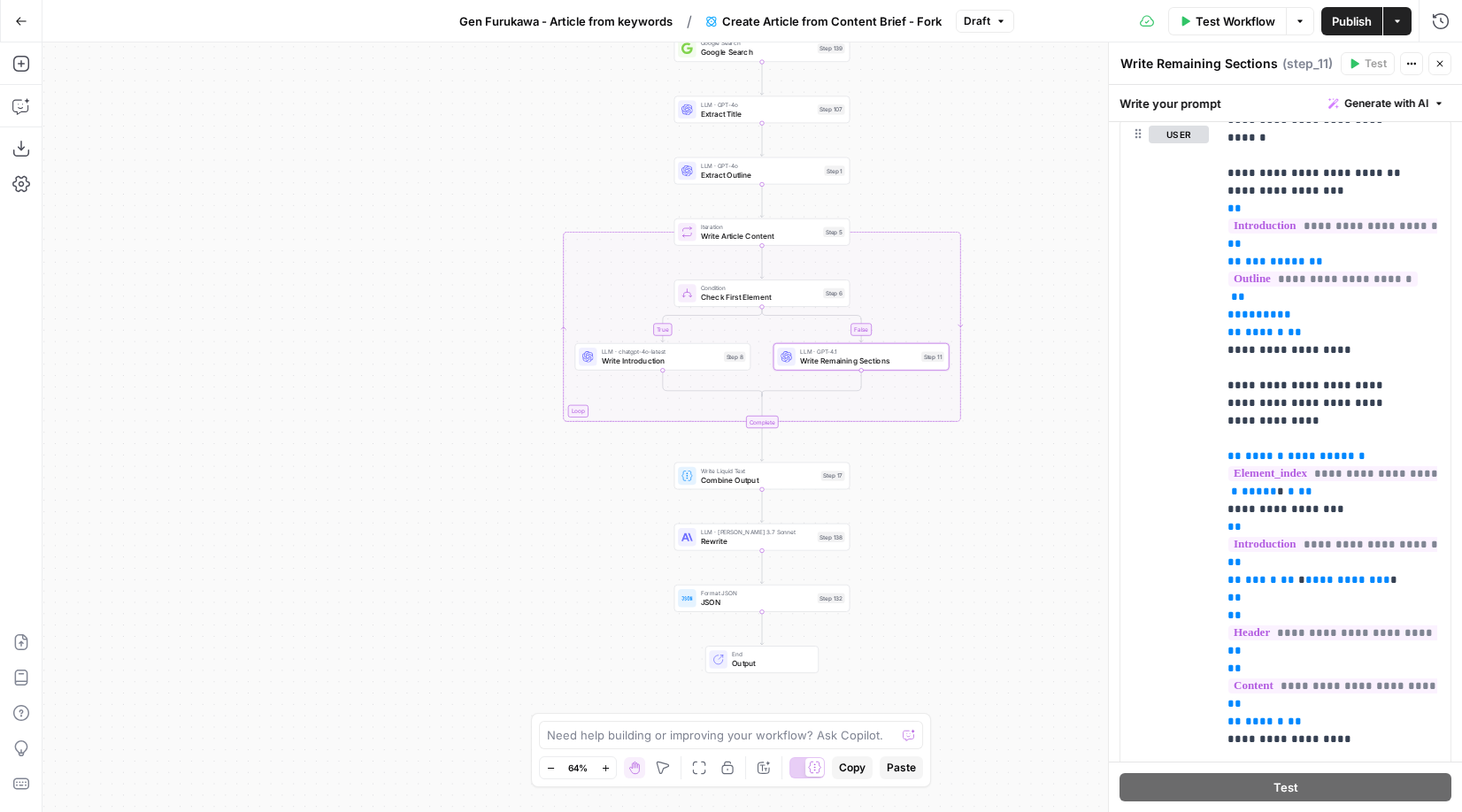
scroll to position [1782, 0]
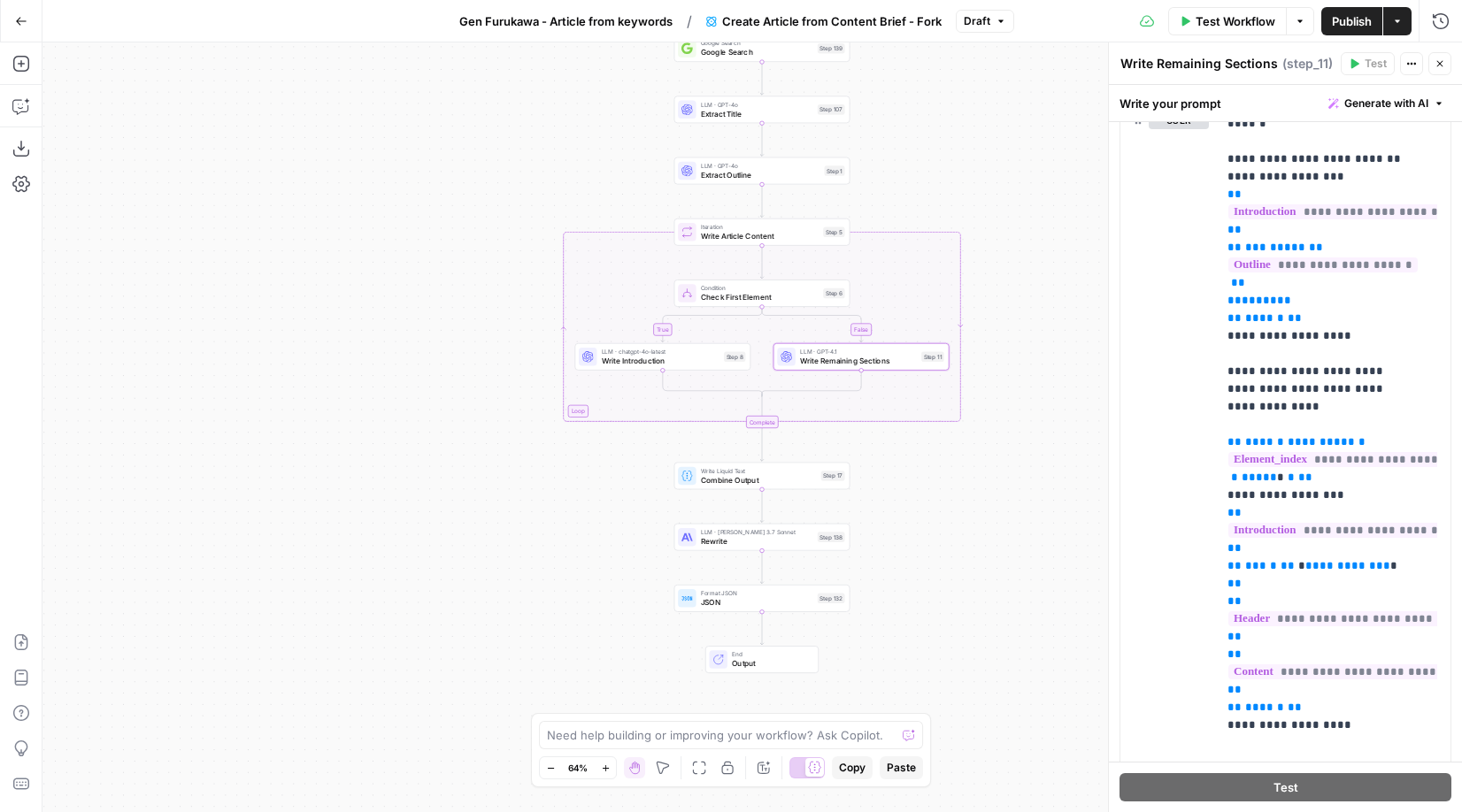
click at [969, 127] on div "true false Workflow Set Inputs Inputs Google Search Google Search Step 139 LLM …" at bounding box center [752, 427] width 1420 height 770
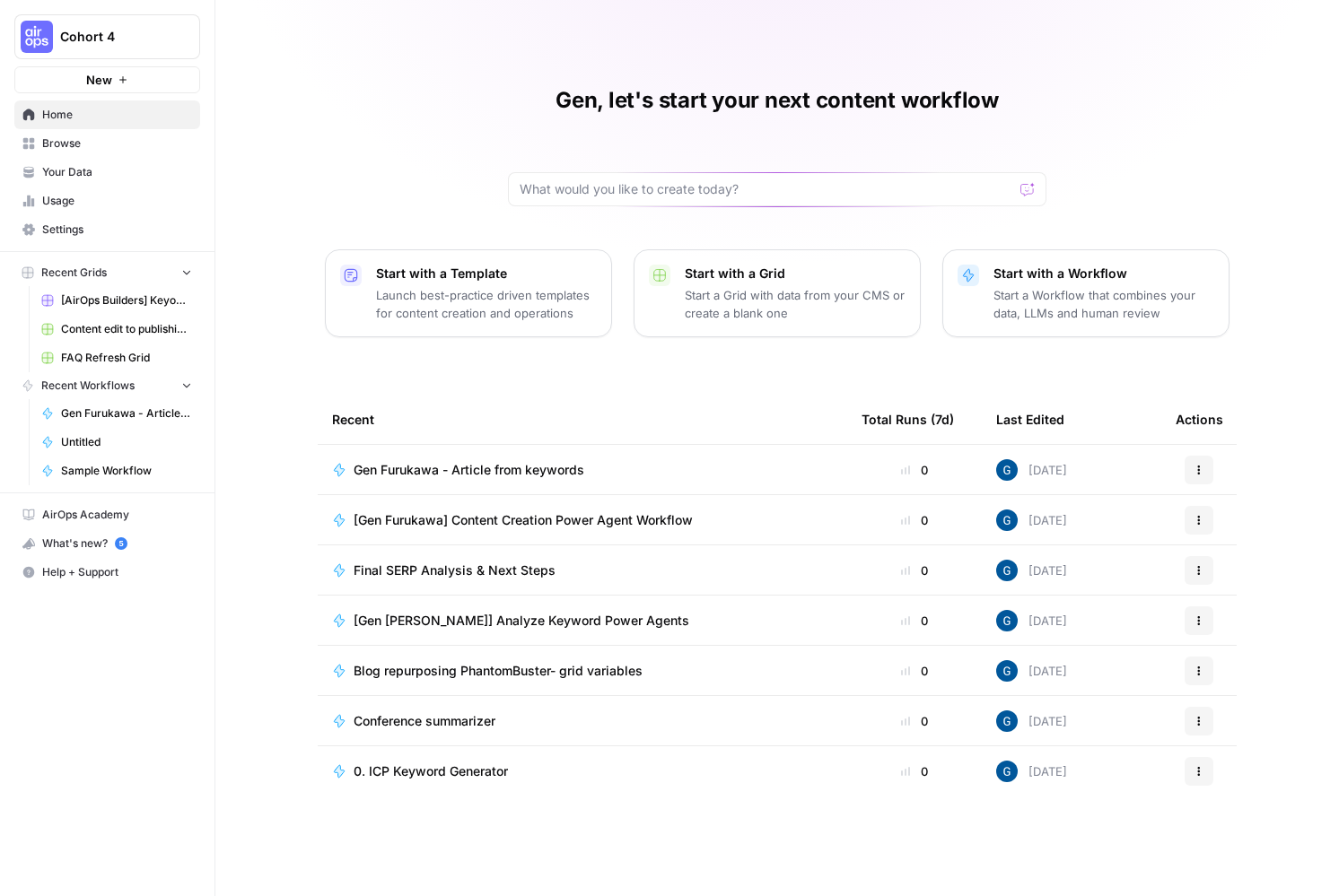
click at [454, 521] on span "[Gen Furukawa] Content Creation Power Agent Workflow" at bounding box center [523, 520] width 339 height 18
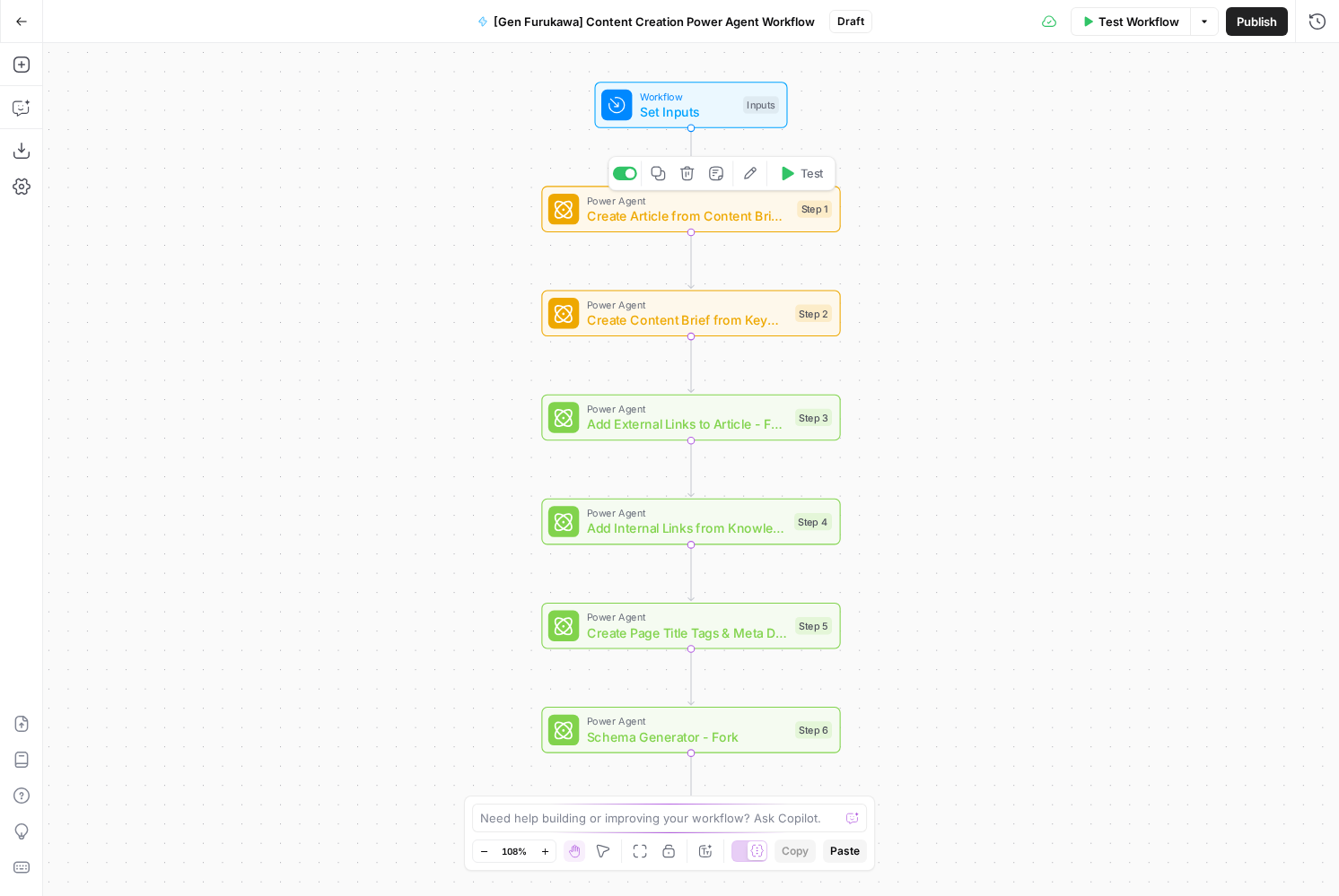
click at [674, 212] on span "Create Article from Content Brief - Fork" at bounding box center [688, 216] width 203 height 20
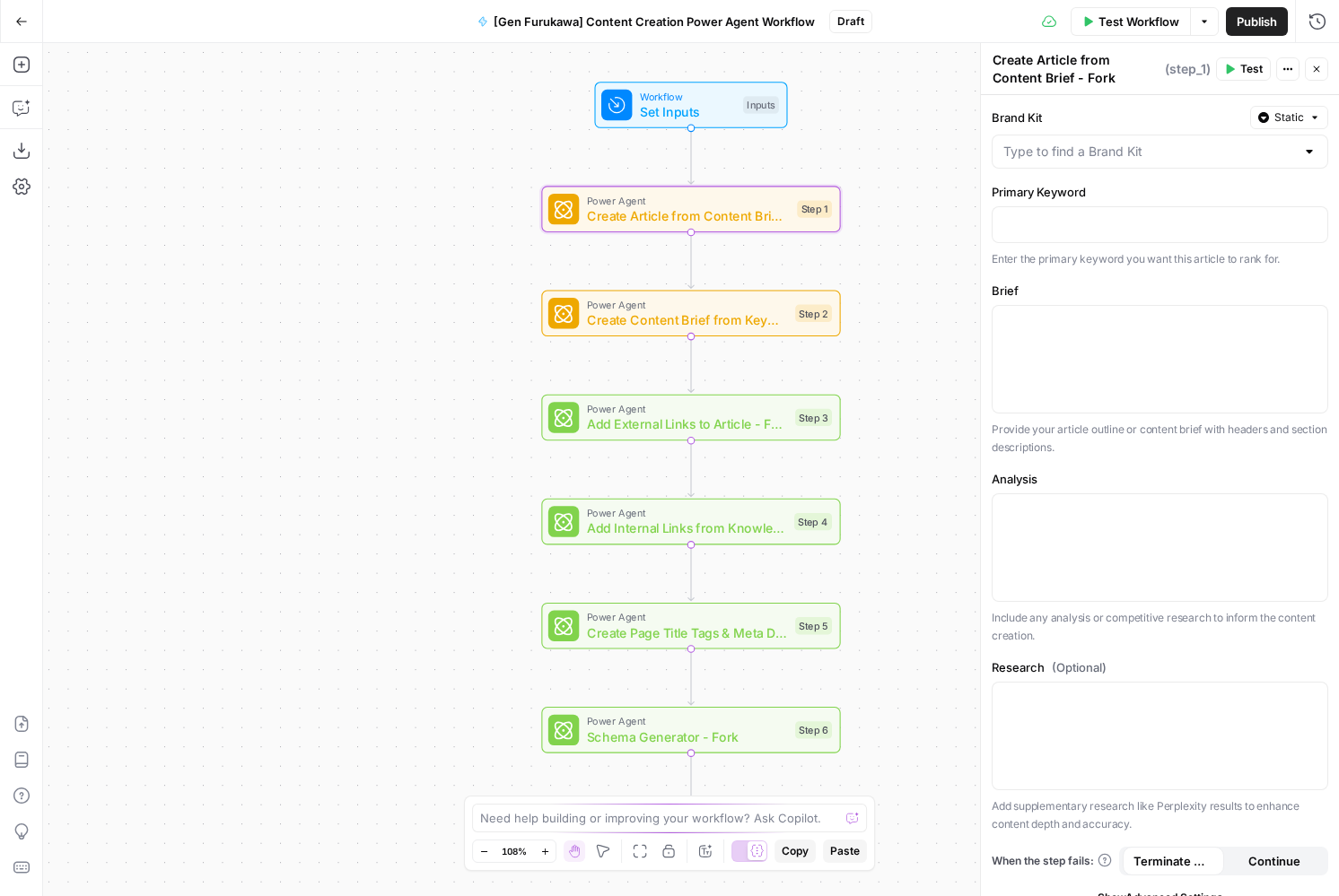
click at [1307, 74] on button "Close" at bounding box center [1316, 69] width 24 height 24
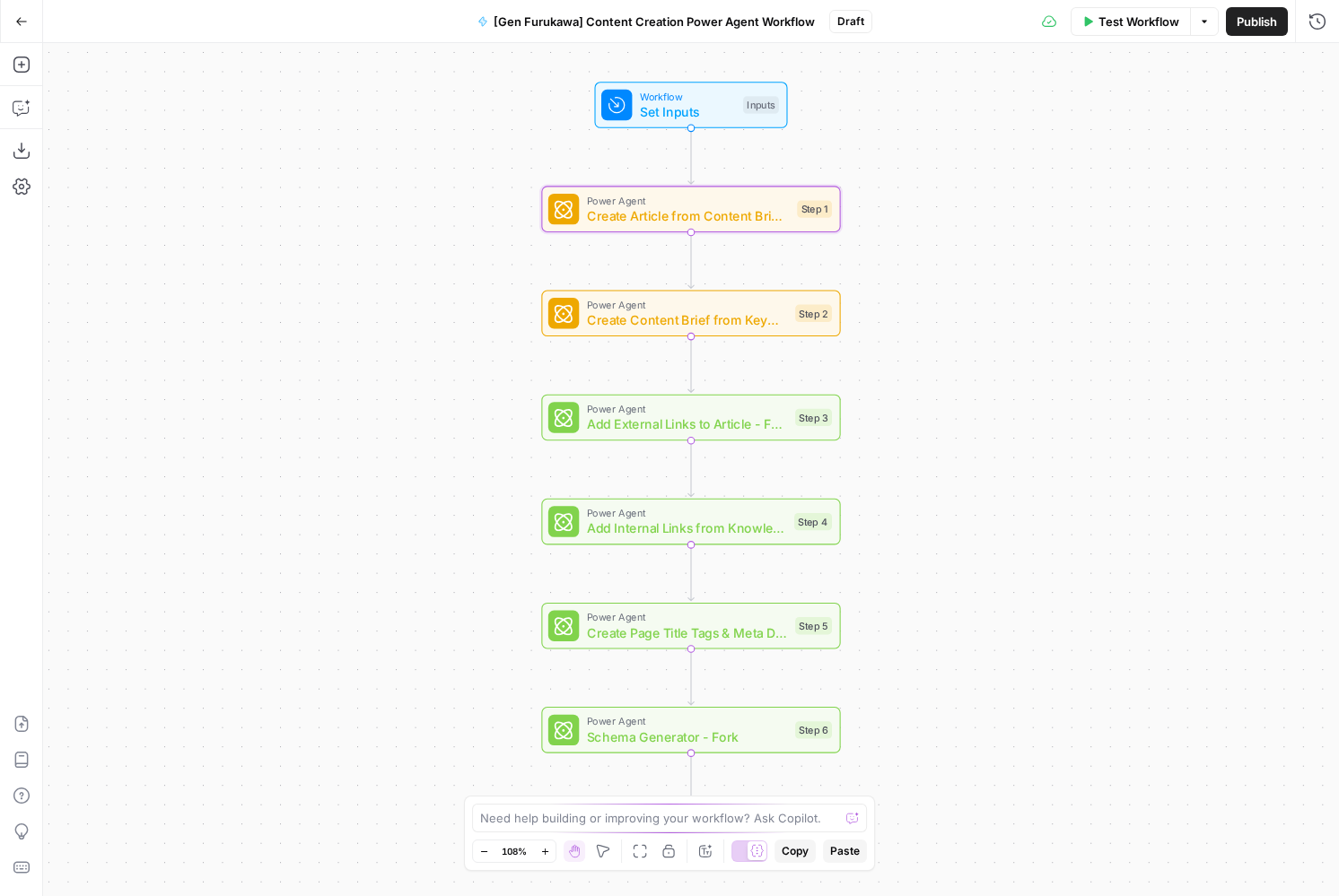
click at [849, 19] on span "Draft" at bounding box center [851, 22] width 27 height 16
click at [1234, 17] on button "Publish" at bounding box center [1256, 22] width 62 height 29
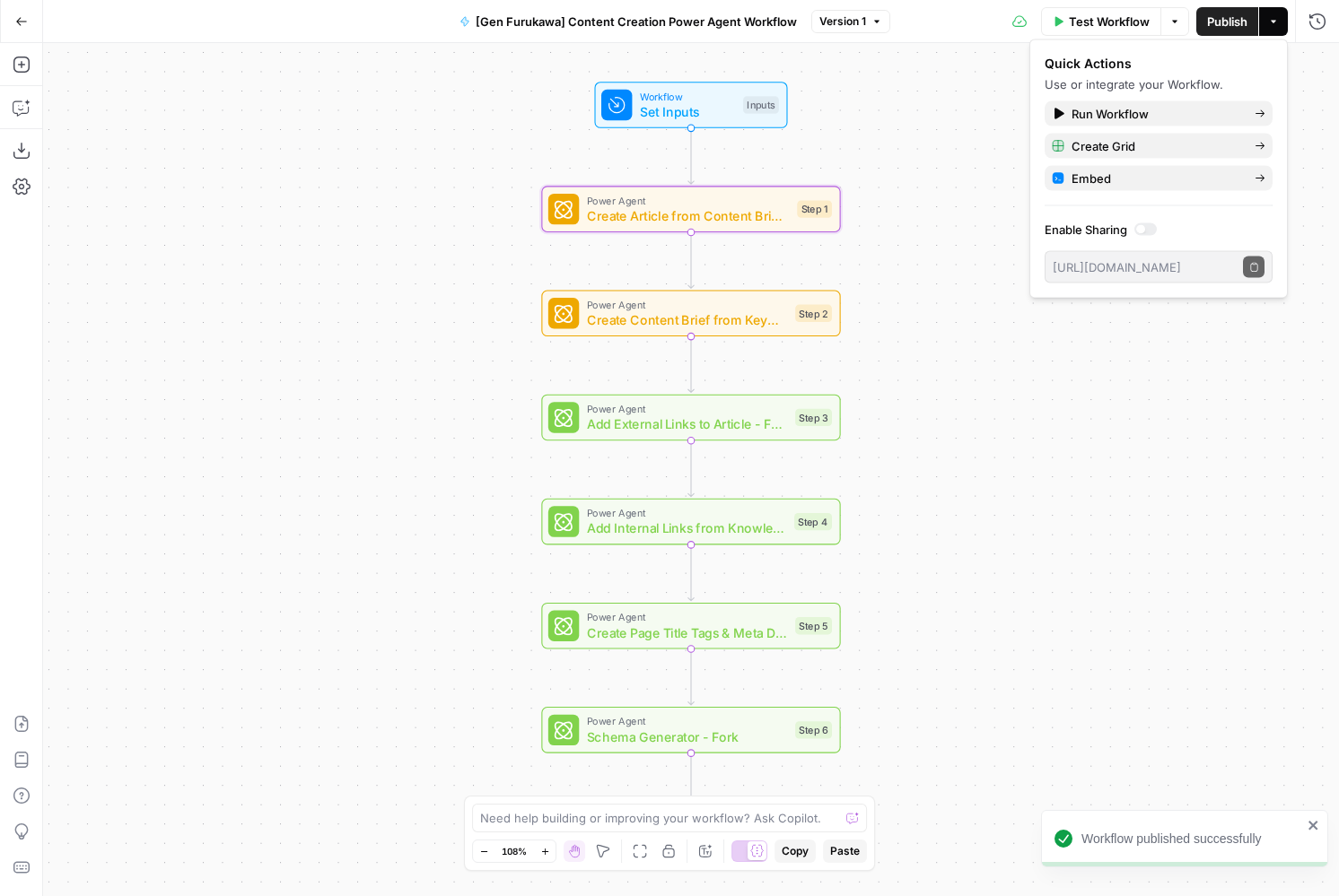
click at [1280, 16] on button "Actions" at bounding box center [1274, 22] width 29 height 29
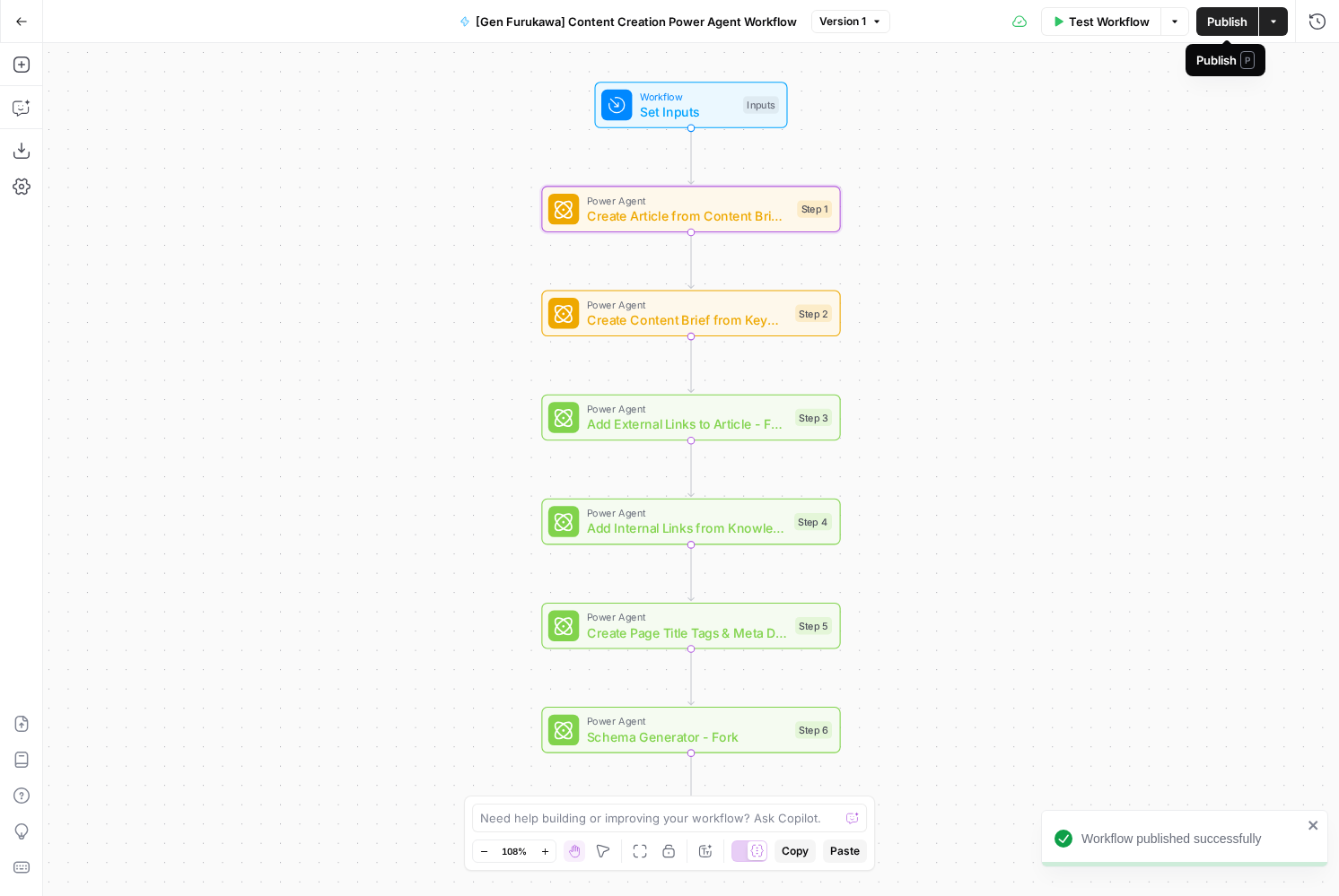
click at [1256, 23] on button "Publish" at bounding box center [1227, 22] width 62 height 29
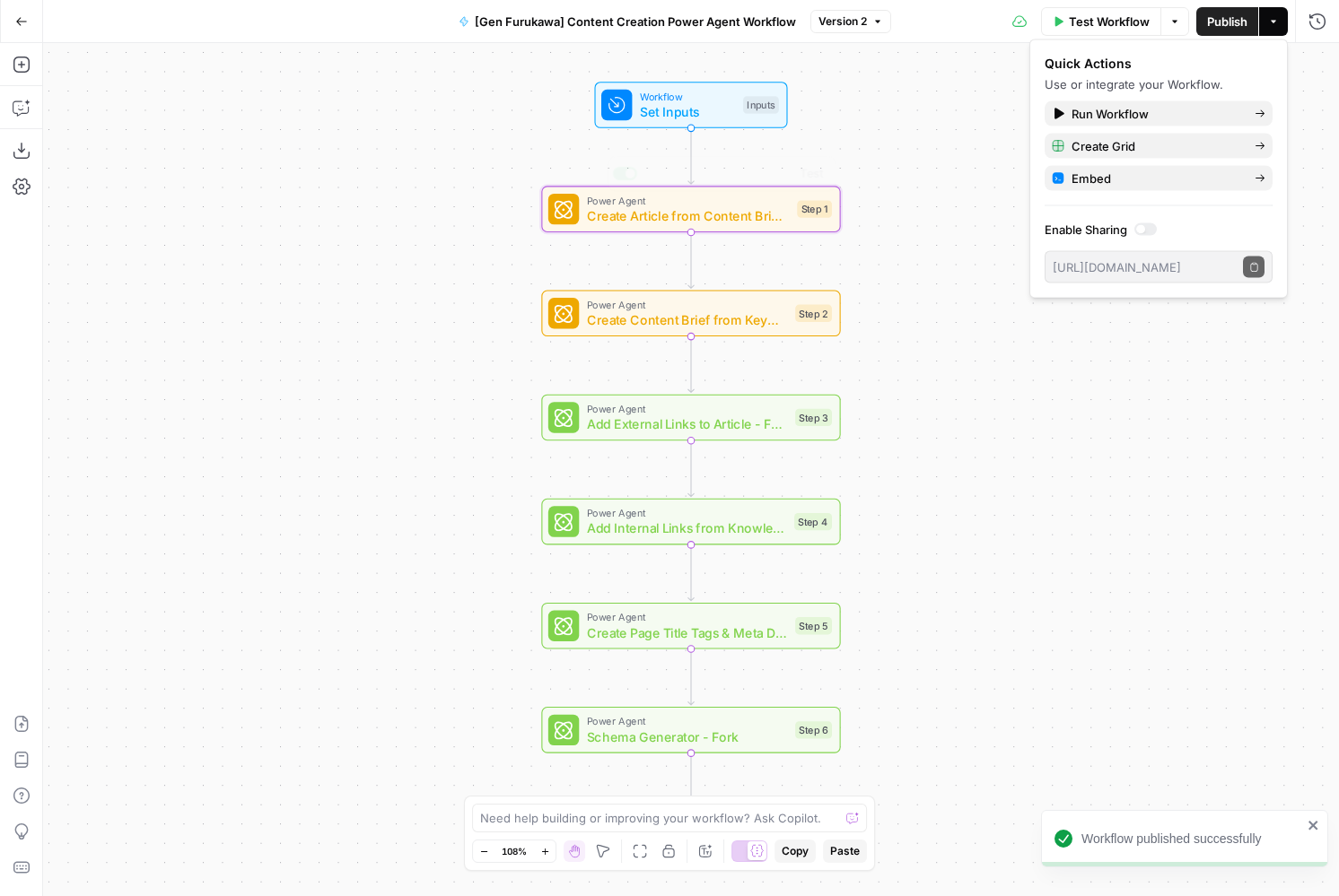
click at [856, 131] on div "Workflow Set Inputs Inputs Power Agent Create Article from Content Brief - Fork…" at bounding box center [690, 469] width 1295 height 853
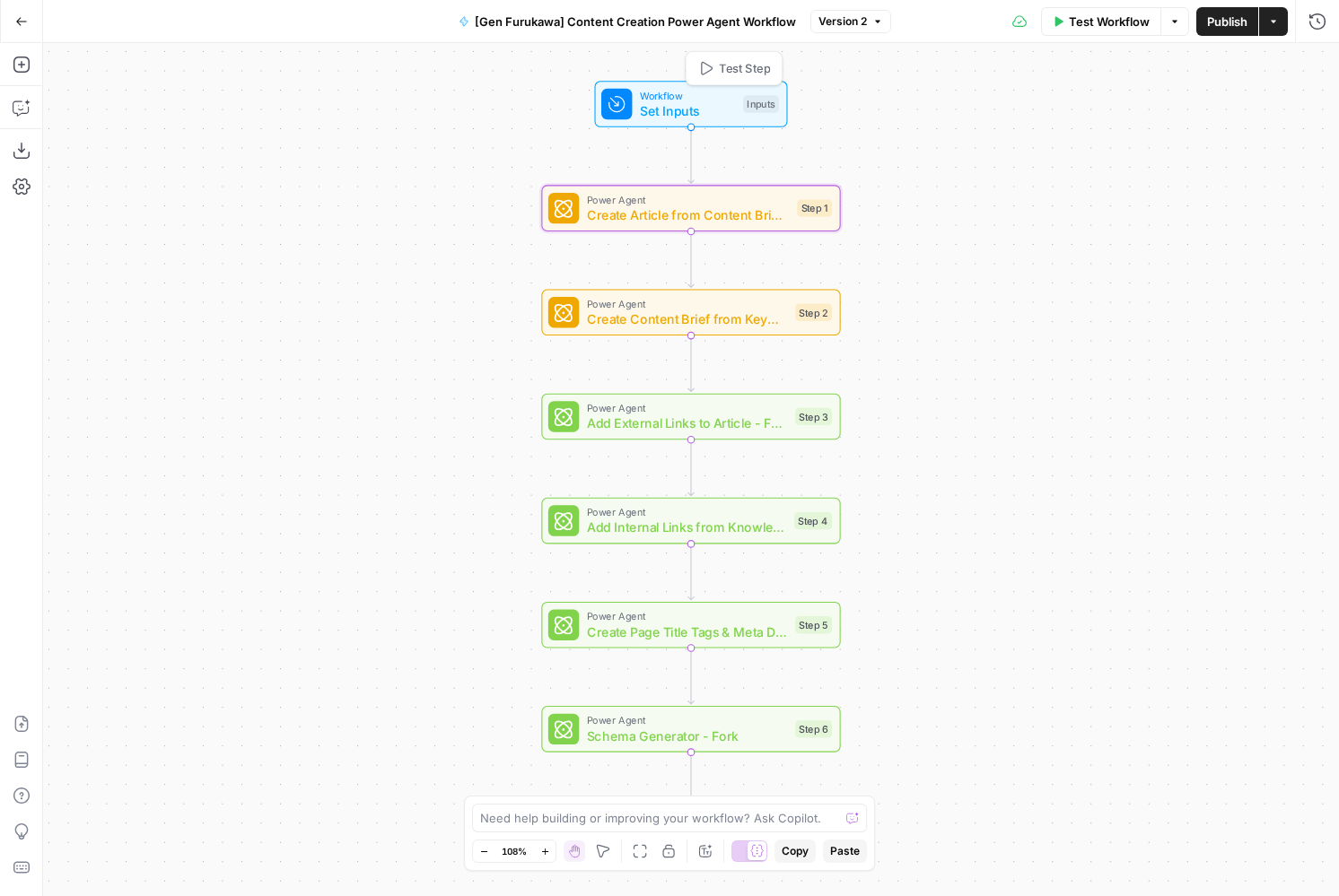
click at [675, 109] on span "Set Inputs" at bounding box center [687, 111] width 96 height 20
click at [1324, 62] on button "Close" at bounding box center [1316, 65] width 24 height 24
click at [1279, 17] on button "Actions" at bounding box center [1274, 22] width 29 height 29
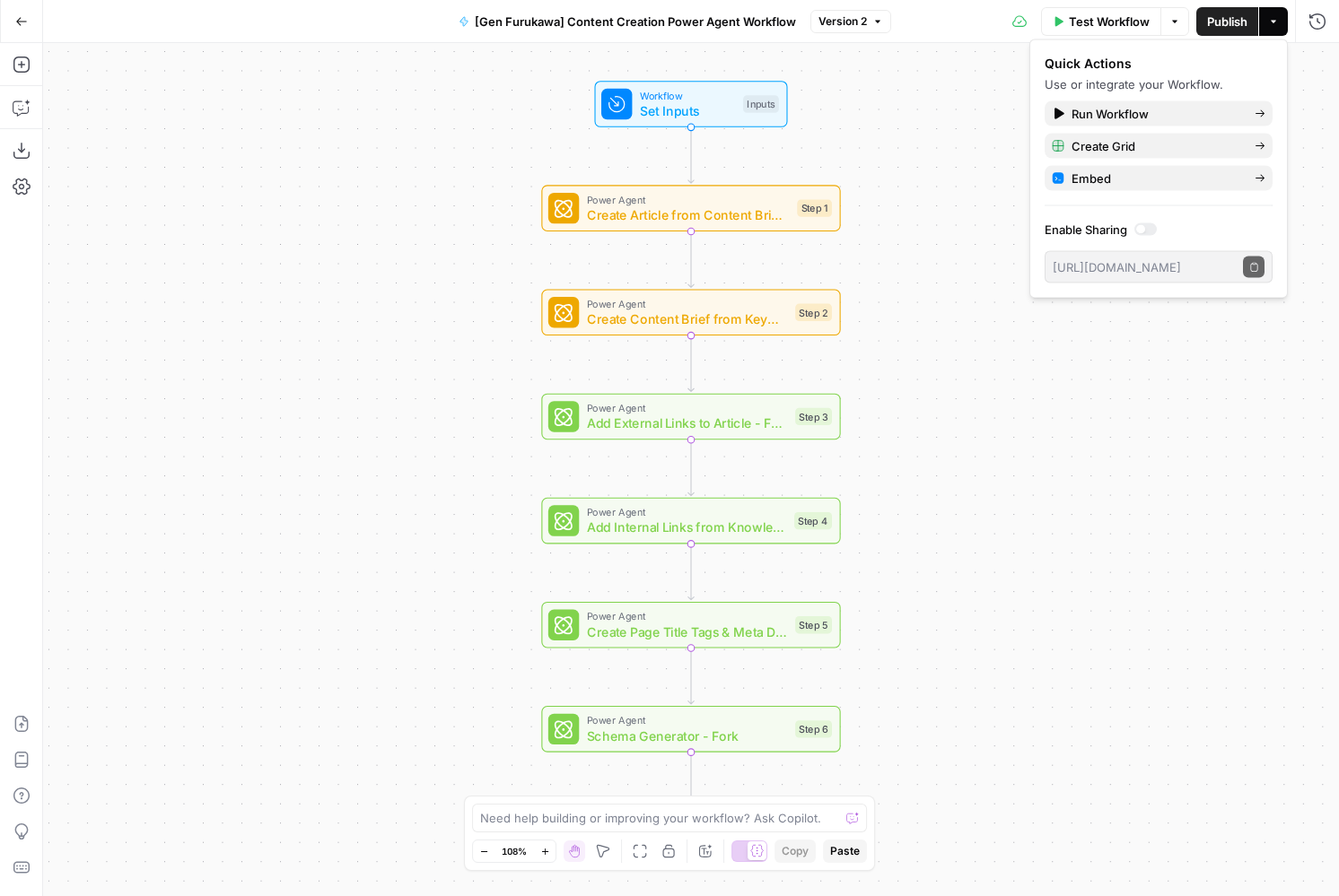
click at [1174, 21] on icon "button" at bounding box center [1174, 22] width 11 height 11
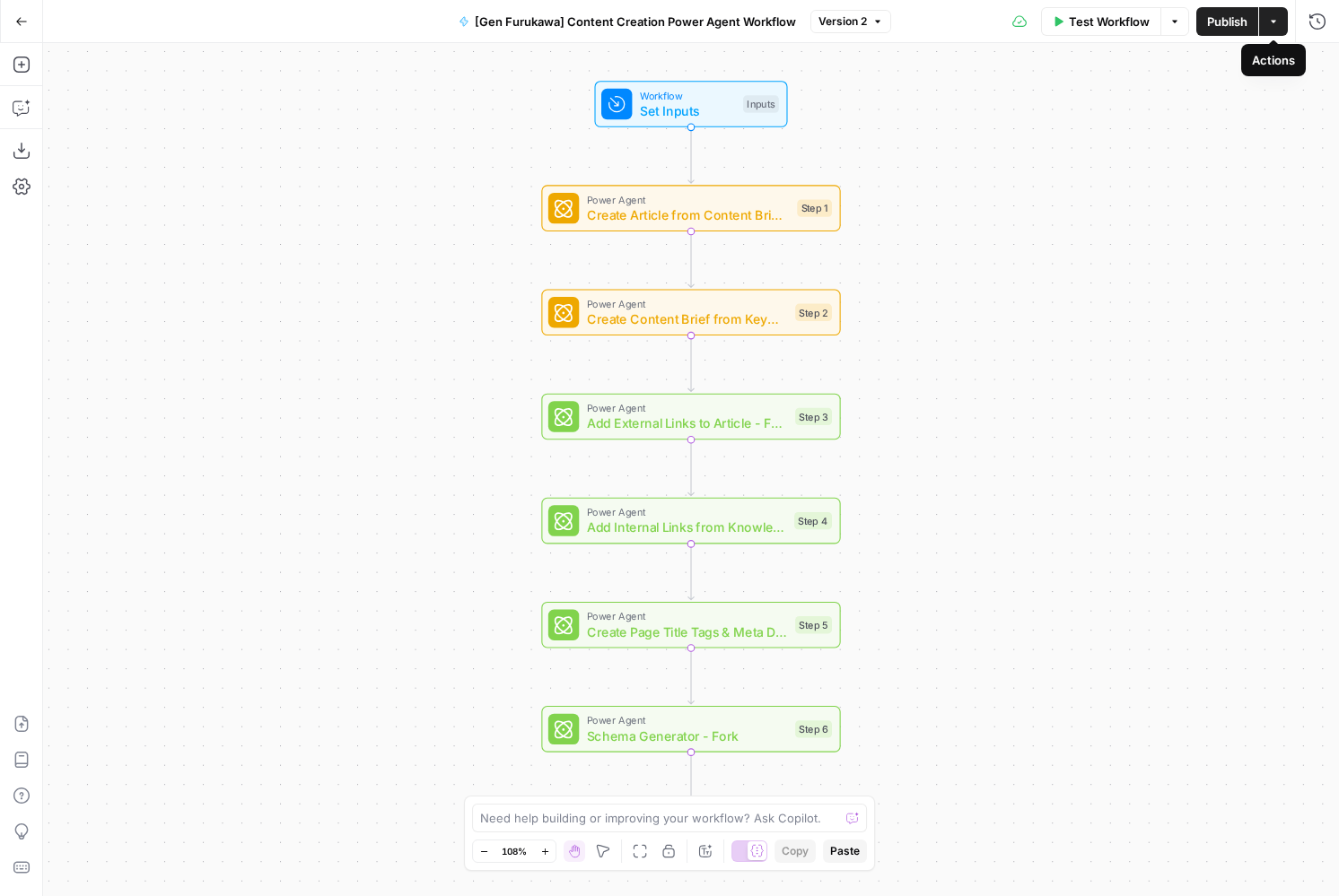
click at [1272, 18] on icon "button" at bounding box center [1274, 22] width 11 height 11
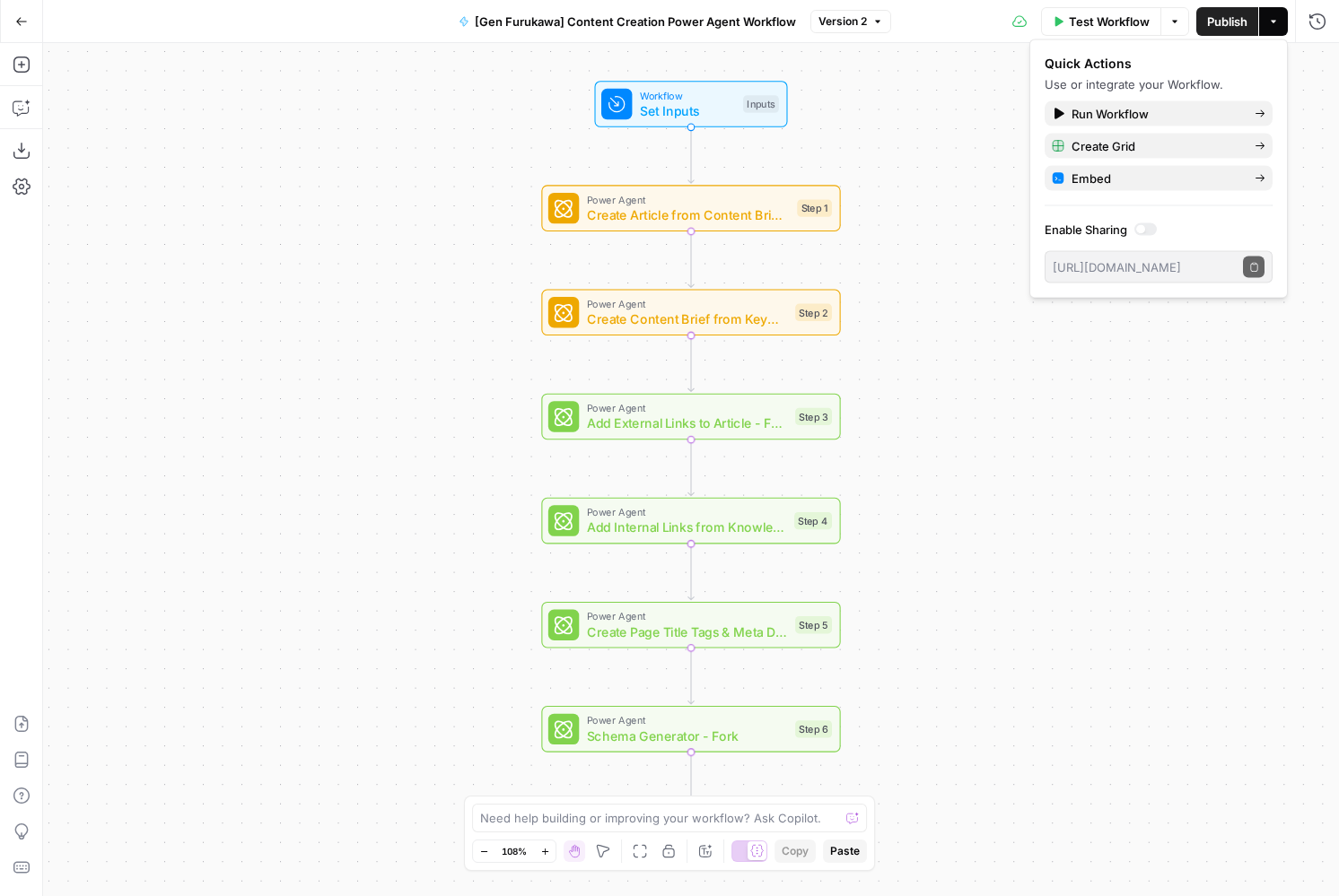
click at [633, 211] on span "Create Article from Content Brief - Fork" at bounding box center [688, 216] width 203 height 20
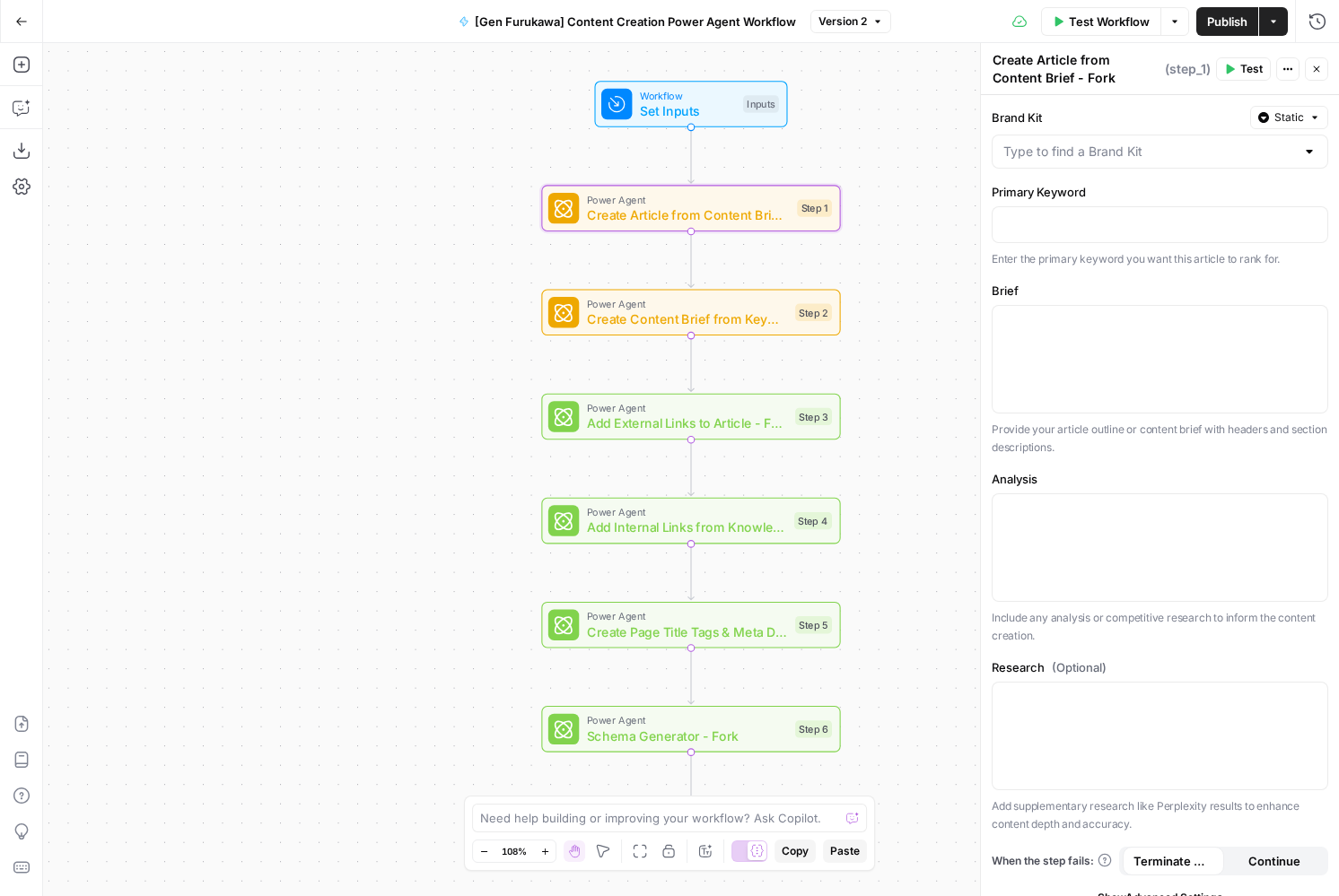
click at [1293, 68] on button "Actions" at bounding box center [1288, 69] width 24 height 24
click at [1310, 63] on button "Close" at bounding box center [1316, 69] width 24 height 24
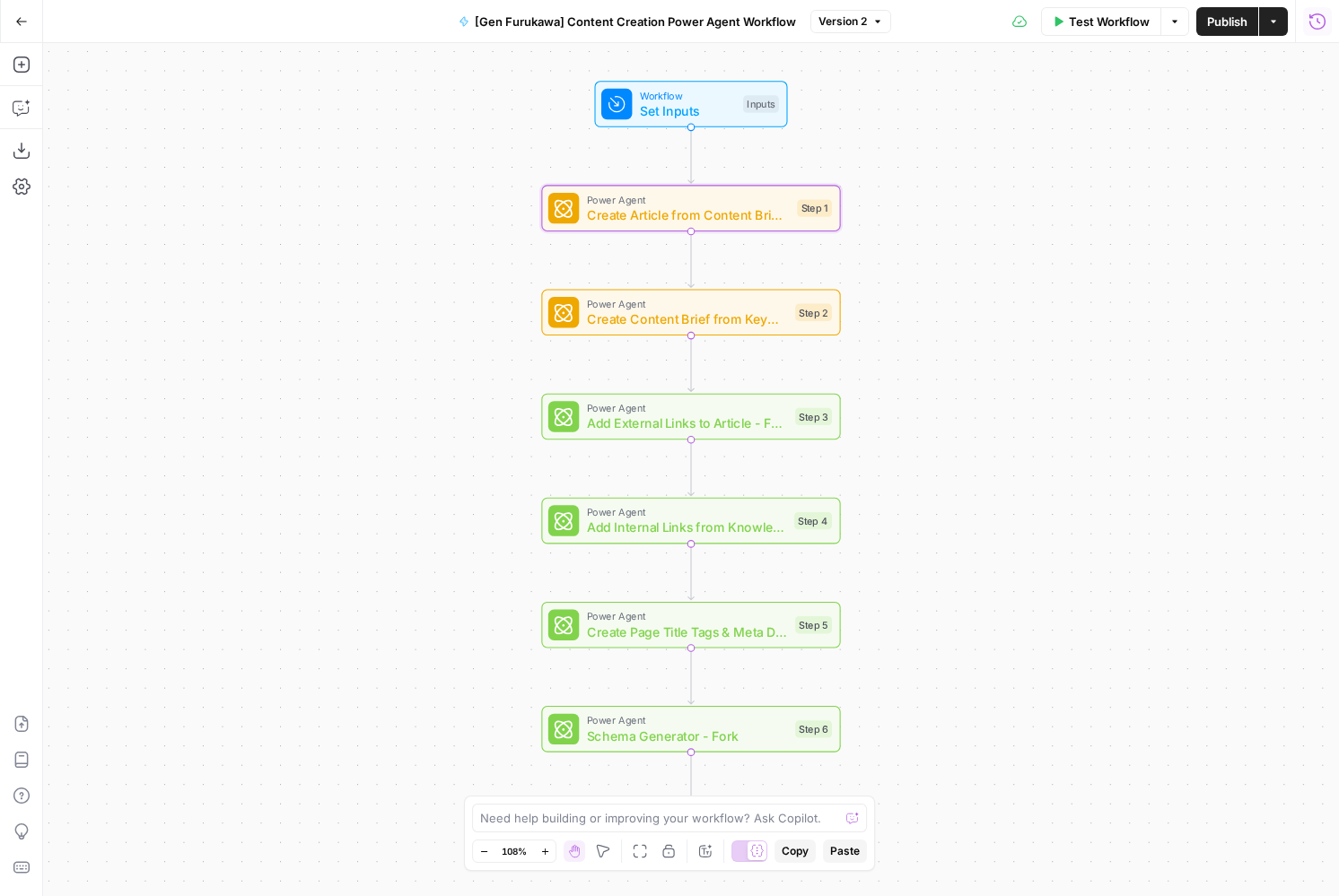
click at [1310, 35] on button "Run History" at bounding box center [1317, 22] width 29 height 29
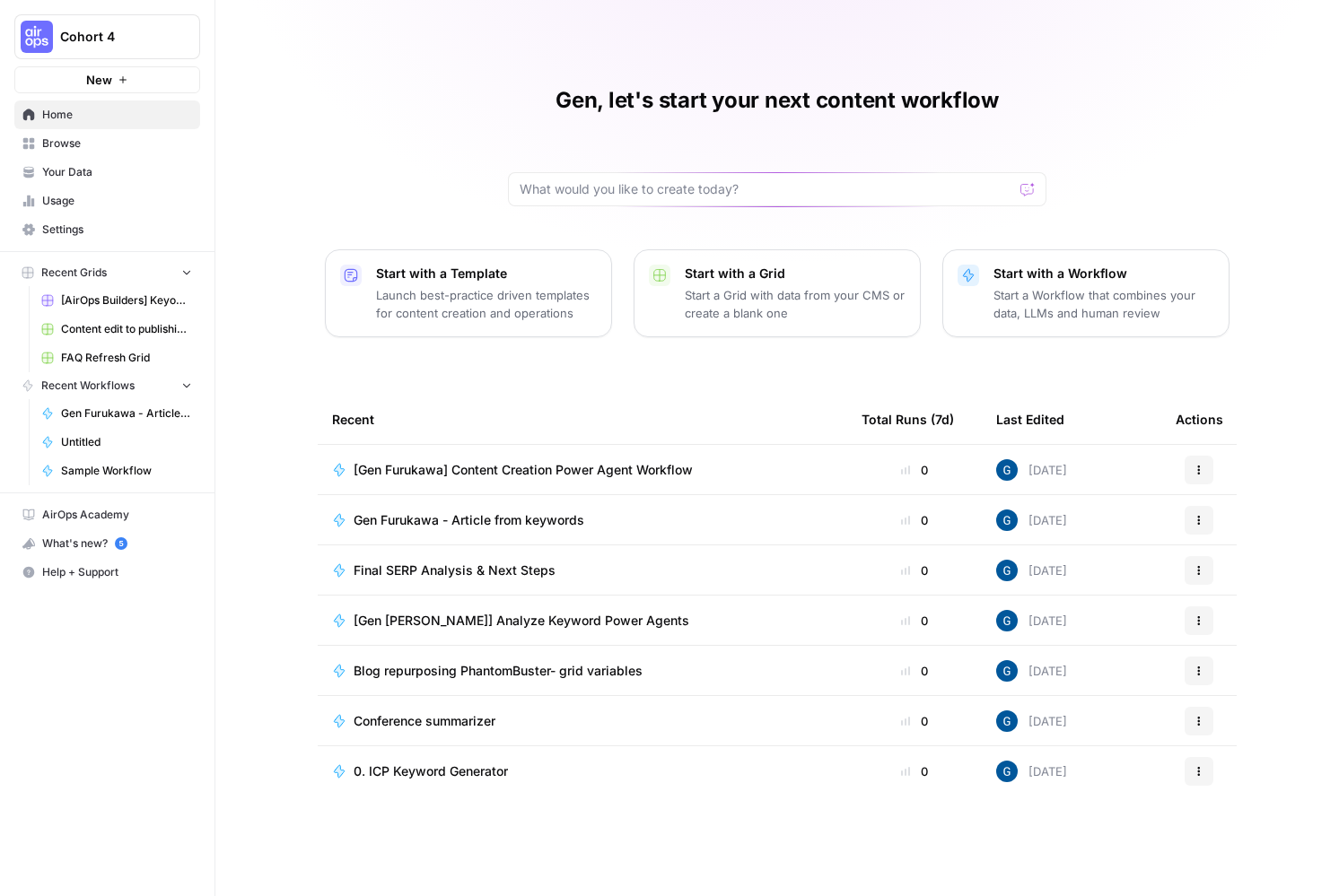
click at [458, 527] on span "Gen Furukawa - Article from keywords" at bounding box center [468, 520] width 230 height 18
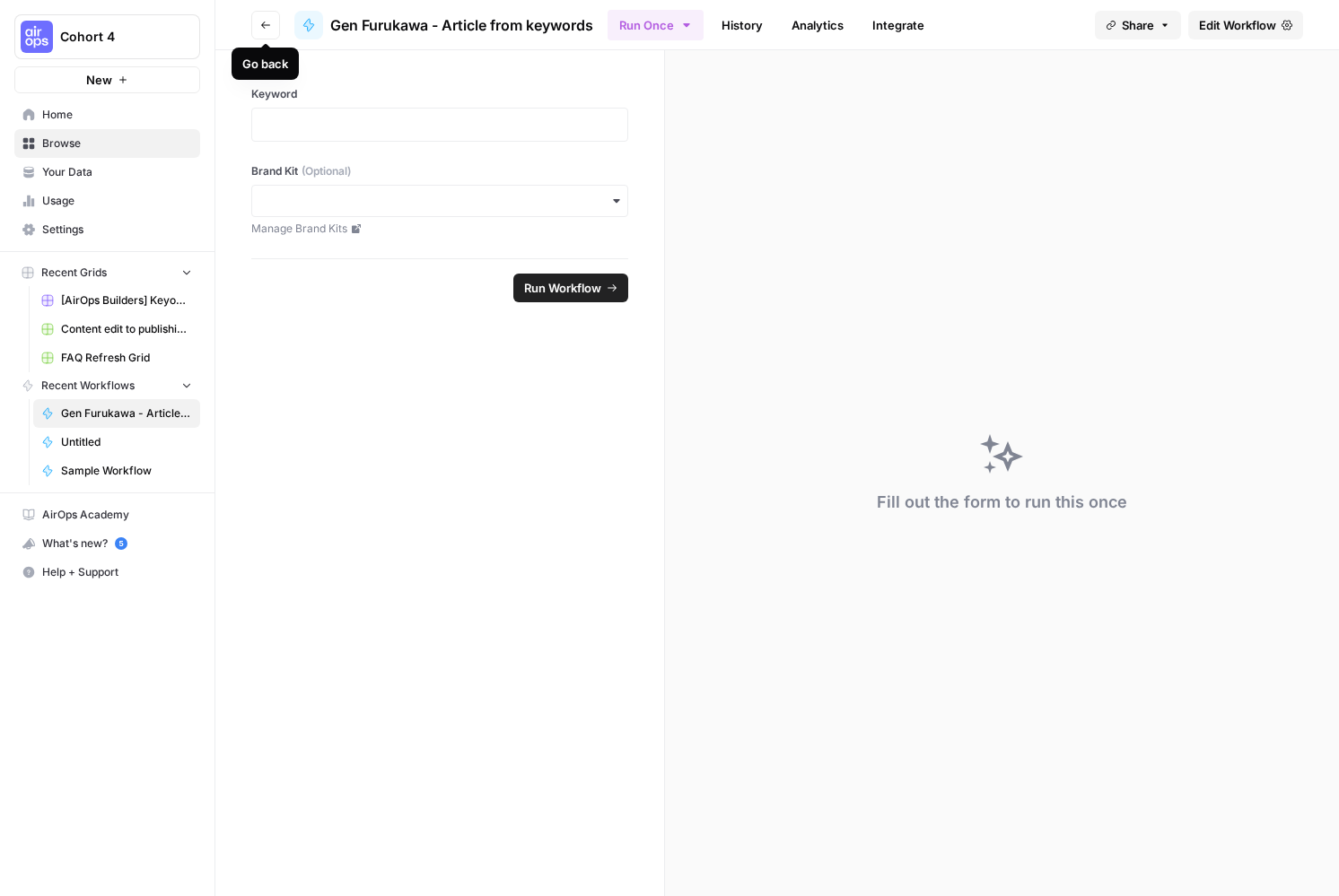
click at [263, 23] on icon "button" at bounding box center [266, 25] width 9 height 7
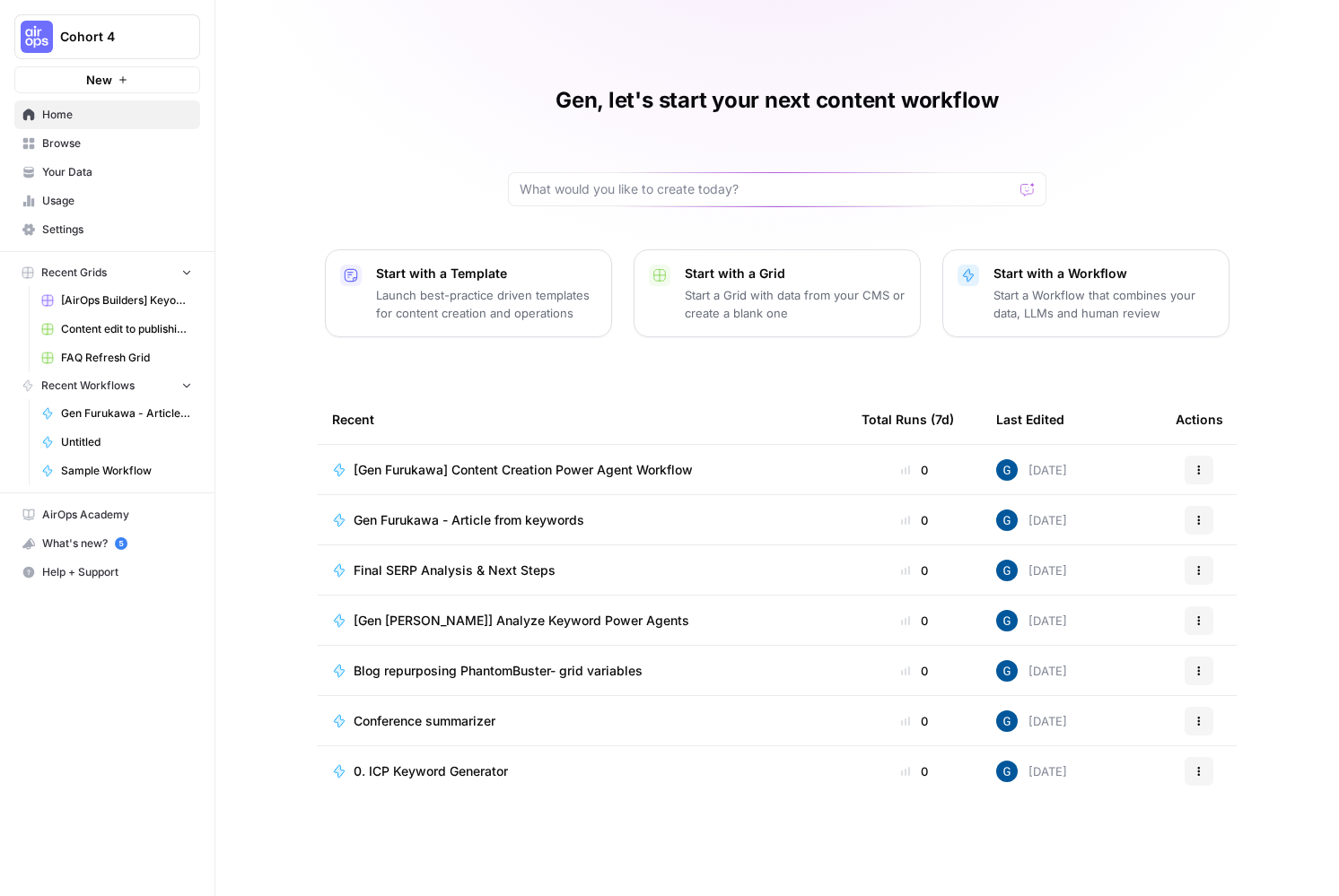
click at [438, 517] on span "Gen Furukawa - Article from keywords" at bounding box center [468, 520] width 230 height 18
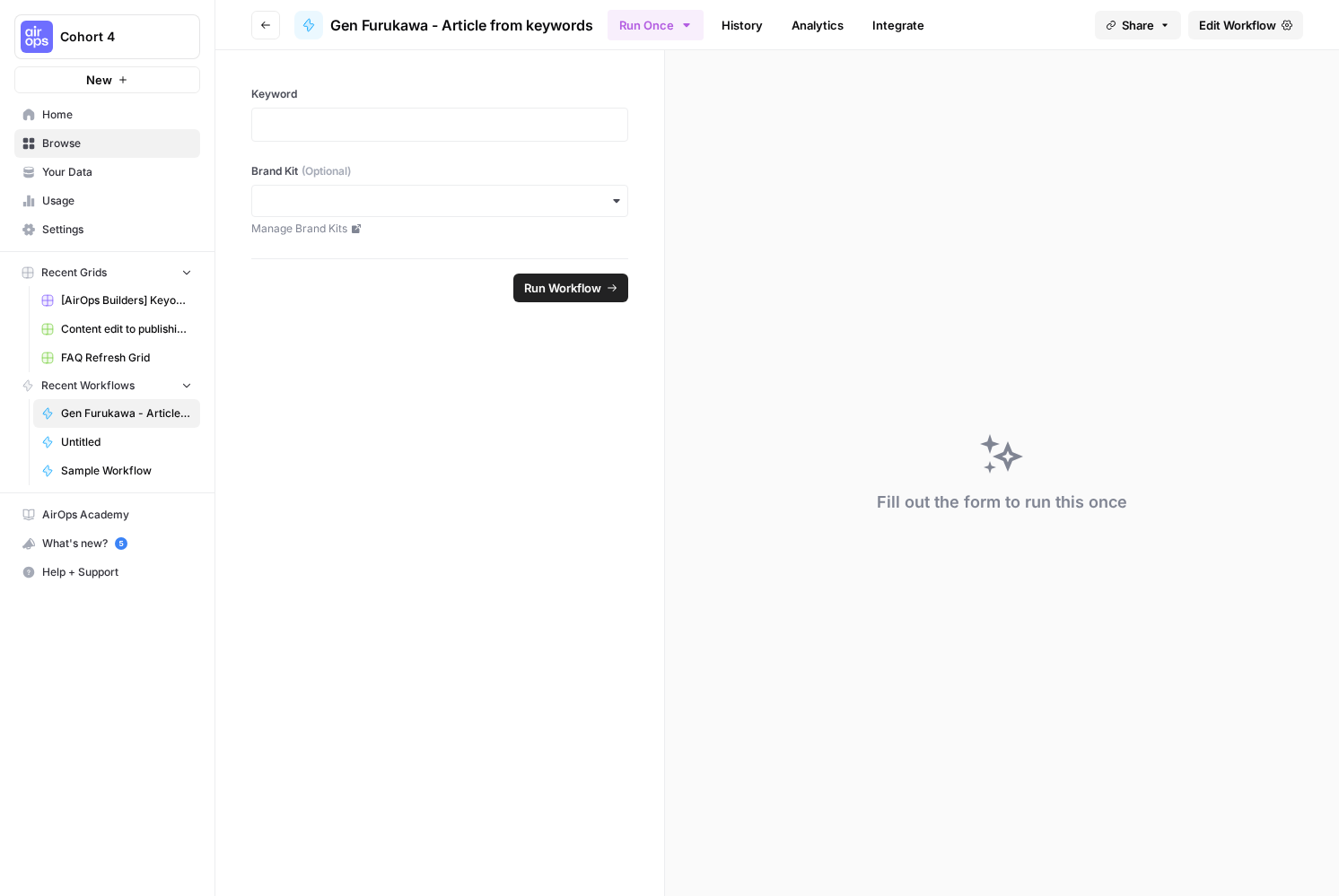
click at [1238, 36] on link "Edit Workflow" at bounding box center [1245, 25] width 115 height 29
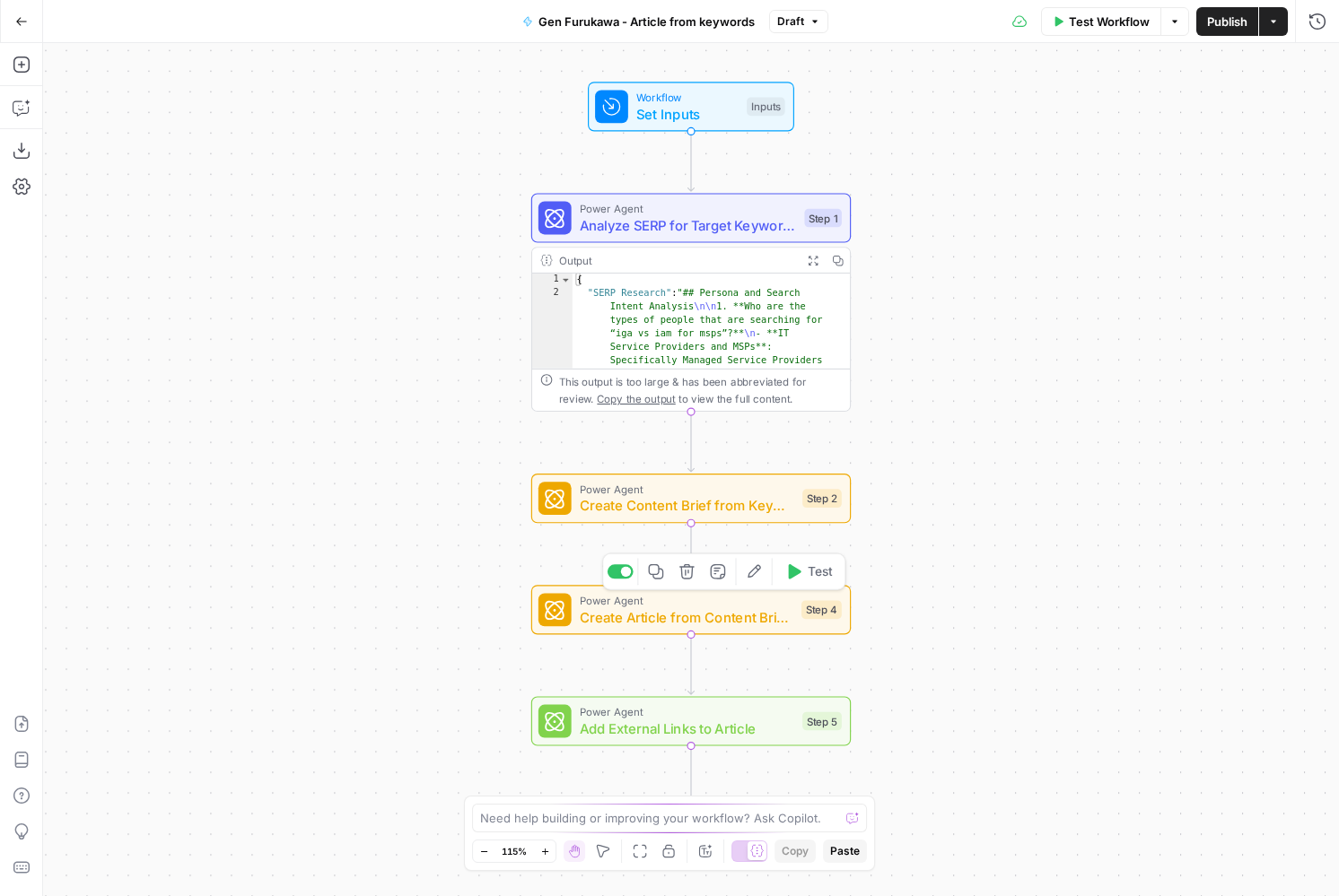
click at [652, 616] on span "Create Article from Content Brief - Fork" at bounding box center [686, 617] width 214 height 21
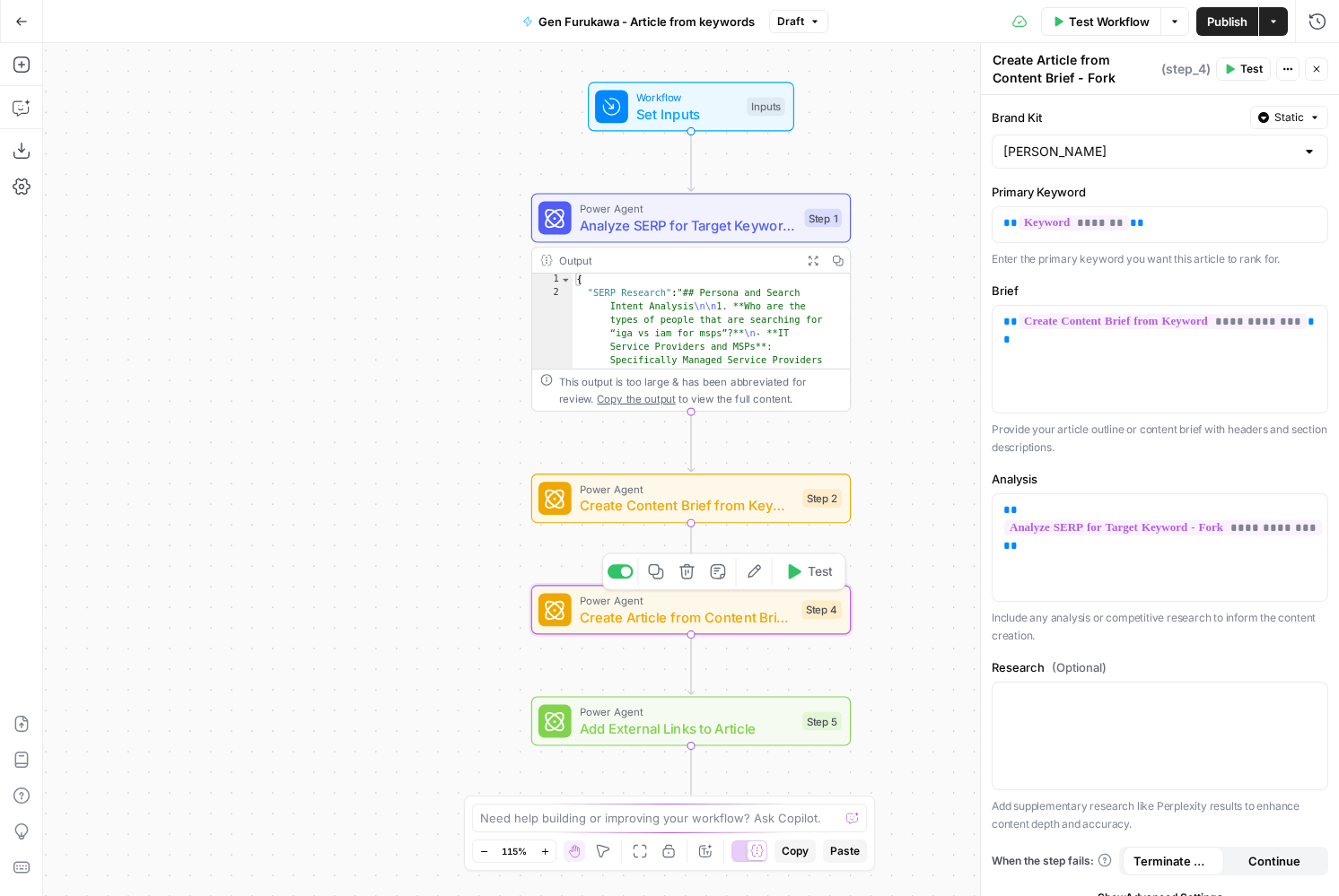
click at [695, 618] on span "Create Article from Content Brief - Fork" at bounding box center [686, 617] width 214 height 21
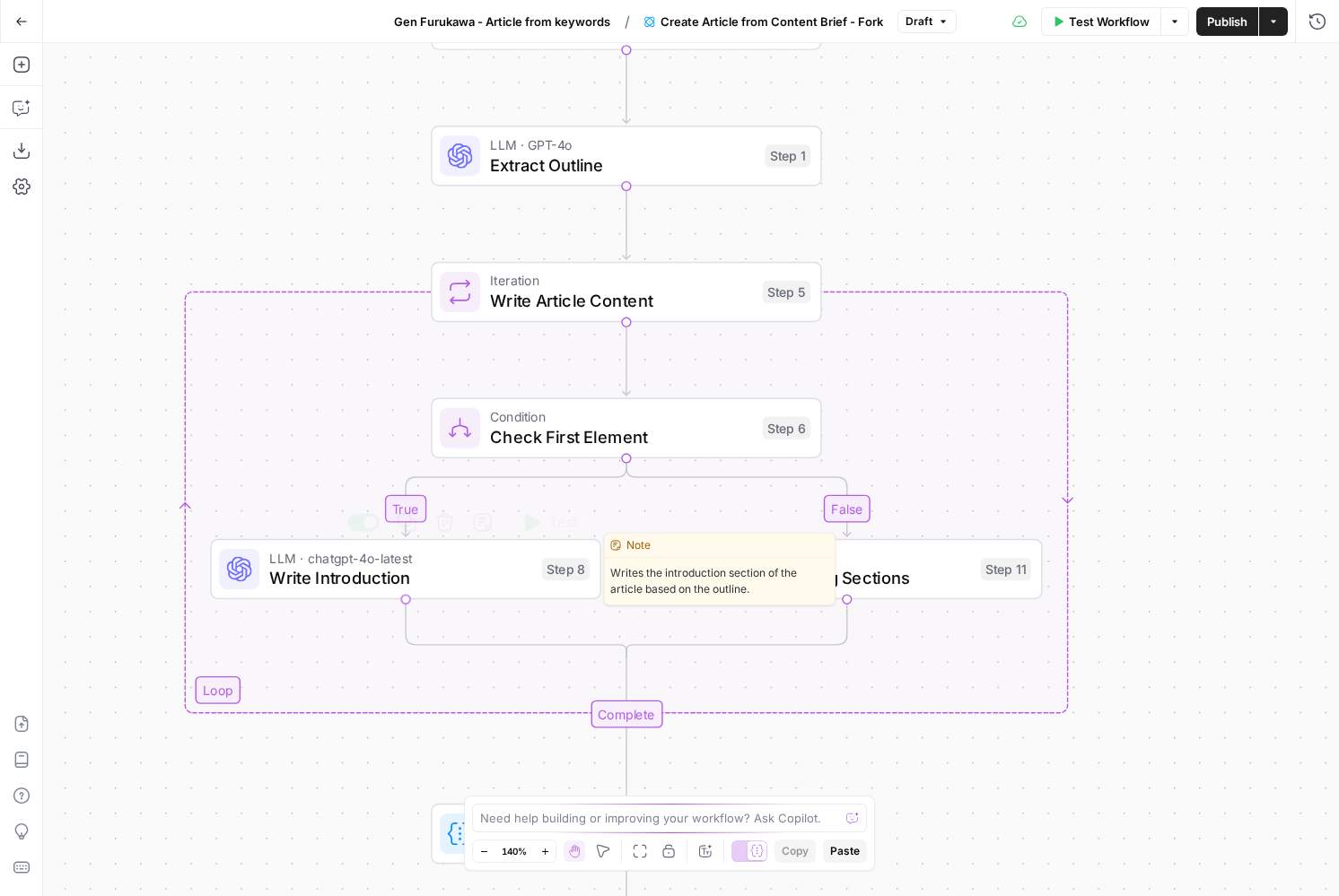
click at [416, 571] on span "Write Introduction" at bounding box center [400, 578] width 262 height 25
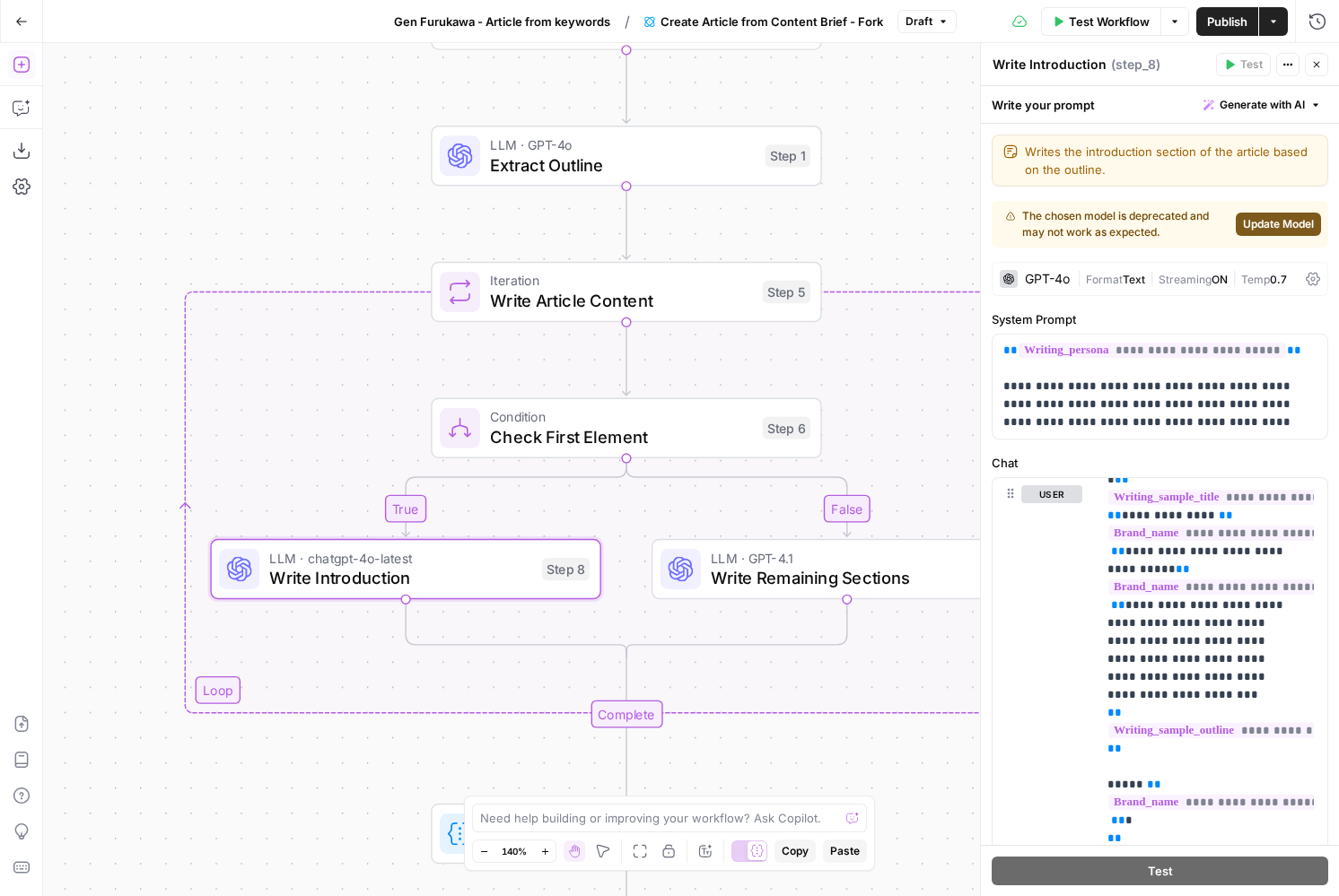
click at [22, 68] on icon "button" at bounding box center [22, 65] width 18 height 18
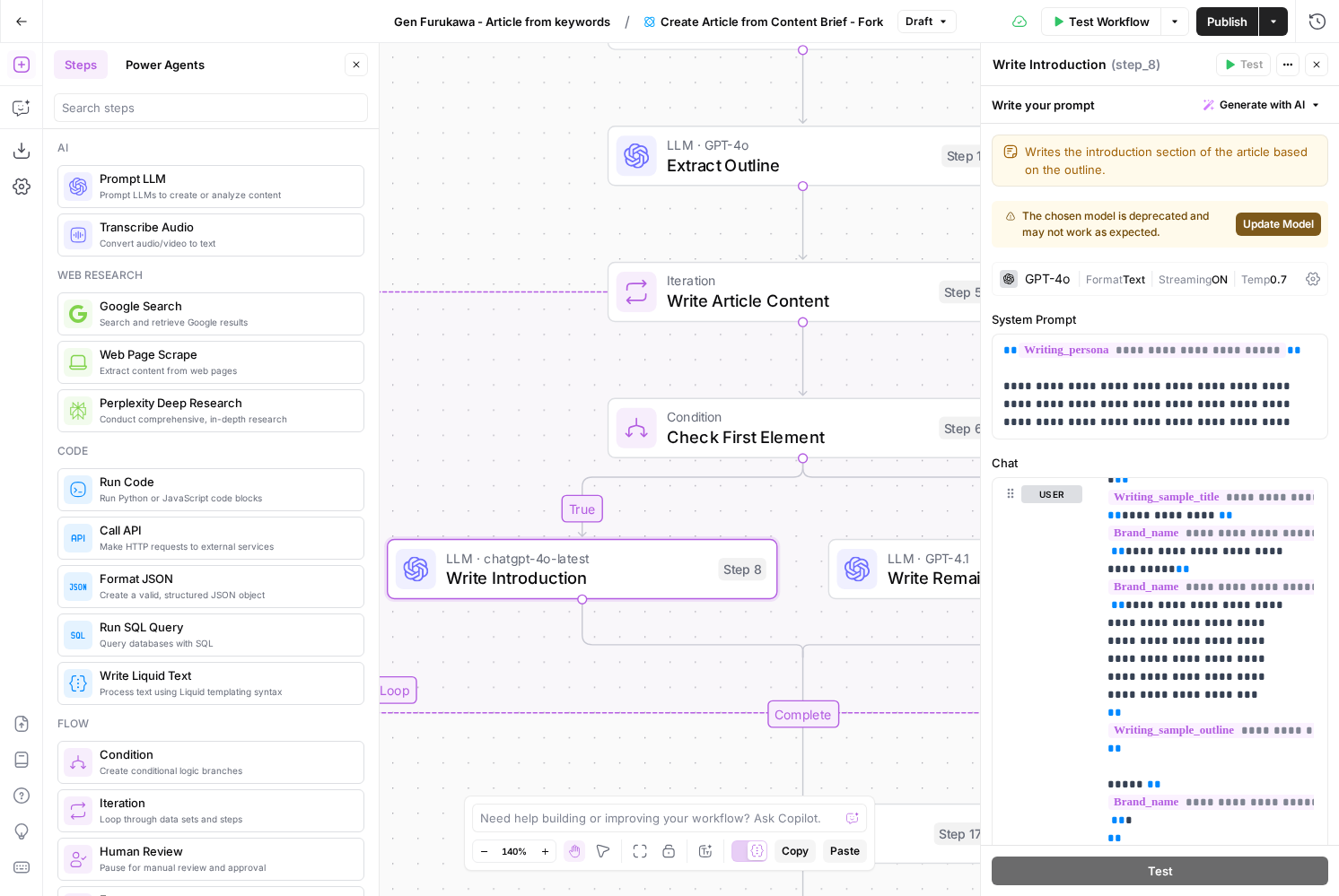
click at [493, 114] on div "true false Workflow Set Inputs Inputs Google Search Google Search Step 139 LLM …" at bounding box center [690, 469] width 1295 height 853
click at [17, 17] on icon "button" at bounding box center [22, 22] width 13 height 13
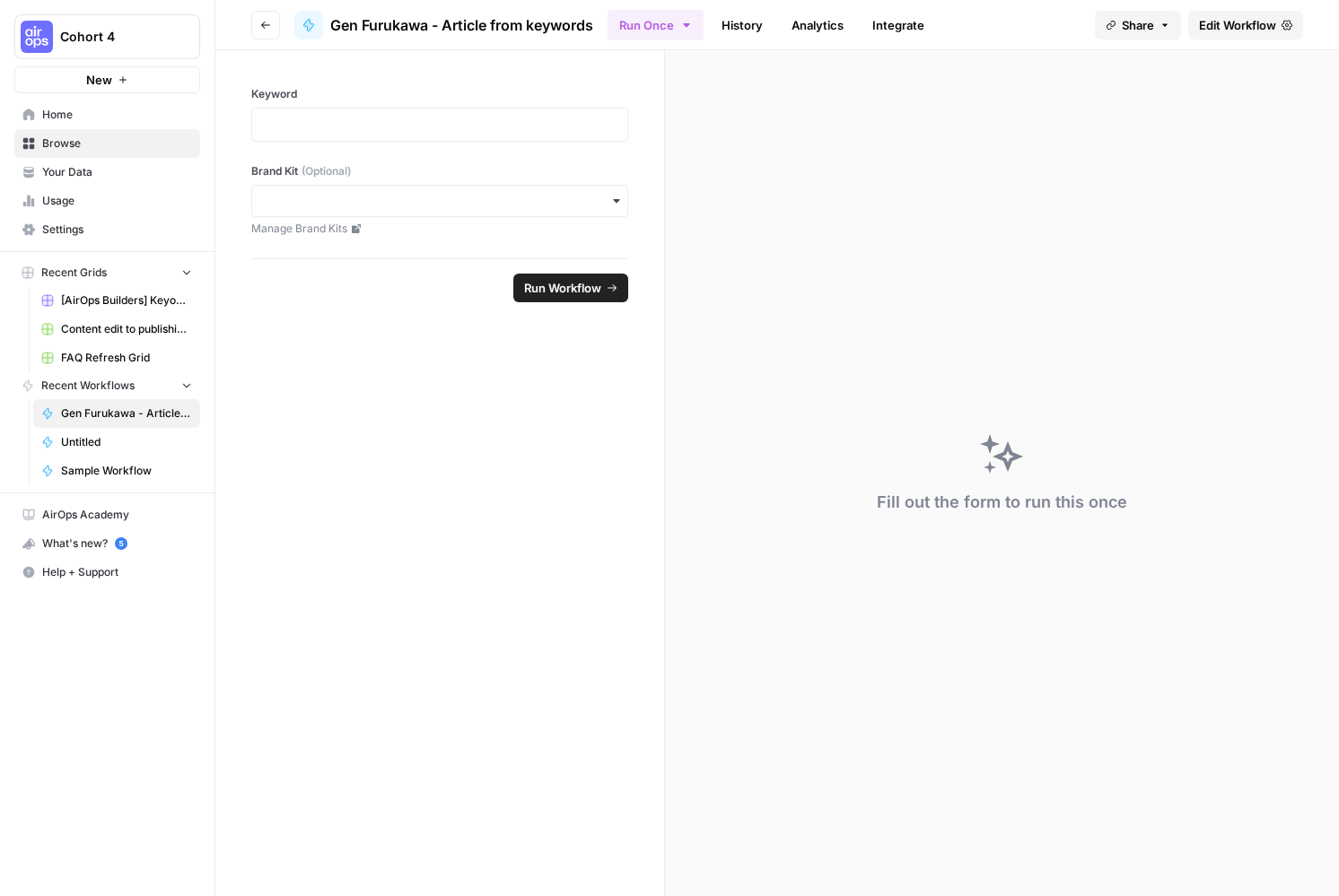
click at [1237, 23] on span "Edit Workflow" at bounding box center [1237, 25] width 77 height 18
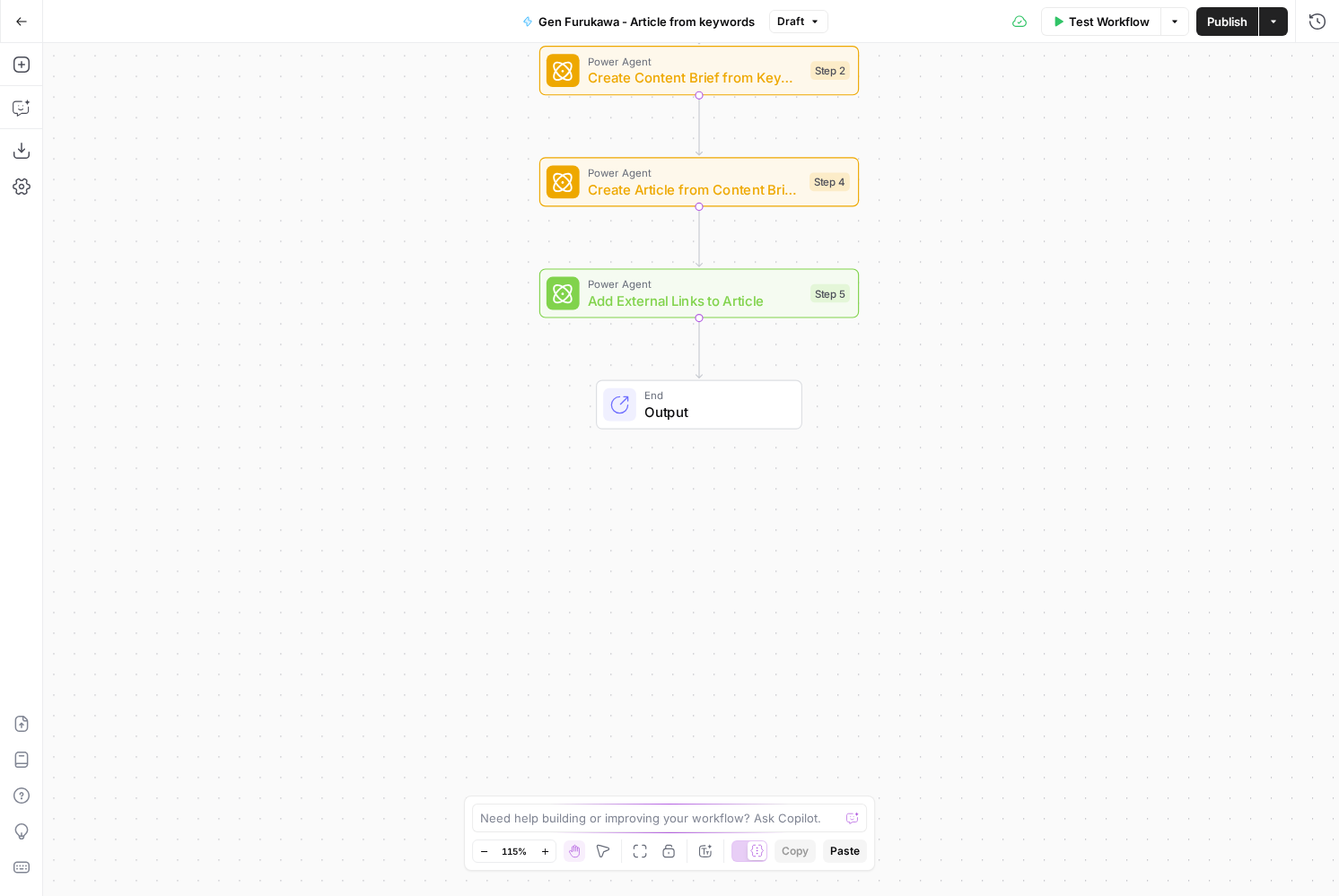
click at [394, 380] on div "Workflow Set Inputs Inputs Power Agent Analyze SERP for Target Keyword - Fork S…" at bounding box center [690, 469] width 1295 height 853
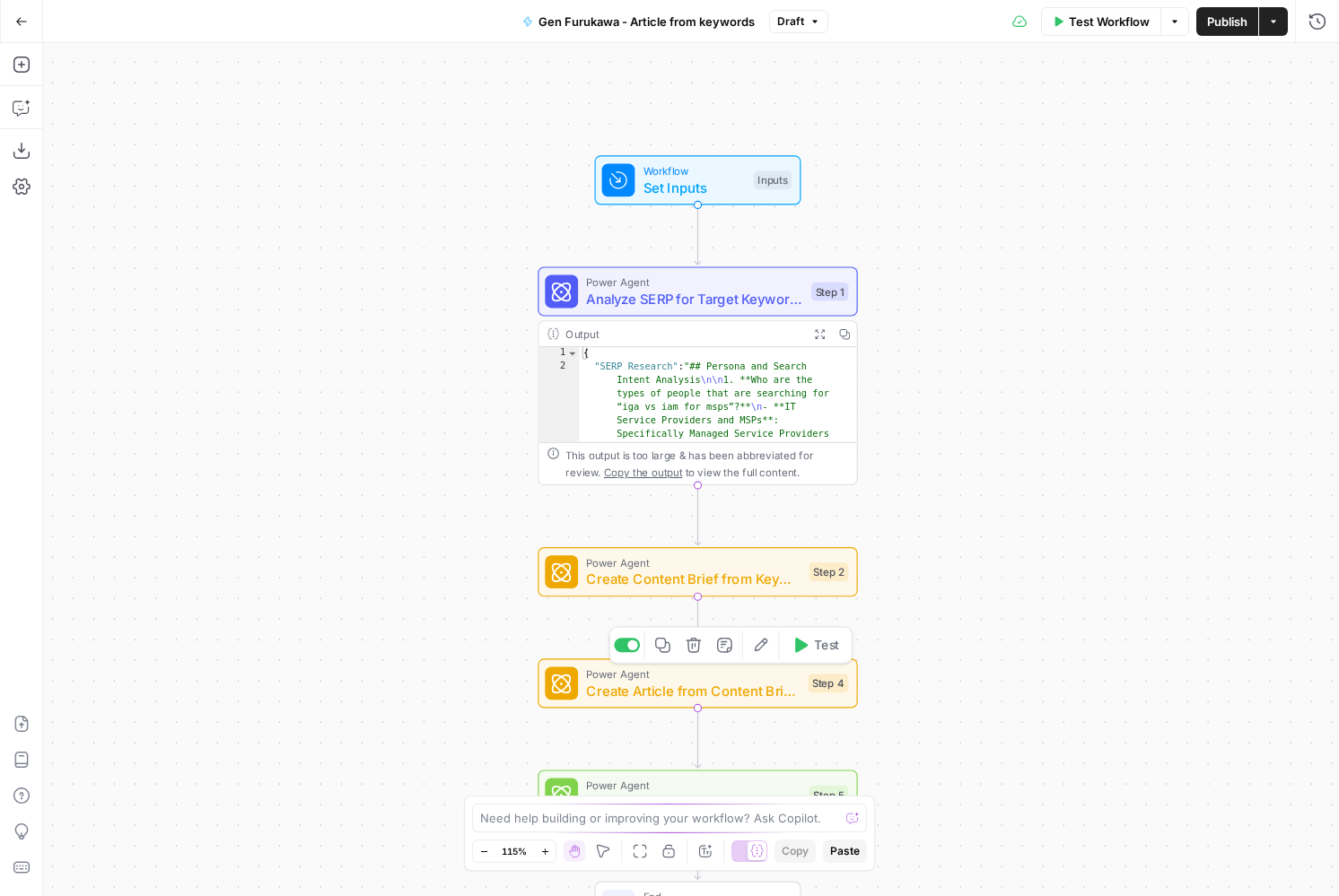
click at [702, 687] on span "Create Article from Content Brief - Fork" at bounding box center [692, 690] width 214 height 21
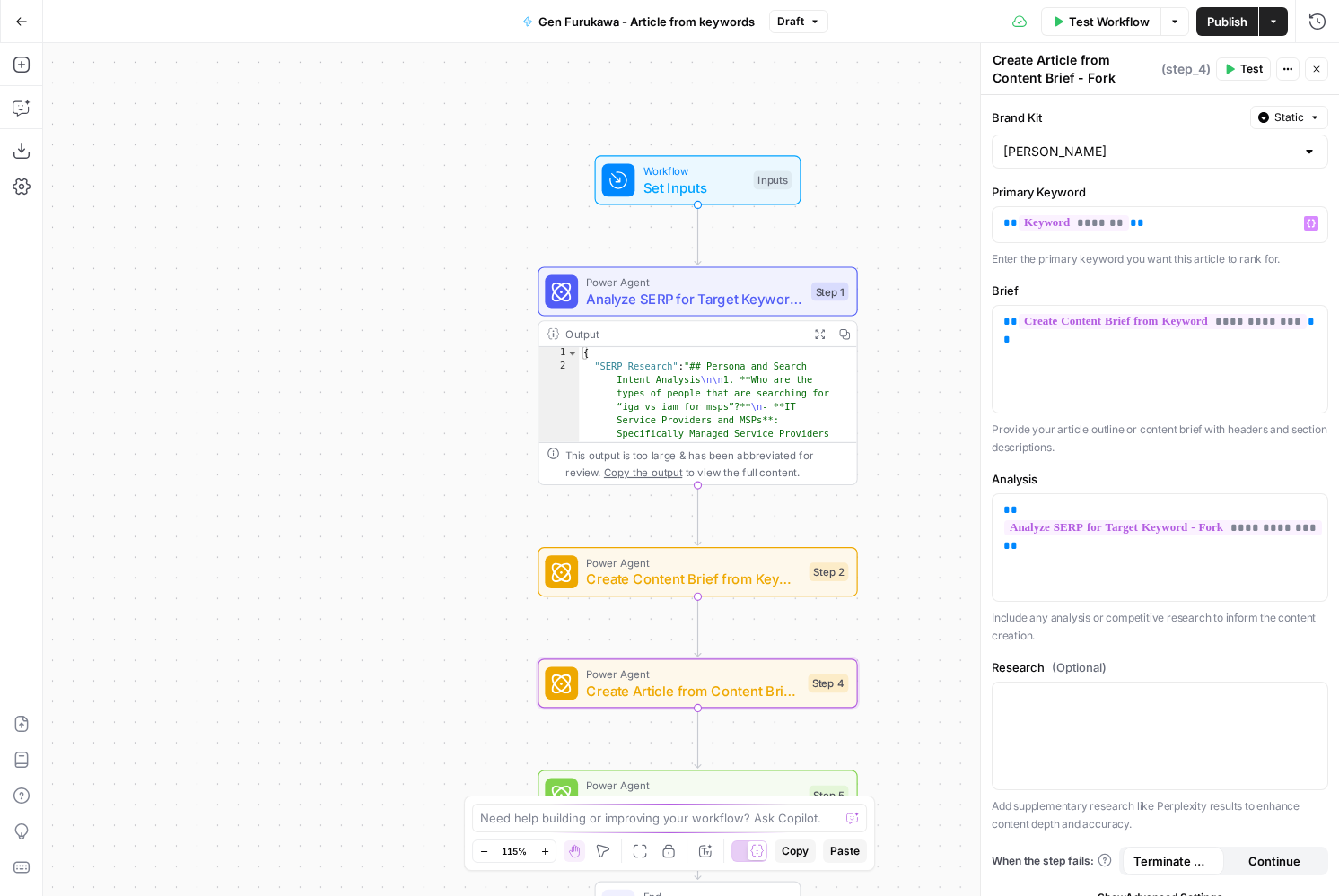
scroll to position [64, 0]
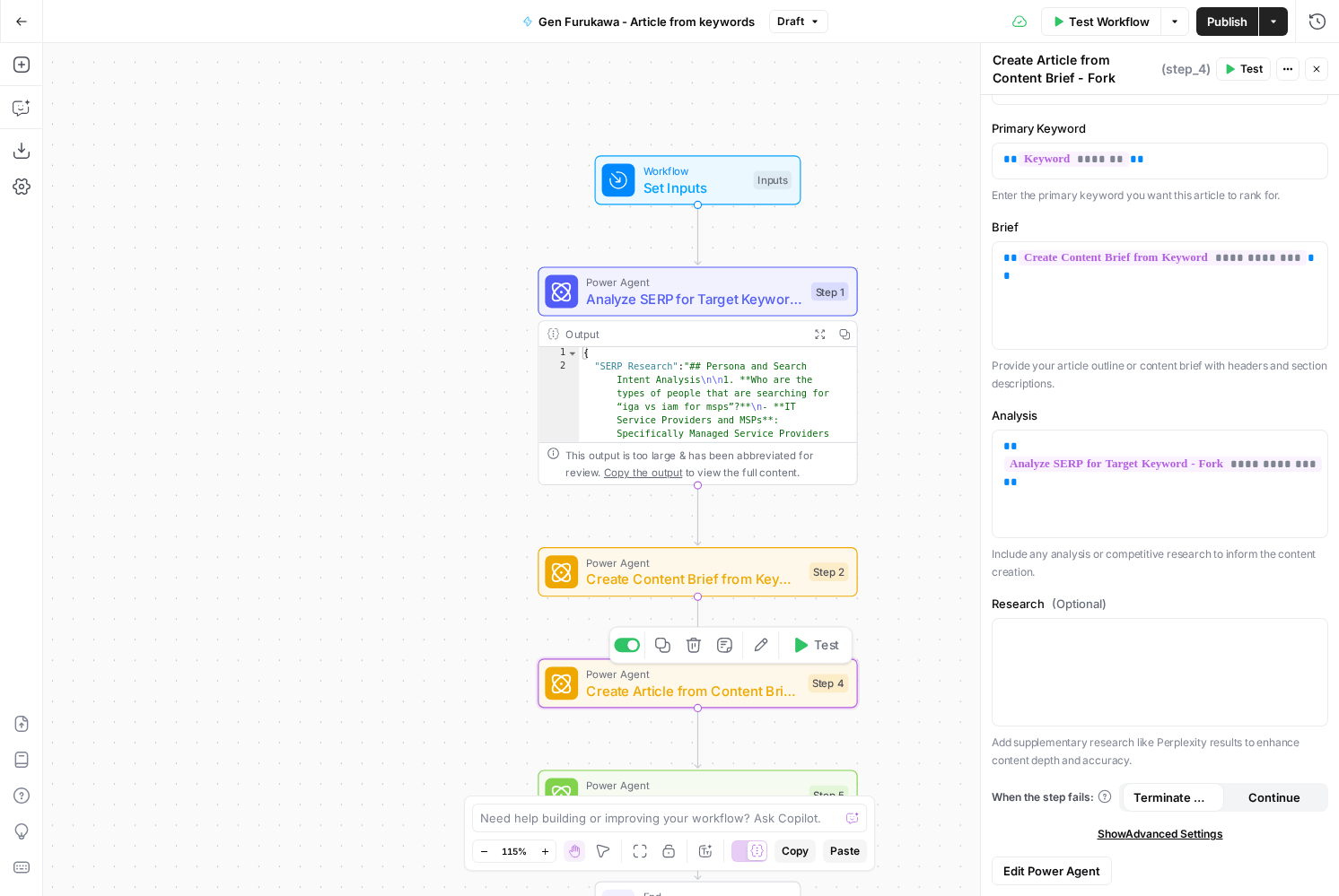
click at [650, 692] on span "Create Article from Content Brief - Fork" at bounding box center [692, 690] width 214 height 21
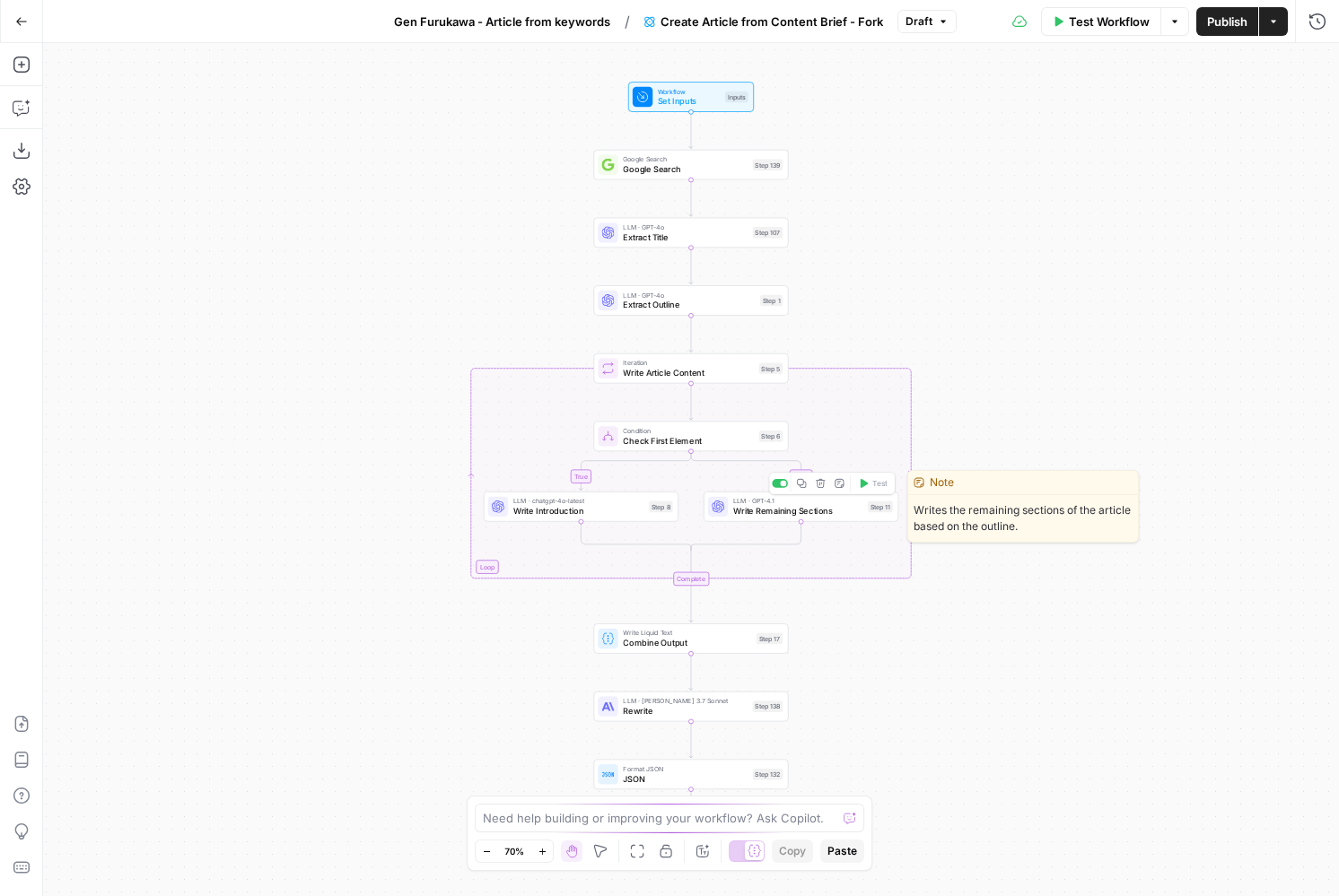
click at [747, 513] on span "Write Remaining Sections" at bounding box center [798, 511] width 129 height 13
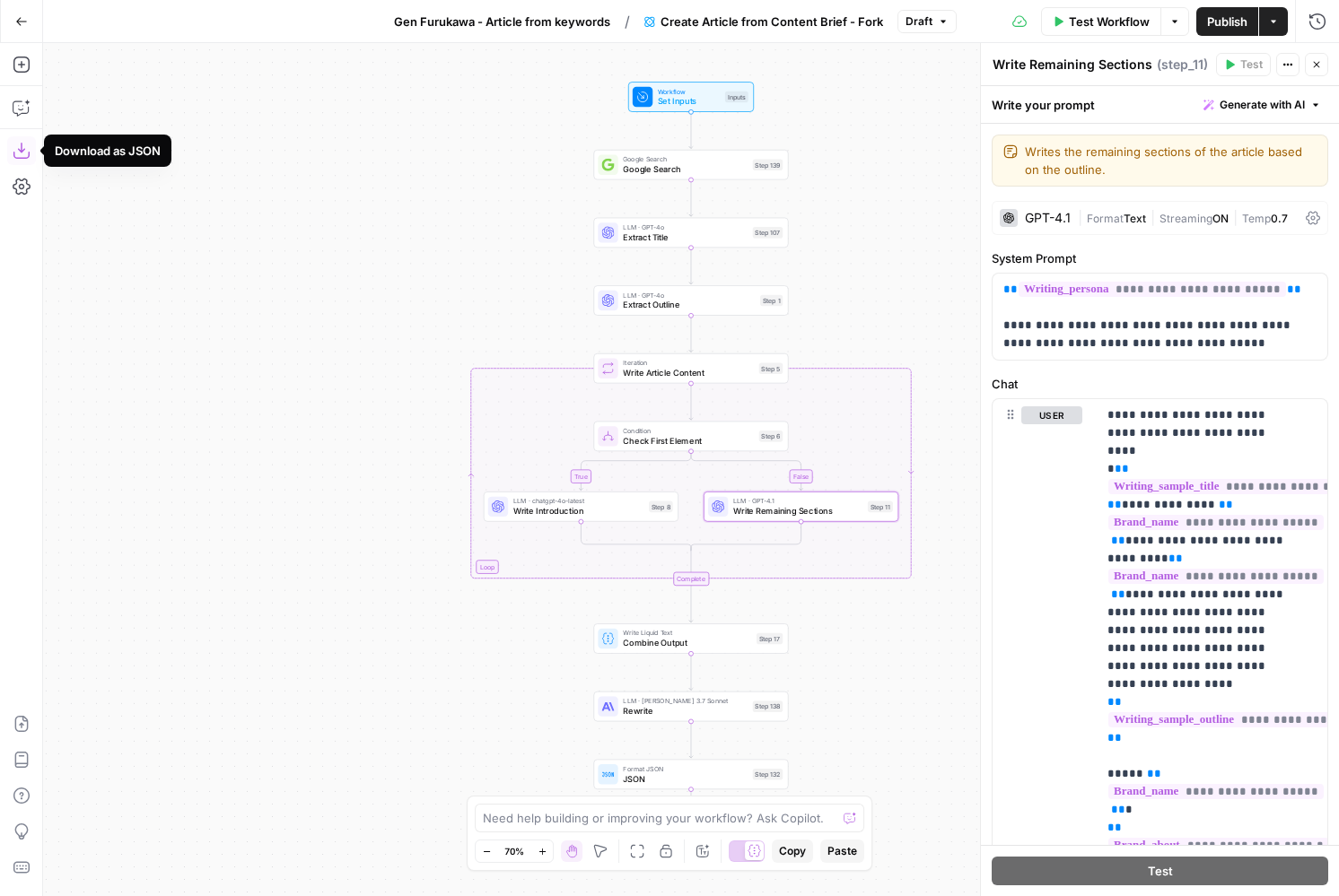
click at [24, 137] on button "Download as JSON" at bounding box center [22, 151] width 29 height 29
